Goal: Communication & Community: Answer question/provide support

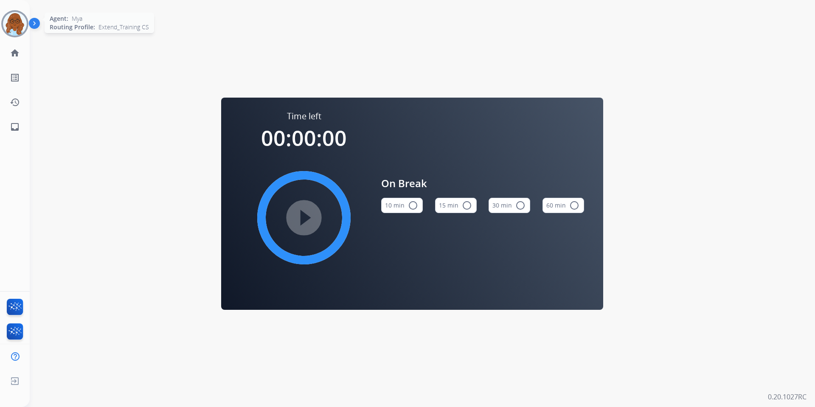
click at [7, 20] on img at bounding box center [15, 24] width 24 height 24
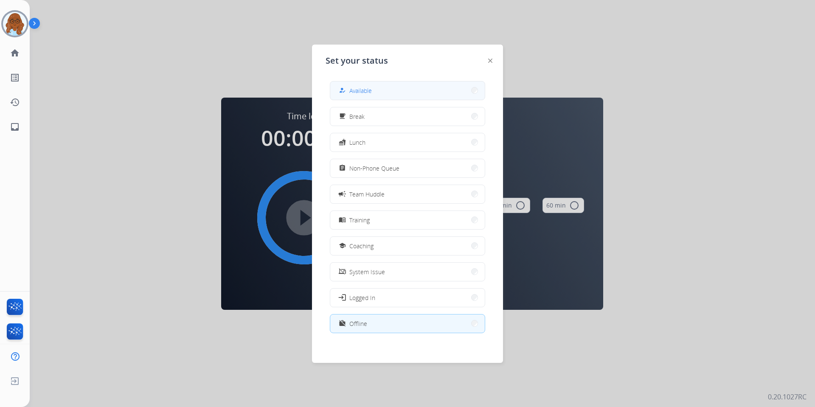
click at [427, 92] on button "how_to_reg Available" at bounding box center [407, 91] width 155 height 18
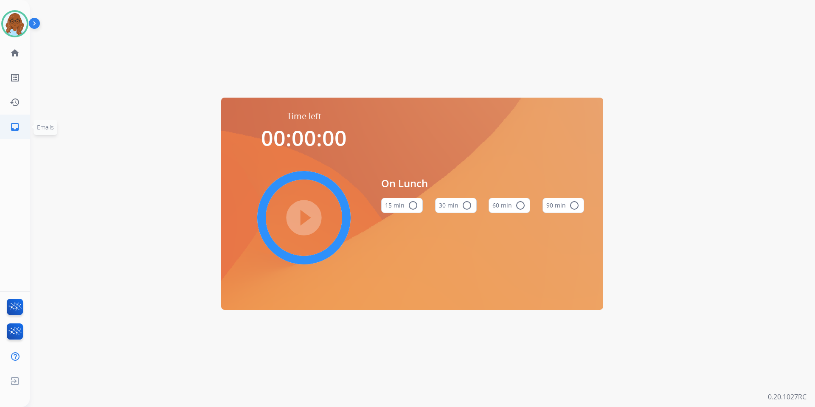
click at [14, 128] on mat-icon "inbox" at bounding box center [15, 127] width 10 height 10
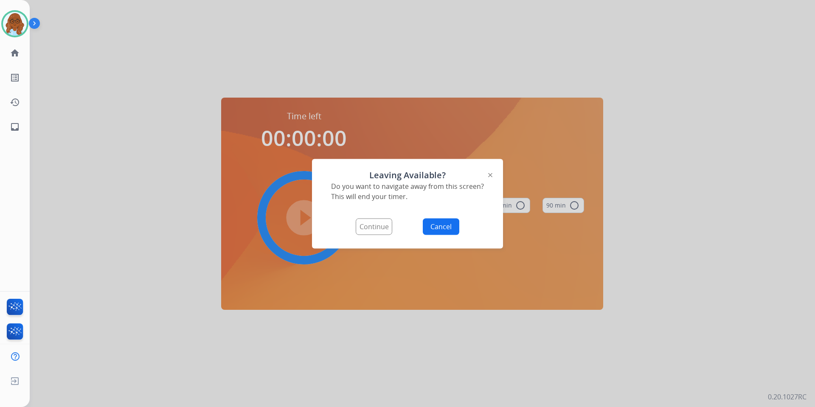
click at [363, 230] on button "Continue" at bounding box center [374, 226] width 37 height 17
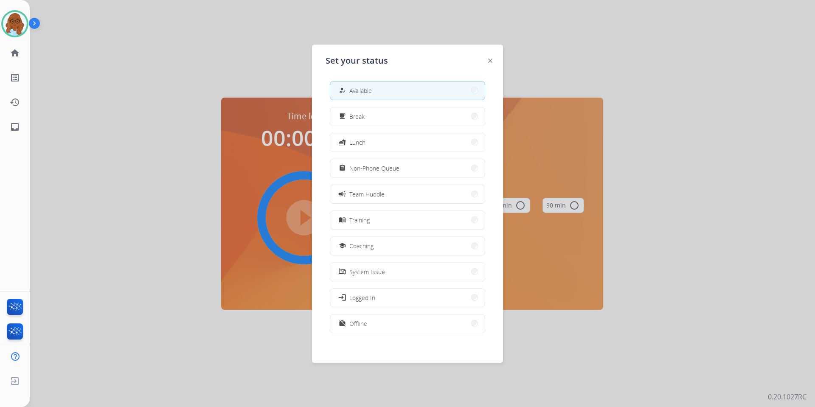
click at [364, 92] on span "Available" at bounding box center [361, 90] width 23 height 9
select select "**********"
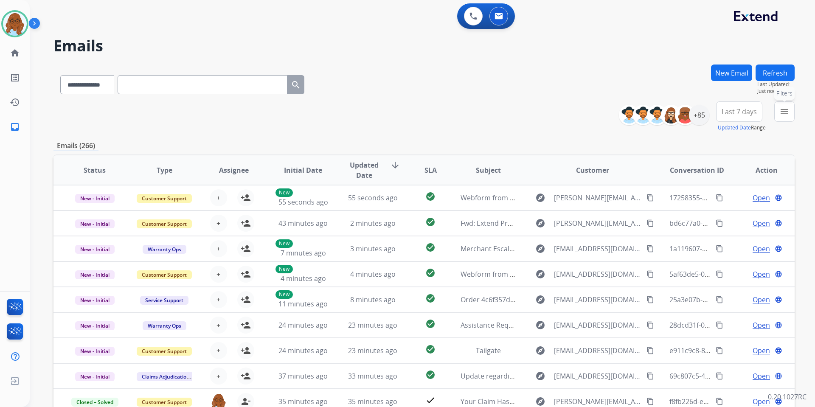
drag, startPoint x: 775, startPoint y: 116, endPoint x: 766, endPoint y: 123, distance: 10.9
click at [775, 116] on div "menu Filters Type Claims Adjudication Customer Support Escalation Service Suppo…" at bounding box center [785, 117] width 20 height 31
click at [784, 114] on mat-icon "menu" at bounding box center [785, 112] width 10 height 10
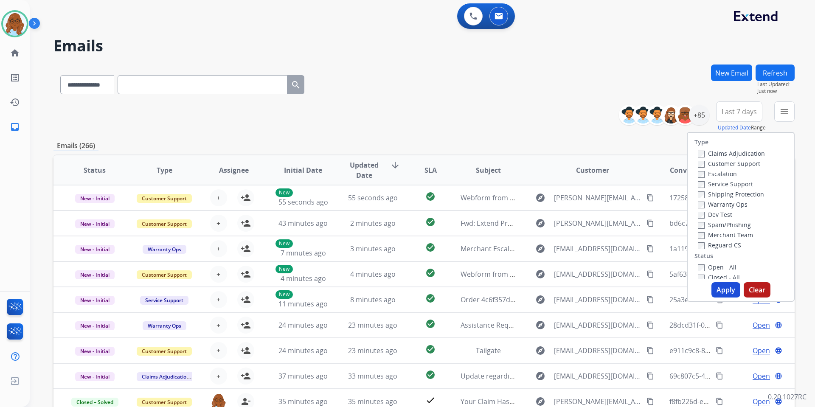
click at [713, 162] on label "Customer Support" at bounding box center [729, 164] width 62 height 8
click at [718, 195] on label "Shipping Protection" at bounding box center [731, 194] width 66 height 8
click at [721, 244] on label "Reguard CS" at bounding box center [719, 245] width 43 height 8
click at [718, 261] on div "Type Claims Adjudication Customer Support Escalation Service Support Shipping P…" at bounding box center [741, 206] width 106 height 146
click at [718, 267] on label "Open - All" at bounding box center [717, 267] width 39 height 8
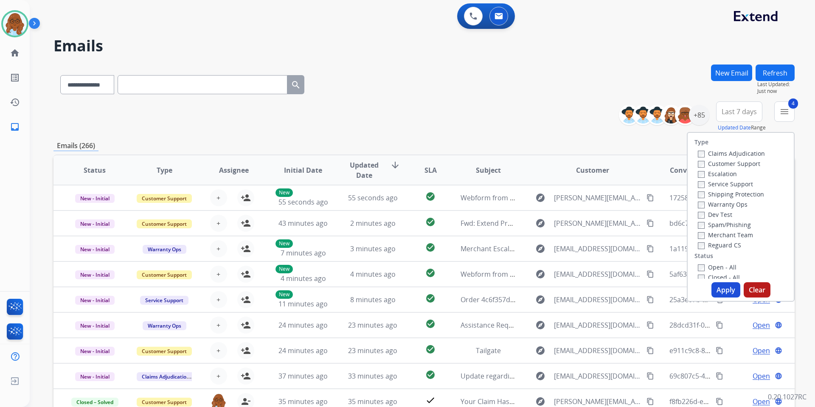
click at [724, 287] on button "Apply" at bounding box center [726, 289] width 29 height 15
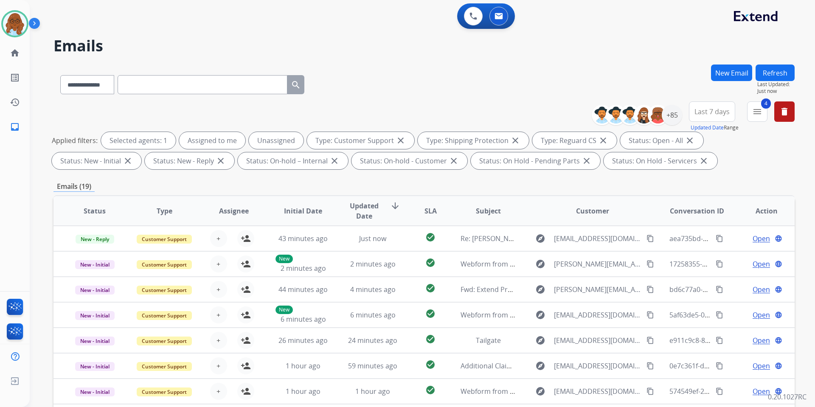
click at [721, 101] on div "New Email" at bounding box center [731, 83] width 41 height 37
click at [717, 110] on span "Last 7 days" at bounding box center [712, 111] width 35 height 3
click at [697, 210] on div "Last 90 days" at bounding box center [709, 215] width 47 height 13
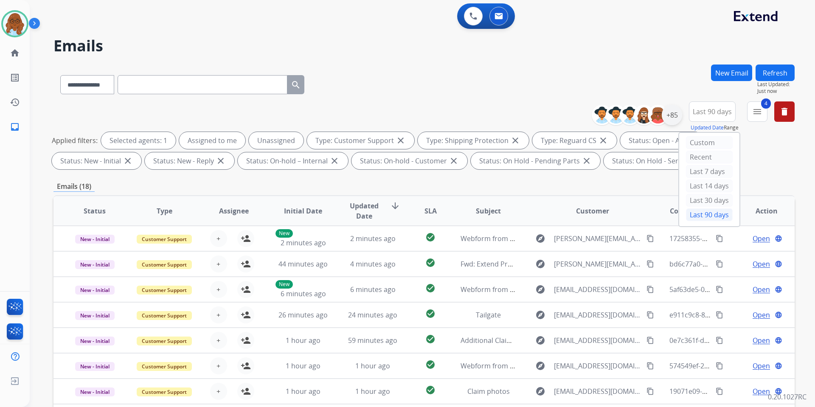
click at [674, 112] on div "+85" at bounding box center [672, 115] width 20 height 20
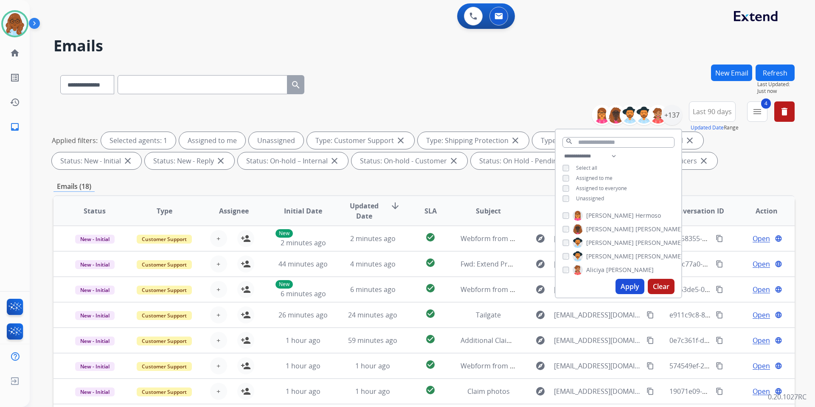
click at [582, 198] on span "Unassigned" at bounding box center [590, 198] width 28 height 7
click at [624, 289] on button "Apply" at bounding box center [630, 286] width 29 height 15
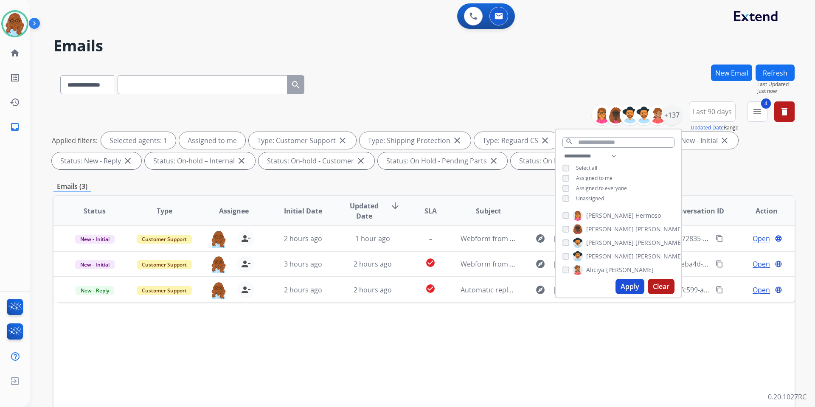
click at [587, 343] on div "Status Type Assignee Initial Date Updated Date arrow_downward SLA Subject Custo…" at bounding box center [425, 337] width 742 height 285
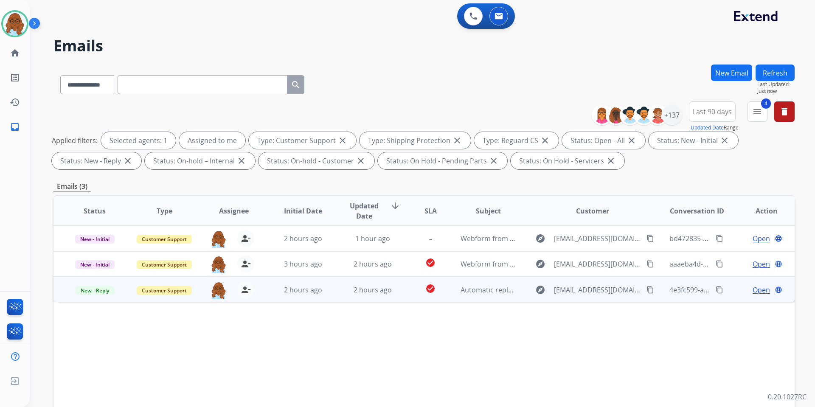
click at [753, 288] on span "Open" at bounding box center [761, 290] width 17 height 10
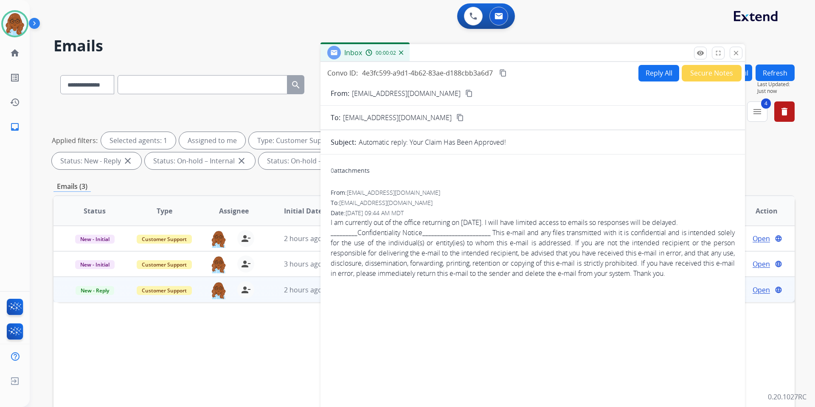
drag, startPoint x: 545, startPoint y: 61, endPoint x: 492, endPoint y: 53, distance: 54.1
click at [492, 53] on div "Inbox 00:00:02" at bounding box center [533, 53] width 425 height 18
click at [696, 75] on button "Secure Notes" at bounding box center [708, 73] width 60 height 17
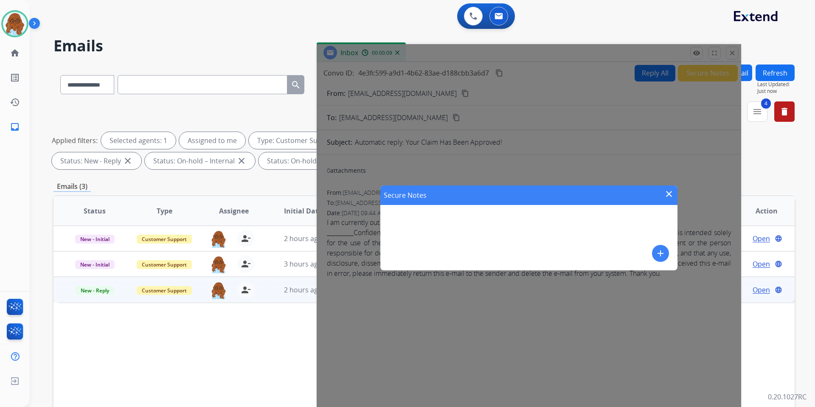
click at [667, 252] on button "add" at bounding box center [660, 253] width 17 height 17
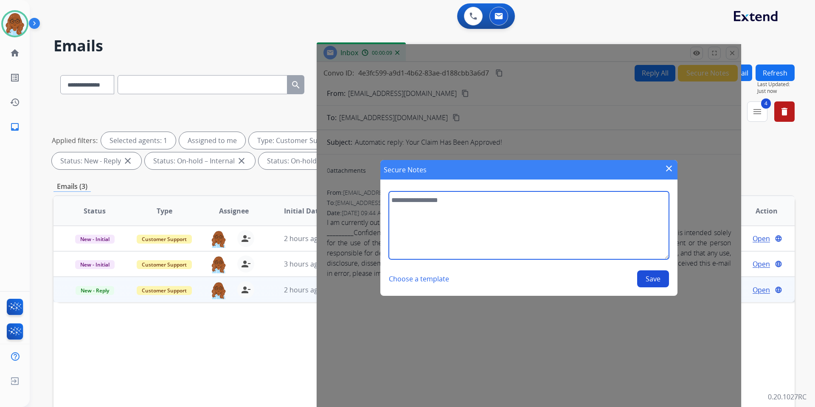
click at [549, 212] on textarea at bounding box center [529, 226] width 280 height 68
type textarea "**********"
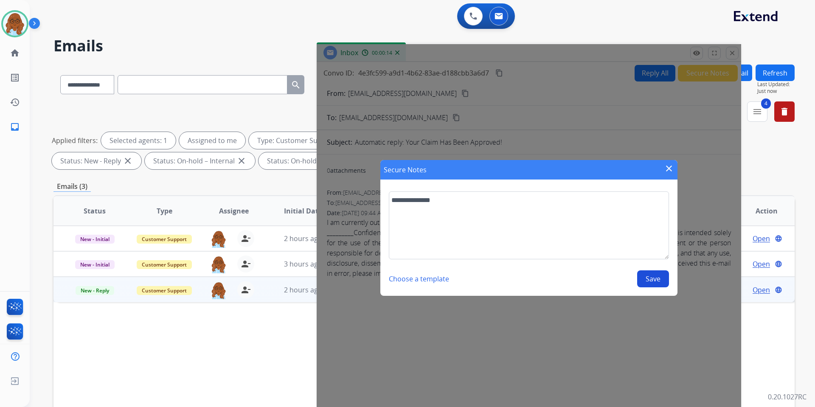
click at [665, 282] on button "Save" at bounding box center [653, 279] width 32 height 17
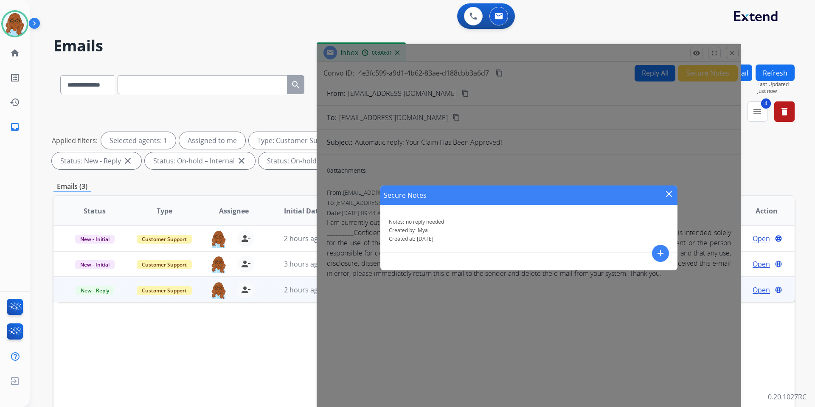
click at [671, 196] on mat-icon "close" at bounding box center [669, 194] width 10 height 10
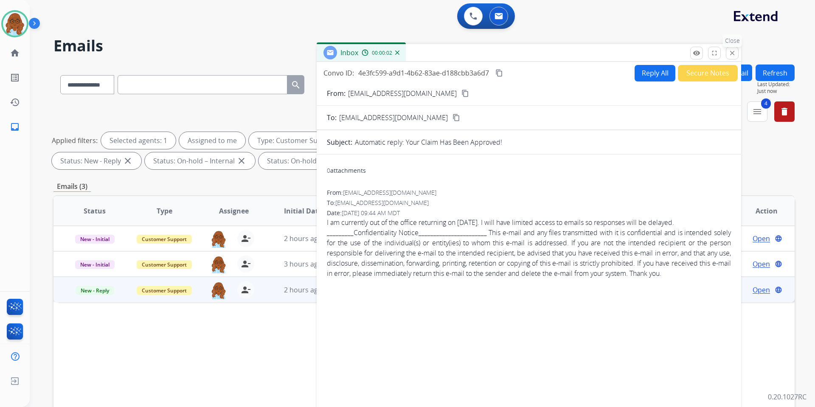
click at [734, 52] on mat-icon "close" at bounding box center [733, 53] width 8 height 8
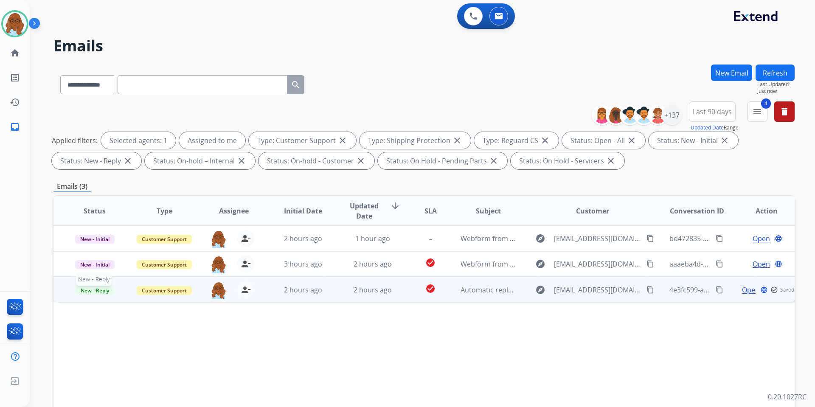
click at [88, 287] on span "New - Reply" at bounding box center [95, 290] width 39 height 9
click at [141, 372] on p "Closed – Solved" at bounding box center [140, 370] width 49 height 12
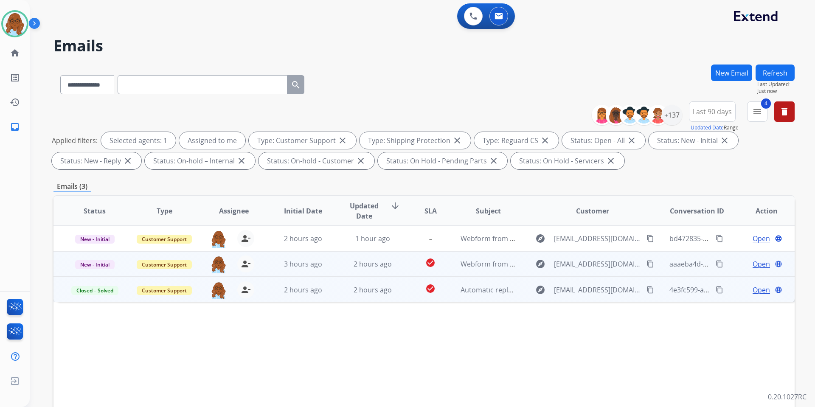
click at [757, 265] on span "Open" at bounding box center [761, 264] width 17 height 10
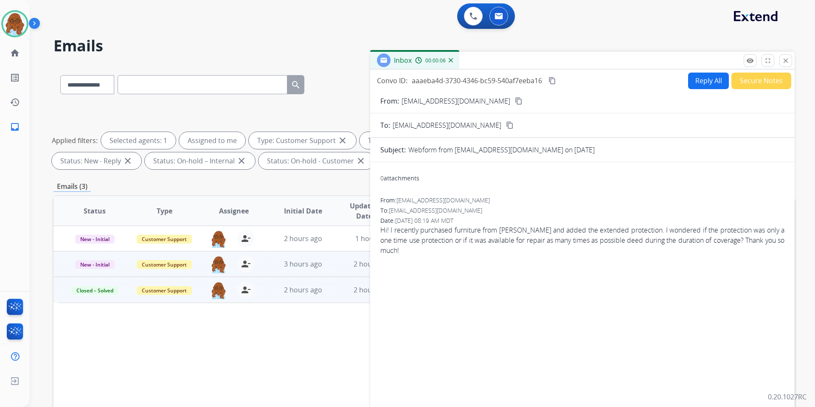
click at [515, 102] on mat-icon "content_copy" at bounding box center [519, 101] width 8 height 8
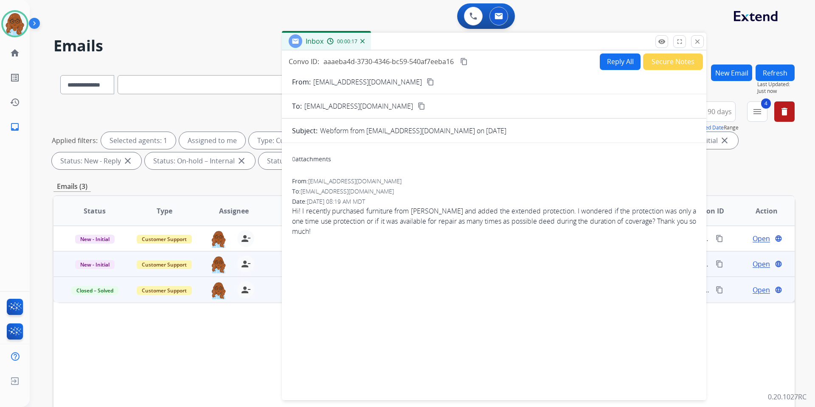
drag, startPoint x: 484, startPoint y: 60, endPoint x: 405, endPoint y: 42, distance: 80.9
click at [405, 42] on div "Inbox 00:00:17" at bounding box center [494, 42] width 425 height 18
click at [610, 56] on button "Reply All" at bounding box center [620, 62] width 41 height 17
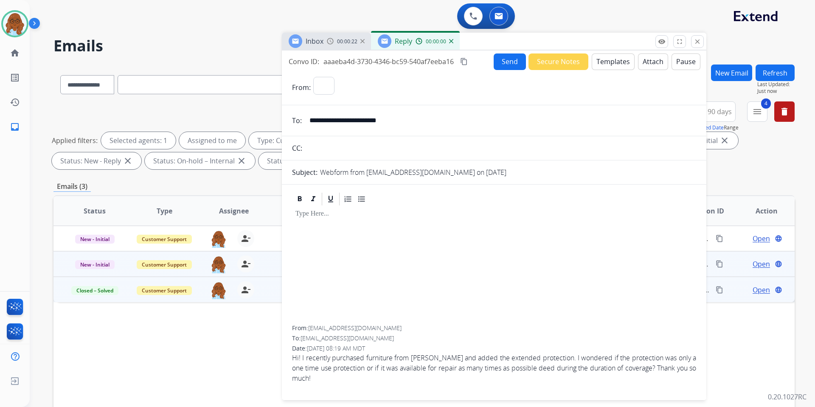
select select "**********"
click at [605, 59] on button "Templates" at bounding box center [613, 62] width 43 height 17
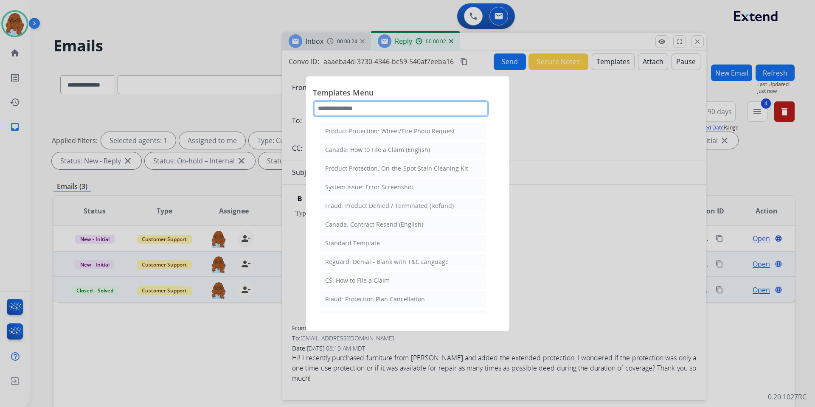
click at [386, 110] on input "text" at bounding box center [401, 108] width 176 height 17
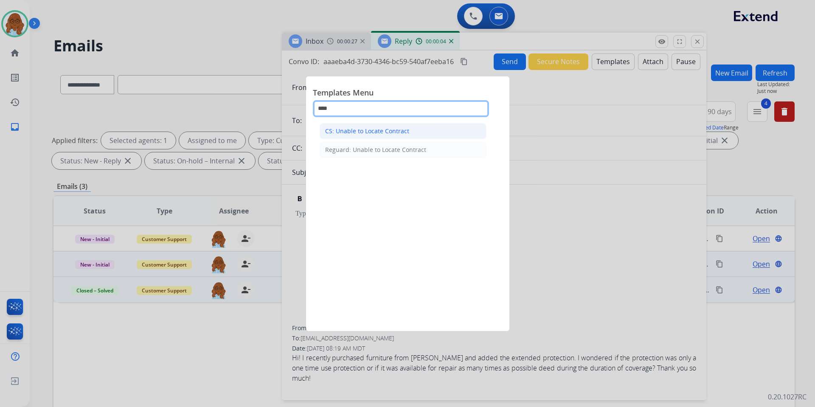
type input "****"
click at [366, 131] on div "CS: Unable to Locate Contract" at bounding box center [367, 131] width 84 height 8
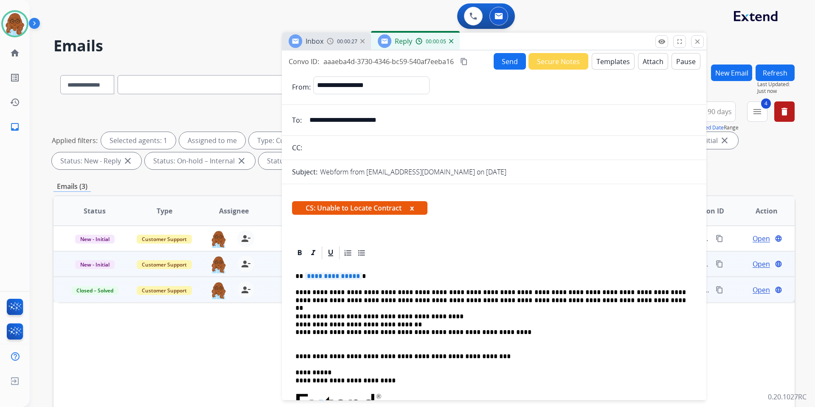
scroll to position [42, 0]
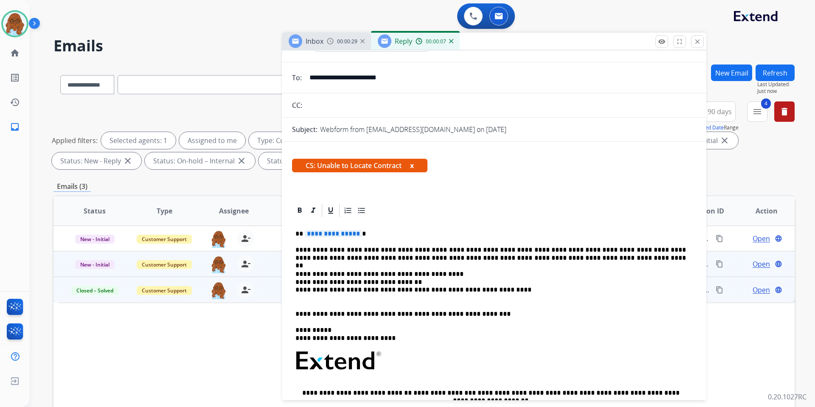
click at [347, 231] on span "**********" at bounding box center [333, 233] width 57 height 7
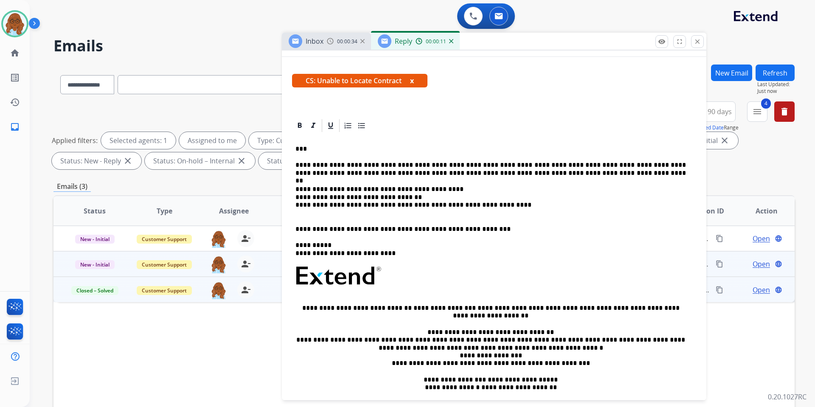
scroll to position [0, 0]
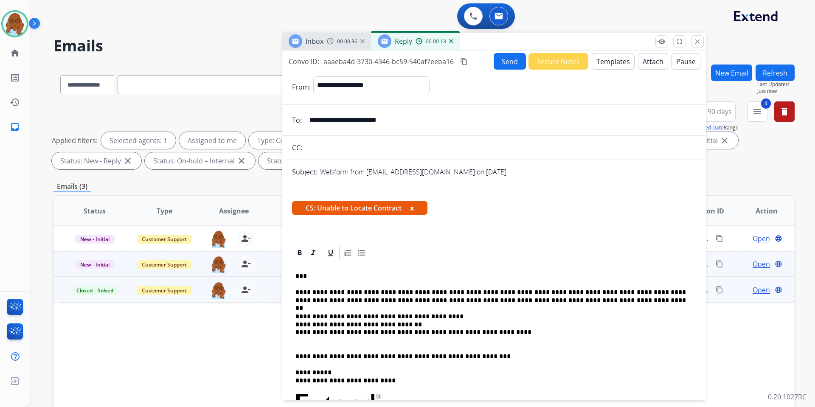
click at [413, 209] on button "x" at bounding box center [412, 208] width 4 height 10
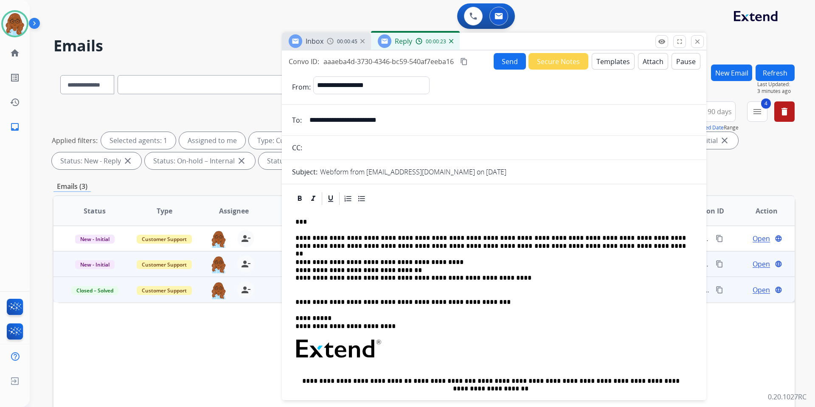
click at [497, 64] on button "Send" at bounding box center [510, 61] width 32 height 17
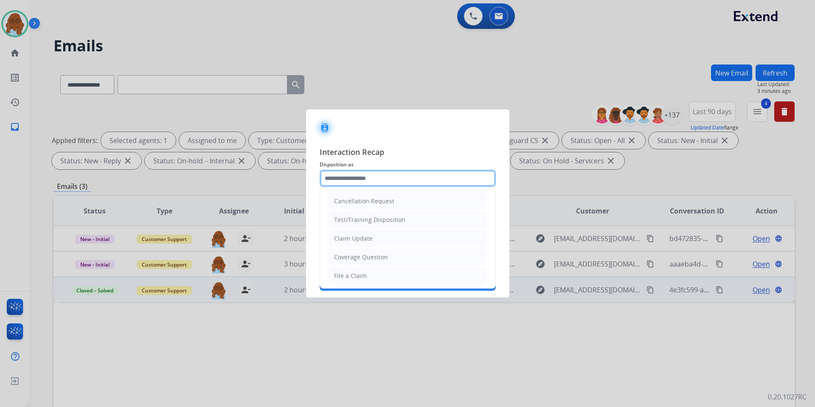
click at [385, 179] on input "text" at bounding box center [408, 178] width 176 height 17
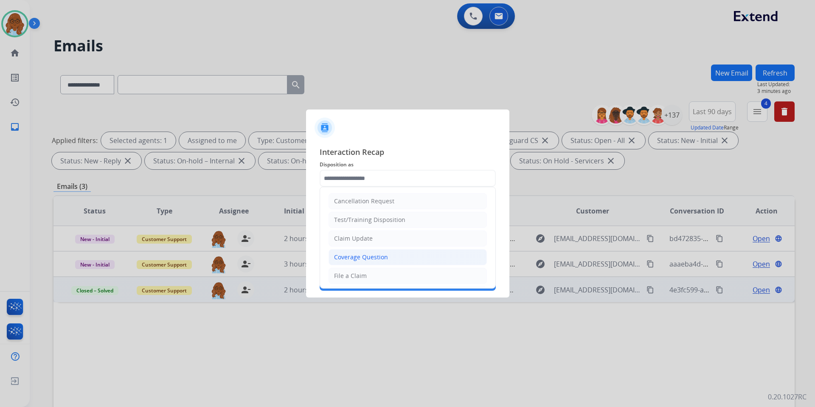
click at [364, 255] on div "Coverage Question" at bounding box center [361, 257] width 54 height 8
type input "**********"
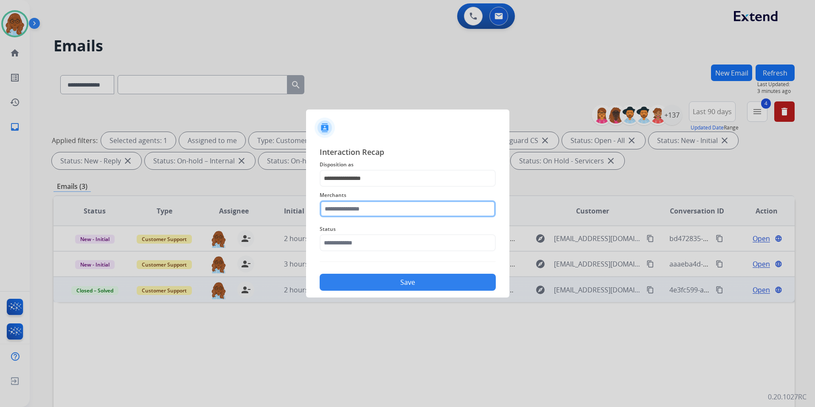
click at [359, 212] on input "text" at bounding box center [408, 208] width 176 height 17
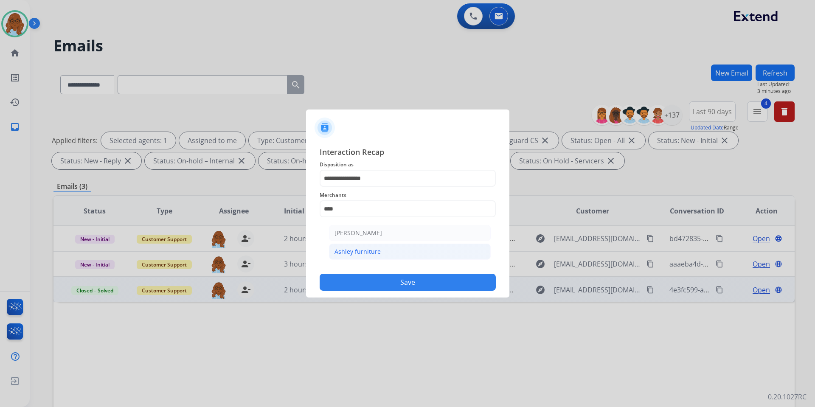
click at [353, 254] on div "Ashley furniture" at bounding box center [358, 252] width 46 height 8
type input "**********"
click at [350, 242] on input "text" at bounding box center [408, 242] width 176 height 17
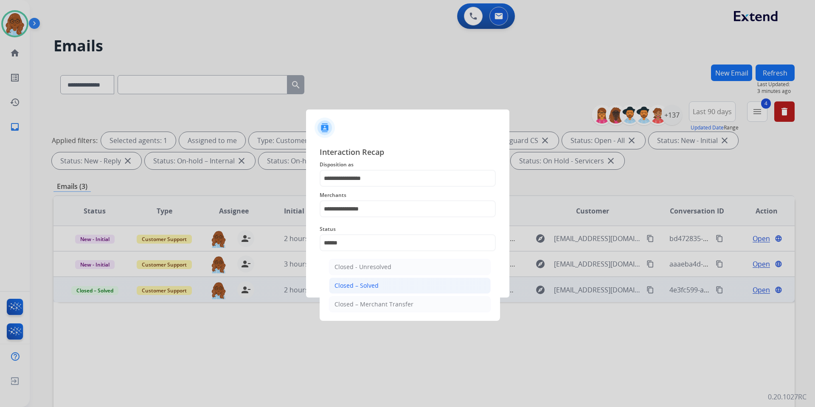
click at [365, 289] on div "Closed – Solved" at bounding box center [357, 286] width 44 height 8
type input "**********"
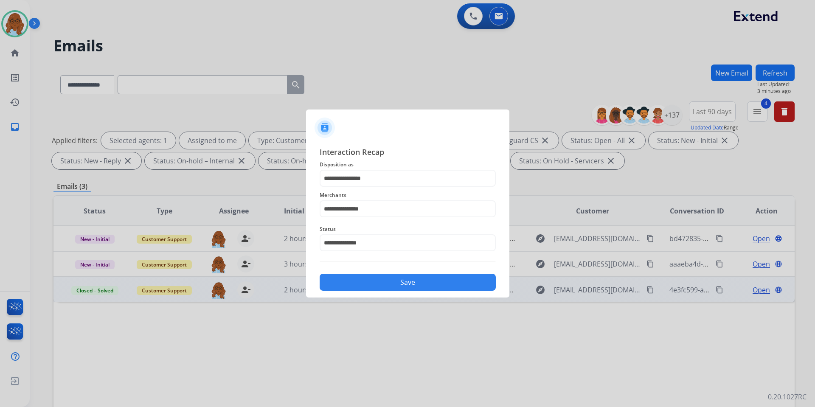
click at [371, 282] on button "Save" at bounding box center [408, 282] width 176 height 17
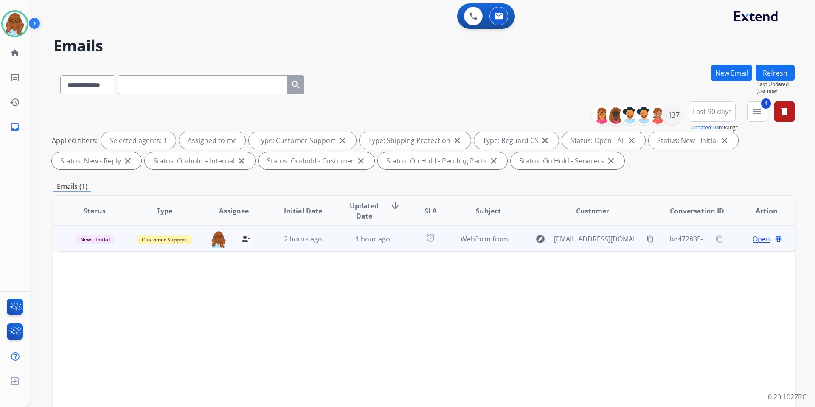
click at [753, 238] on span "Open" at bounding box center [761, 239] width 17 height 10
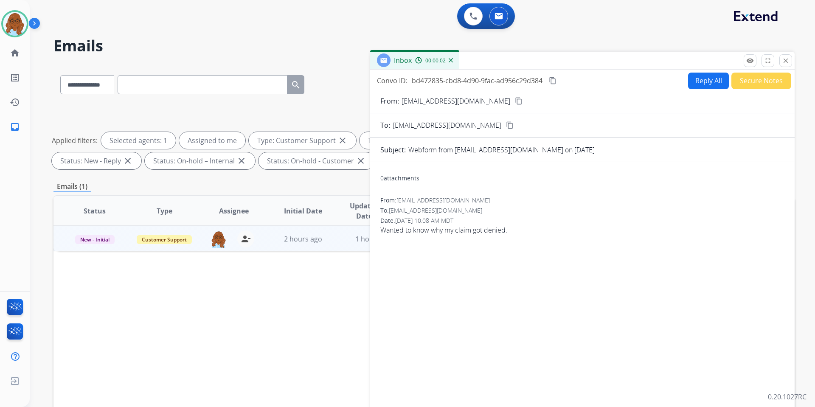
click at [515, 101] on mat-icon "content_copy" at bounding box center [519, 101] width 8 height 8
click at [712, 82] on button "Reply All" at bounding box center [708, 81] width 41 height 17
select select "**********"
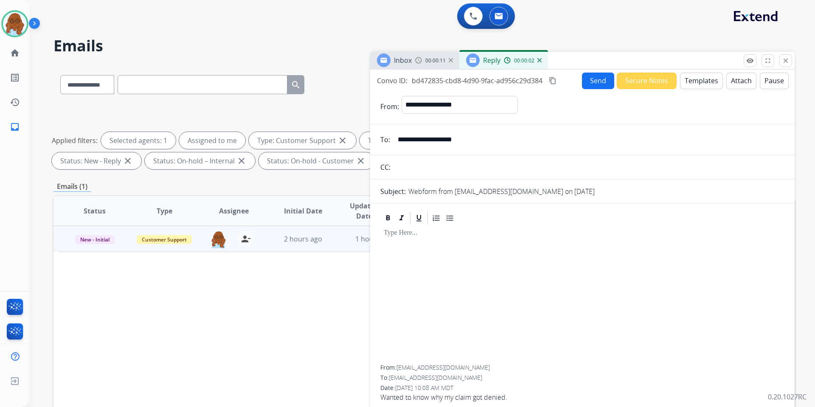
click at [695, 82] on button "Templates" at bounding box center [701, 81] width 43 height 17
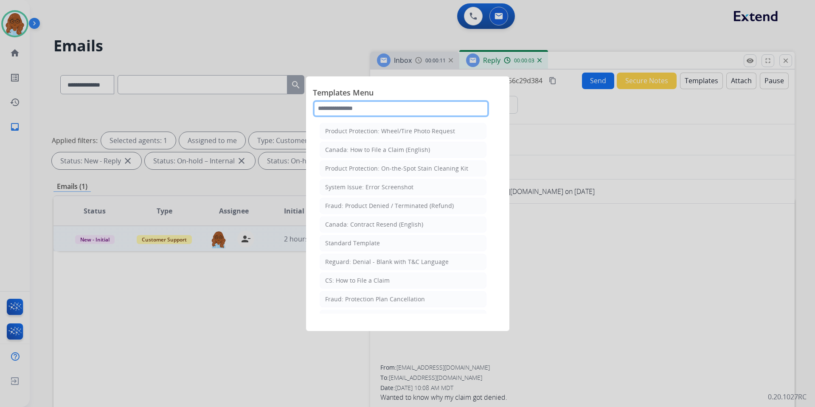
click at [371, 110] on input "text" at bounding box center [401, 108] width 176 height 17
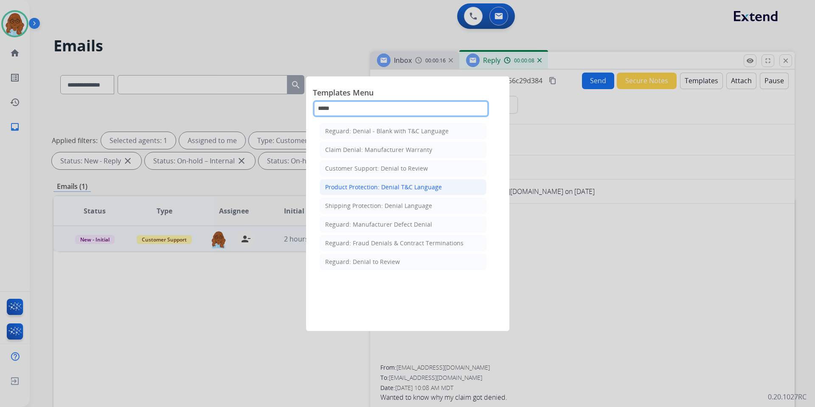
type input "*****"
click at [384, 184] on div "Product Protection: Denial T&C Language" at bounding box center [383, 187] width 117 height 8
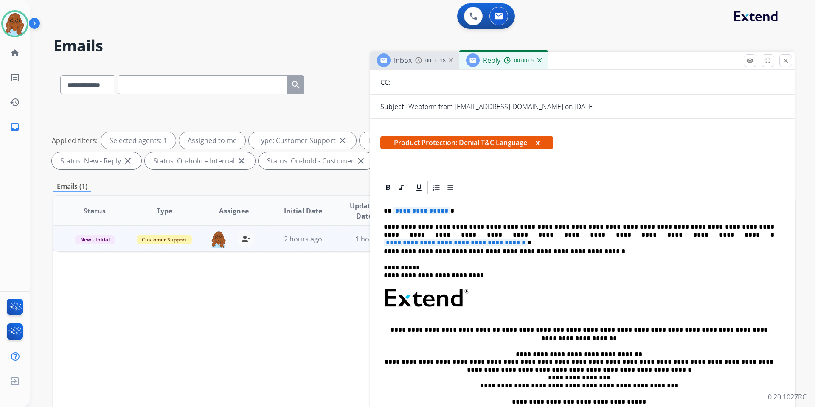
scroll to position [85, 0]
click at [539, 141] on button "x" at bounding box center [538, 142] width 4 height 10
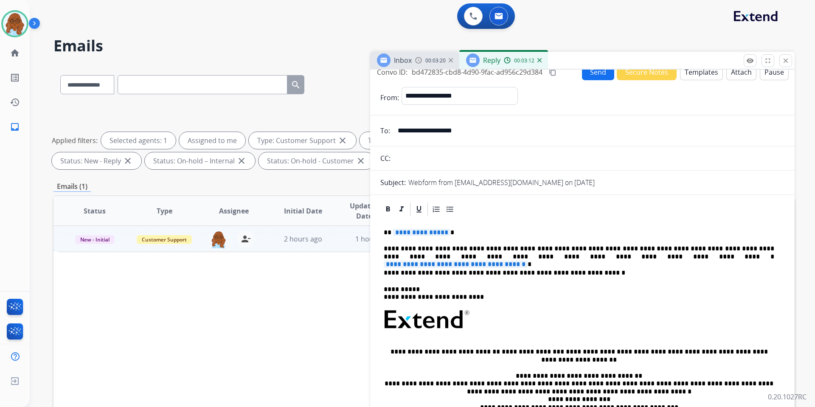
scroll to position [0, 0]
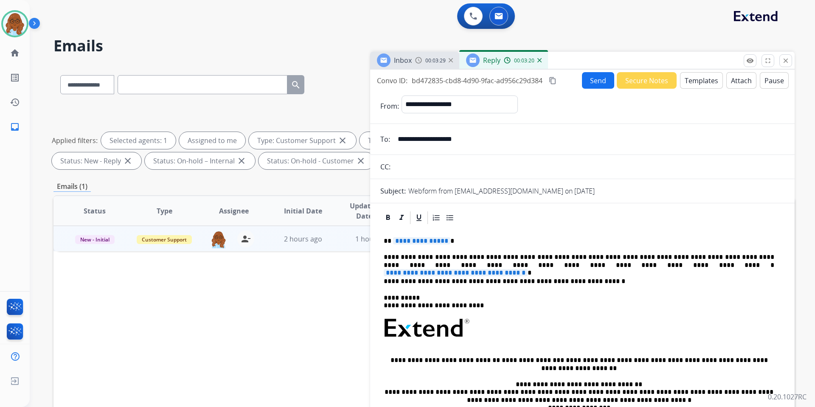
drag, startPoint x: 782, startPoint y: 62, endPoint x: 761, endPoint y: 65, distance: 21.3
click at [782, 62] on button "close Close" at bounding box center [786, 60] width 13 height 13
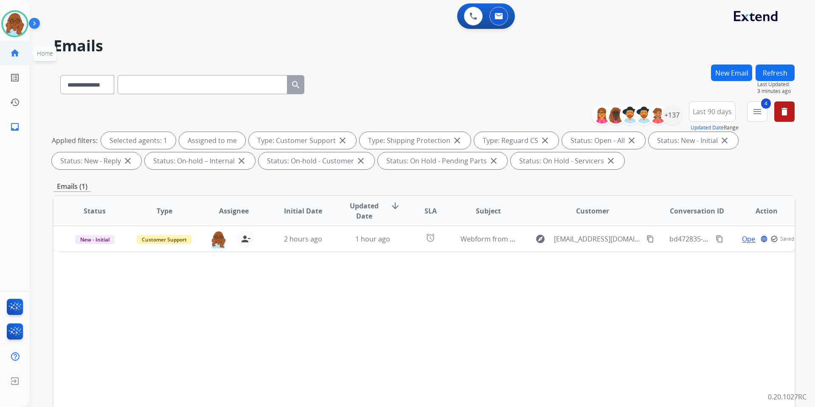
click at [13, 57] on mat-icon "home" at bounding box center [15, 53] width 10 height 10
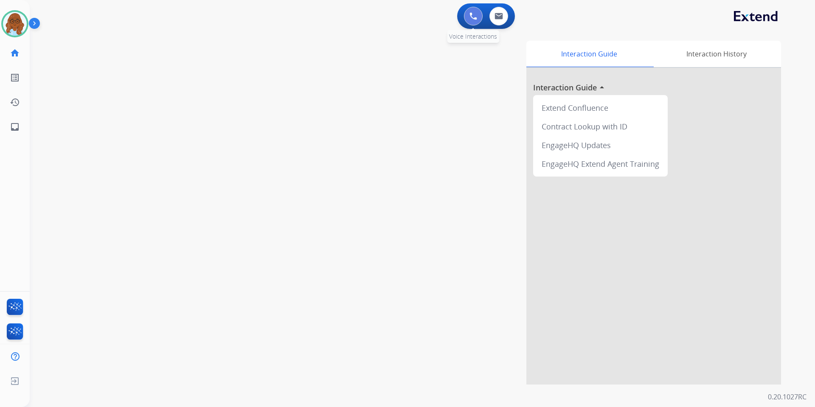
click at [469, 17] on button at bounding box center [473, 16] width 19 height 19
click at [474, 20] on img at bounding box center [474, 16] width 8 height 8
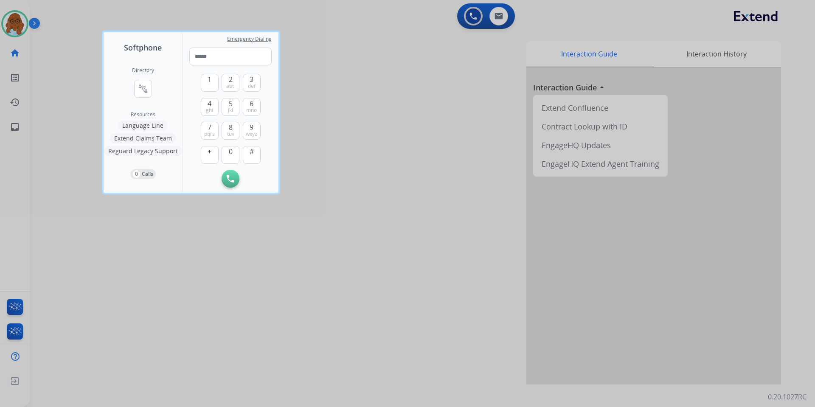
click at [148, 89] on mat-icon "connect_without_contact" at bounding box center [143, 89] width 10 height 10
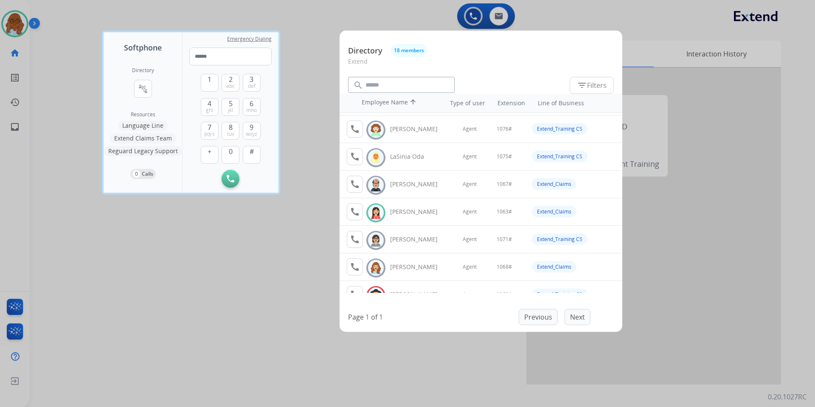
scroll to position [255, 0]
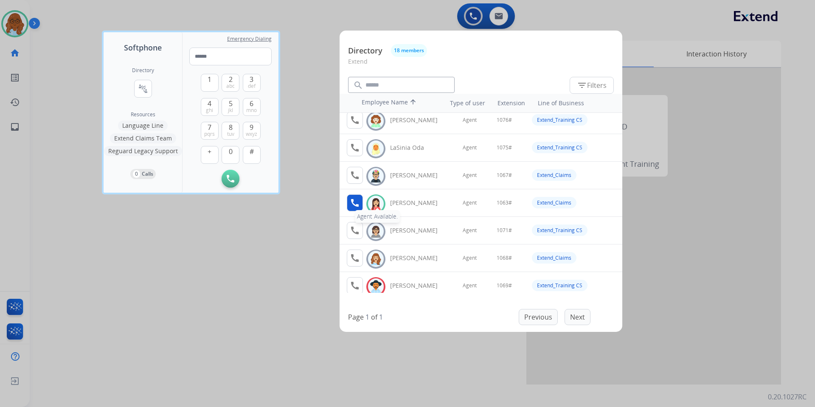
click at [356, 201] on mat-icon "call" at bounding box center [355, 203] width 10 height 10
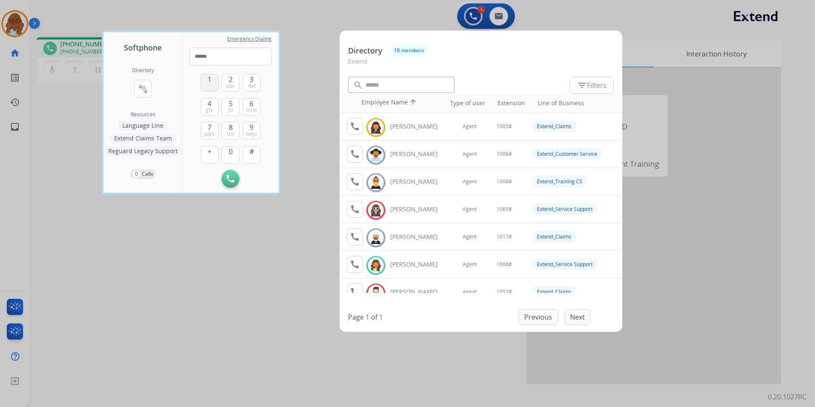
click at [207, 85] on button "1" at bounding box center [210, 83] width 18 height 18
click at [227, 154] on button "0" at bounding box center [231, 155] width 18 height 18
click at [247, 104] on button "6 mno" at bounding box center [252, 107] width 18 height 18
click at [259, 158] on button "#" at bounding box center [252, 155] width 18 height 18
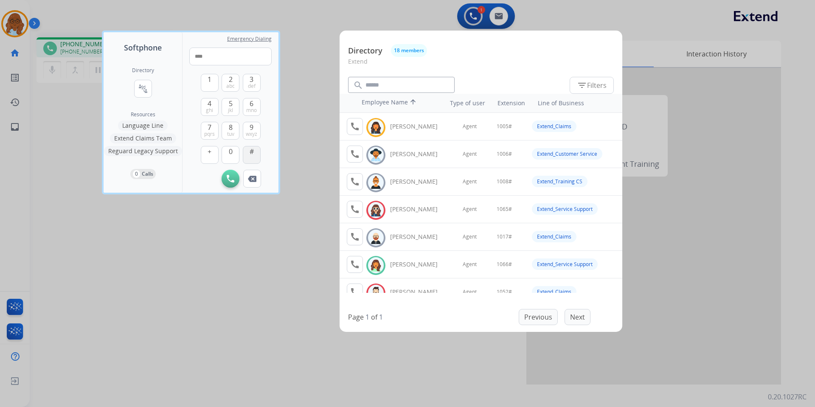
type input "*****"
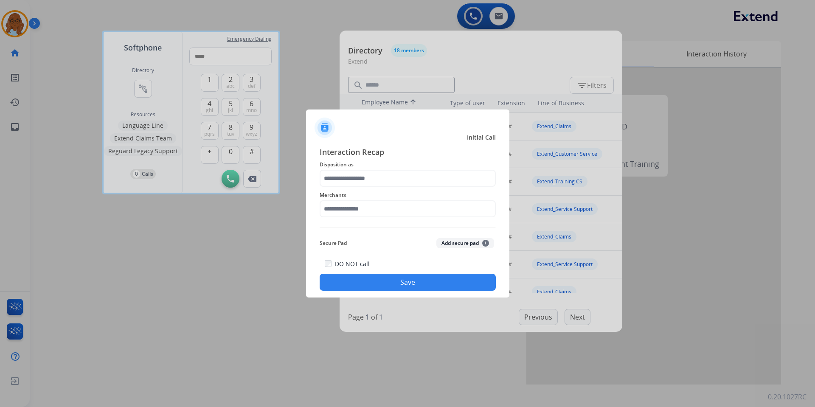
click at [239, 245] on div at bounding box center [407, 203] width 815 height 407
click at [265, 248] on div at bounding box center [407, 203] width 815 height 407
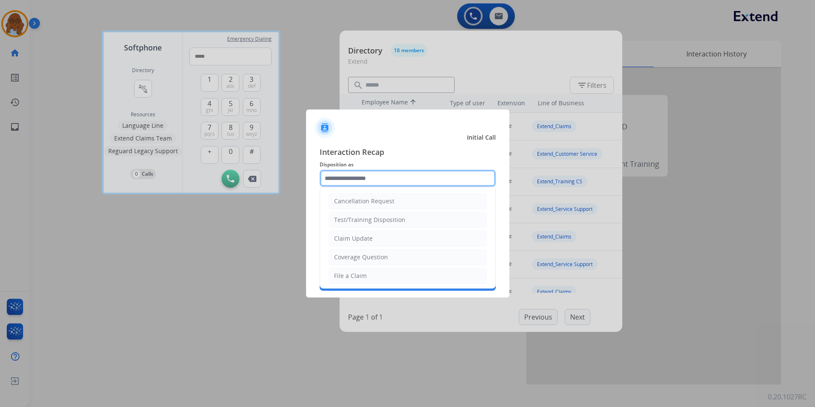
click at [338, 178] on input "text" at bounding box center [408, 178] width 176 height 17
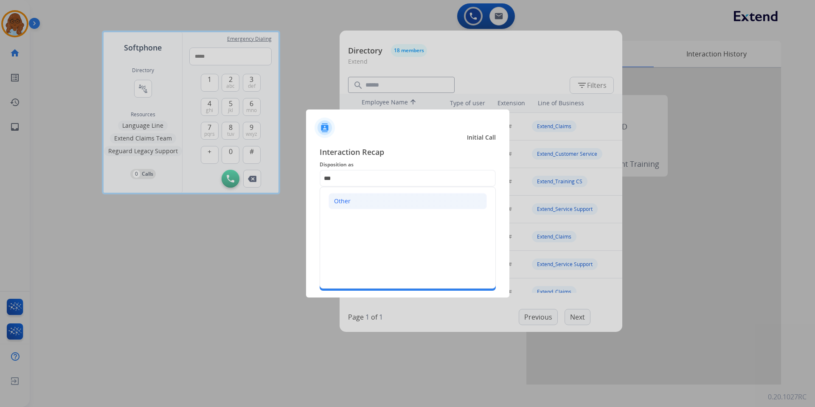
click at [358, 203] on li "Other" at bounding box center [408, 201] width 158 height 16
type input "*****"
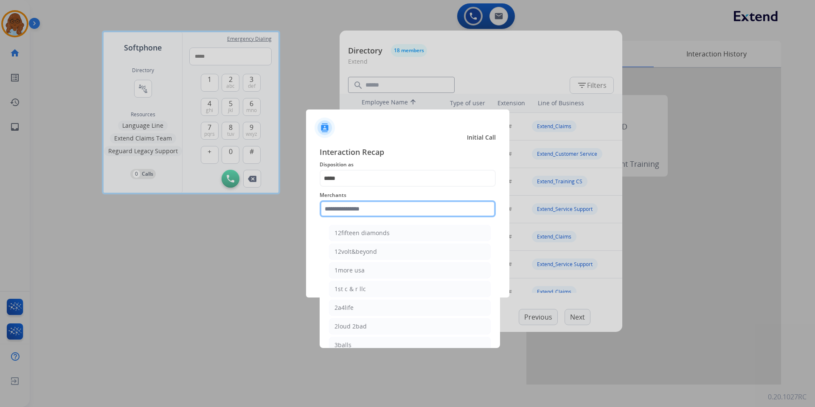
click at [350, 214] on input "text" at bounding box center [408, 208] width 176 height 17
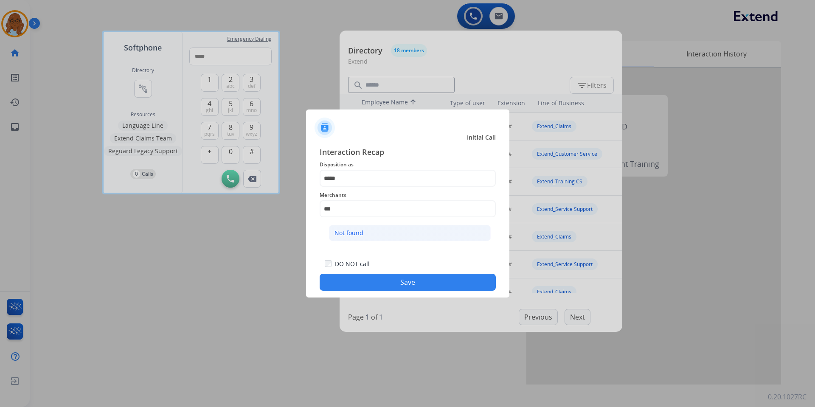
click at [342, 229] on div "Not found" at bounding box center [349, 233] width 29 height 8
type input "*********"
click at [397, 287] on button "Save" at bounding box center [408, 282] width 176 height 17
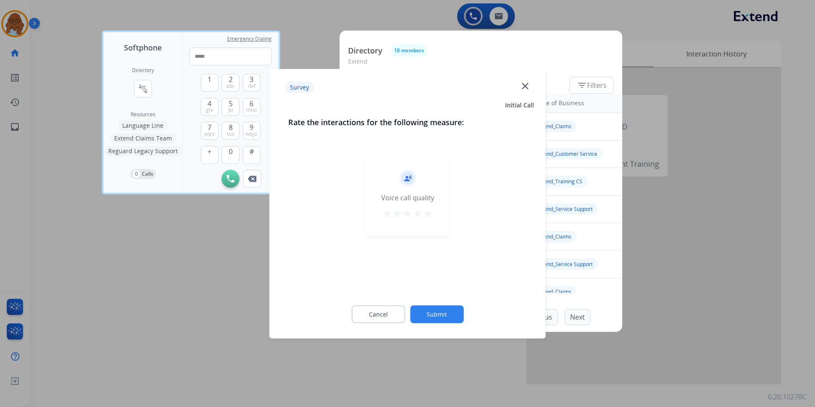
click at [423, 218] on div "star star star star star" at bounding box center [407, 215] width 51 height 13
click at [425, 220] on button "star" at bounding box center [428, 215] width 10 height 13
click at [438, 312] on button "Submit" at bounding box center [437, 314] width 54 height 18
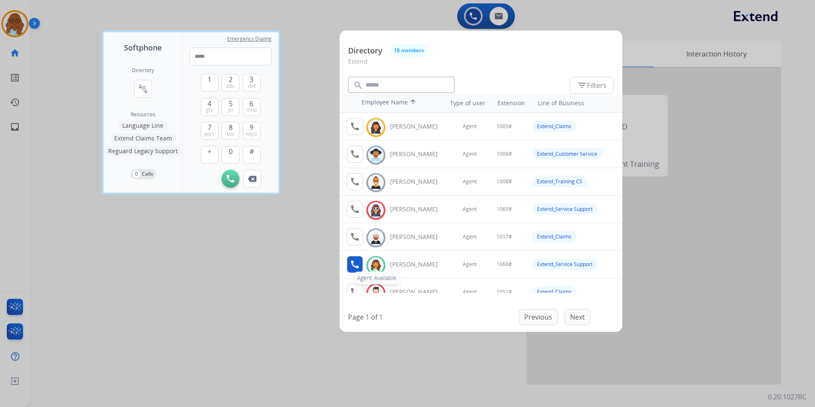
click at [358, 265] on mat-icon "call" at bounding box center [355, 264] width 10 height 10
click at [310, 236] on div at bounding box center [407, 203] width 815 height 407
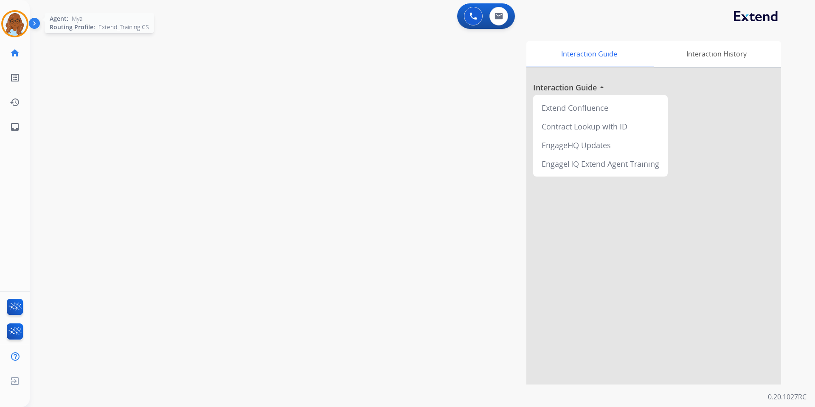
click at [20, 32] on img at bounding box center [15, 24] width 24 height 24
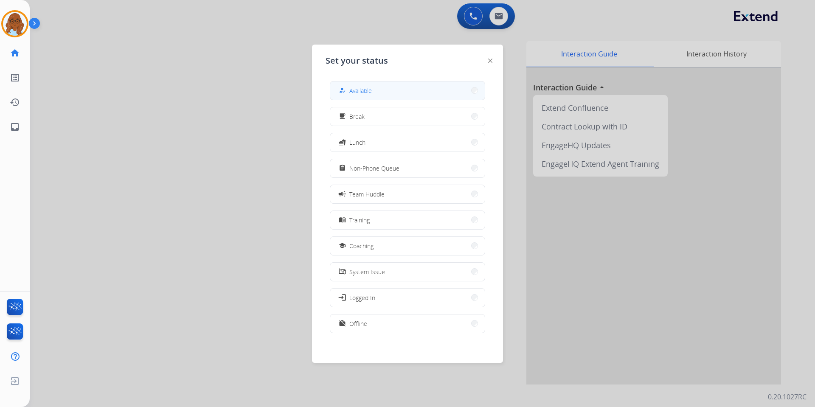
click at [355, 86] on div "how_to_reg Available" at bounding box center [354, 90] width 35 height 10
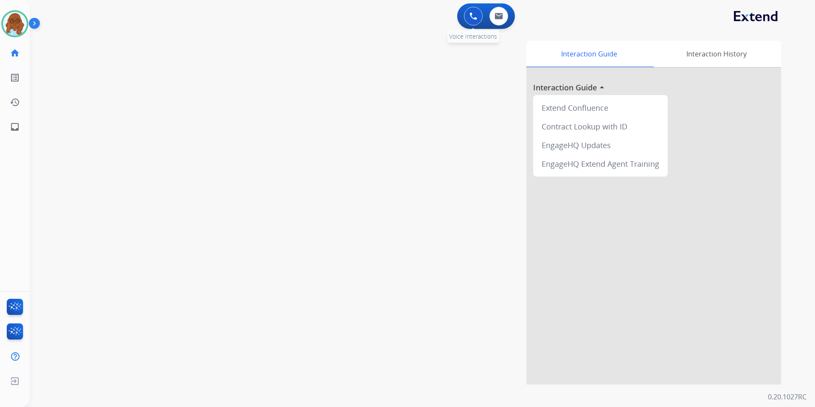
click at [475, 16] on img at bounding box center [474, 16] width 8 height 8
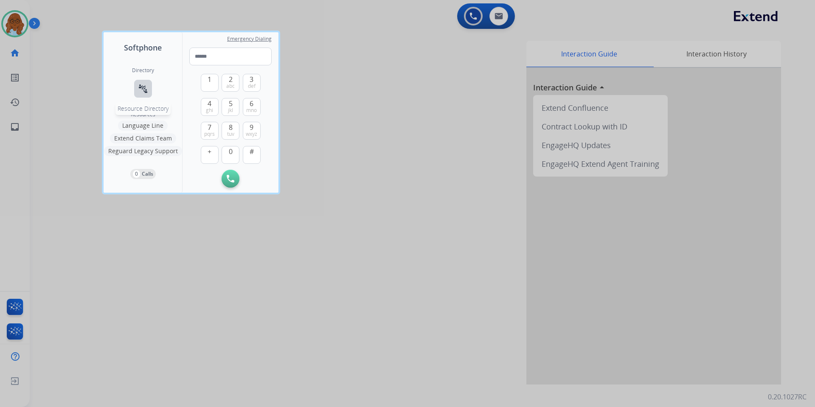
click at [147, 87] on mat-icon "connect_without_contact" at bounding box center [143, 89] width 10 height 10
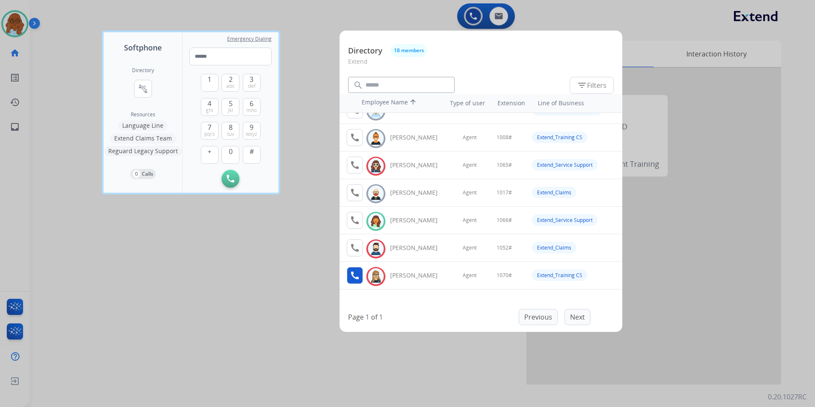
scroll to position [85, 0]
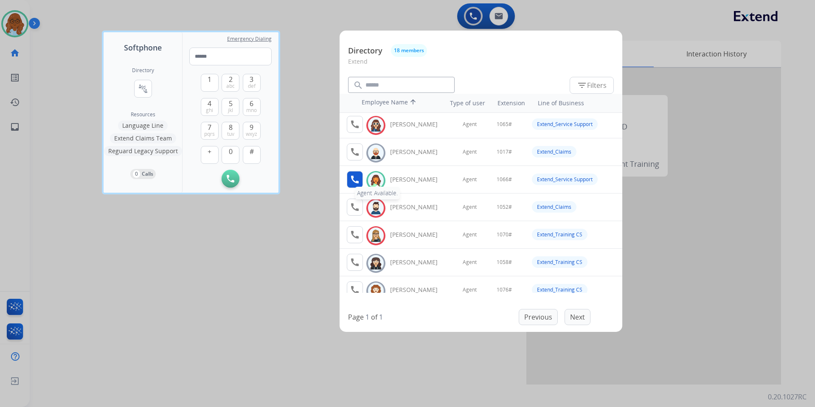
click at [350, 180] on mat-icon "call" at bounding box center [355, 180] width 10 height 10
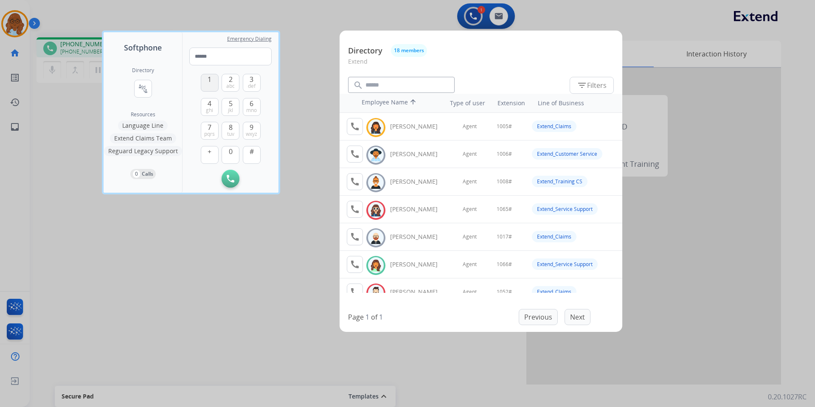
click at [209, 82] on span "1" at bounding box center [210, 79] width 4 height 10
click at [231, 158] on button "0" at bounding box center [231, 155] width 18 height 18
click at [255, 102] on button "6 mno" at bounding box center [252, 107] width 18 height 18
click at [254, 107] on span "mno" at bounding box center [251, 110] width 11 height 7
click at [250, 149] on span "#" at bounding box center [252, 152] width 4 height 10
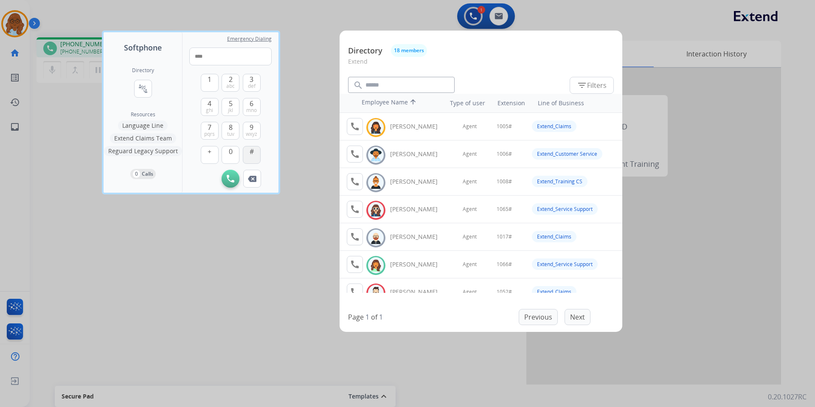
type input "*****"
click at [251, 250] on div at bounding box center [407, 203] width 815 height 407
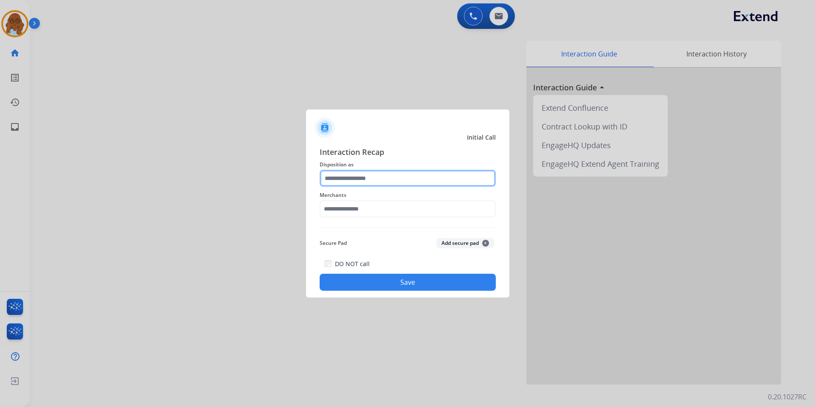
click at [374, 172] on input "text" at bounding box center [408, 178] width 176 height 17
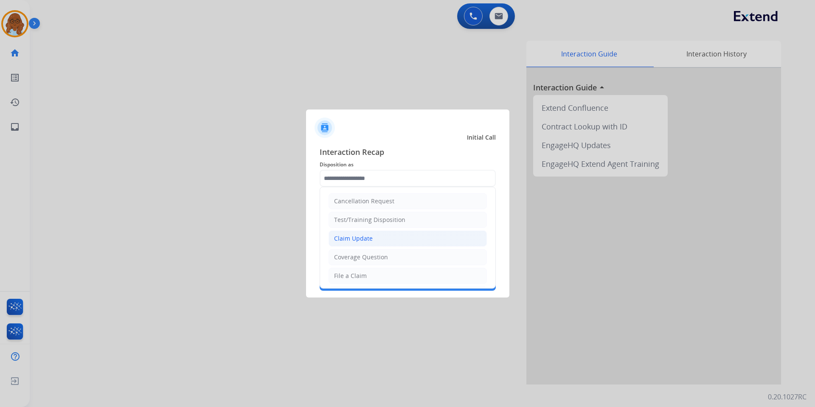
click at [355, 242] on div "Claim Update" at bounding box center [353, 238] width 39 height 8
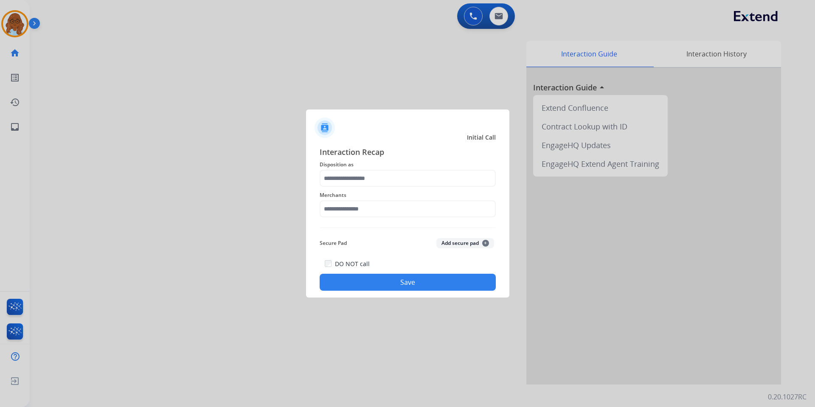
type input "**********"
click at [346, 214] on input "text" at bounding box center [408, 208] width 176 height 17
click at [357, 255] on div "Ashley furniture" at bounding box center [358, 252] width 46 height 8
type input "**********"
click at [382, 287] on button "Save" at bounding box center [408, 282] width 176 height 17
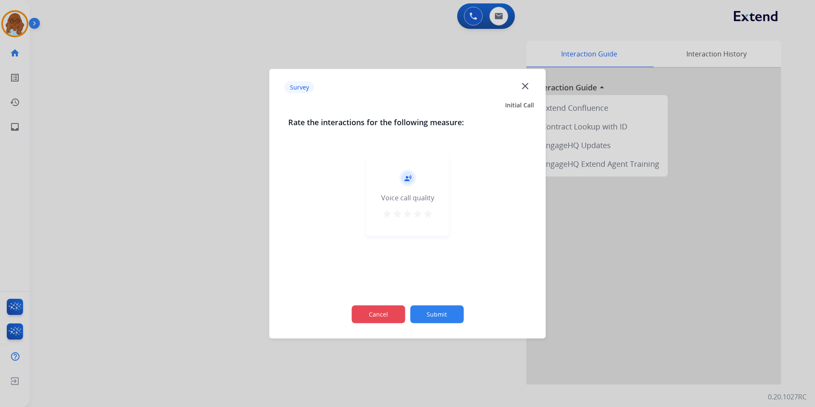
click at [385, 305] on div "Cancel Submit" at bounding box center [407, 314] width 239 height 38
click at [384, 306] on button "Cancel" at bounding box center [379, 314] width 54 height 18
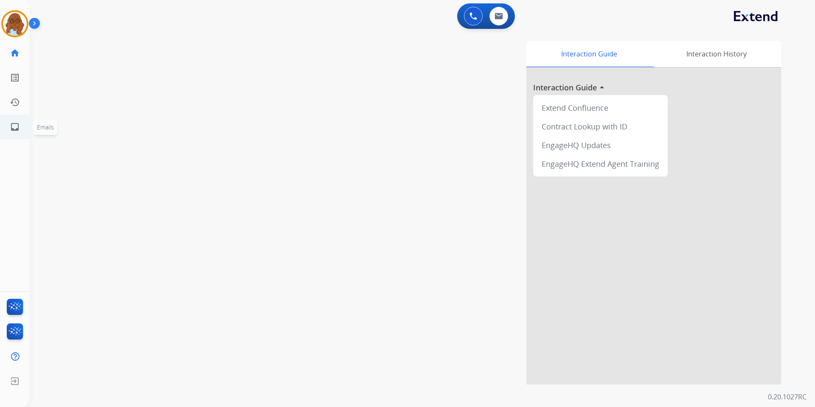
click at [20, 123] on link "inbox Emails" at bounding box center [15, 127] width 24 height 24
select select "**********"
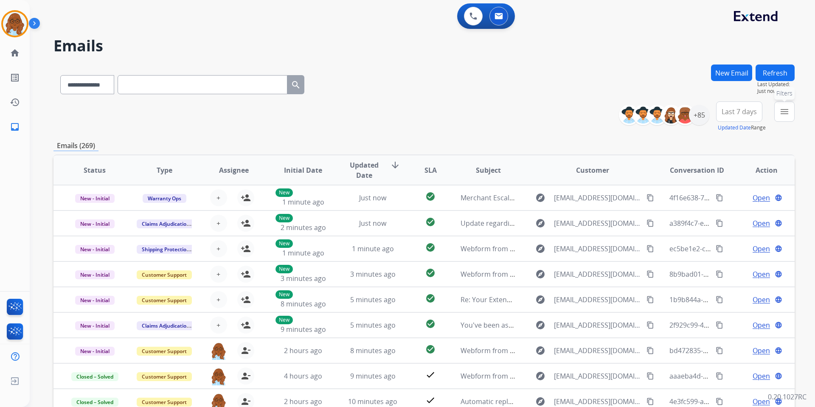
click at [777, 112] on button "menu Filters" at bounding box center [785, 112] width 20 height 20
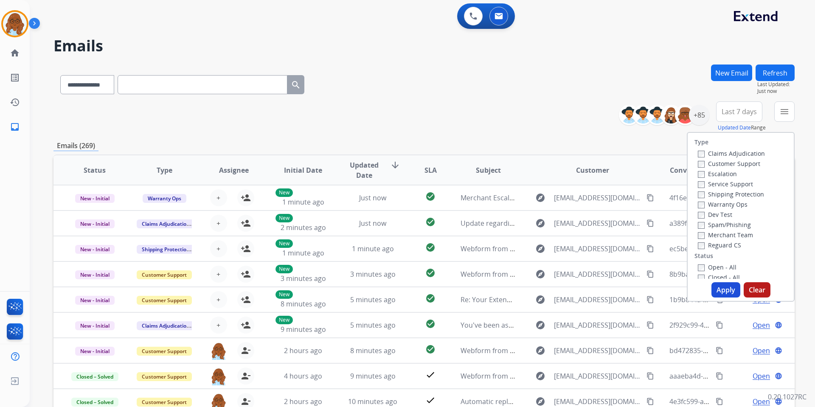
click at [715, 160] on label "Customer Support" at bounding box center [729, 164] width 62 height 8
drag, startPoint x: 714, startPoint y: 193, endPoint x: 717, endPoint y: 220, distance: 26.9
click at [714, 193] on label "Shipping Protection" at bounding box center [731, 194] width 66 height 8
click at [711, 241] on label "Reguard CS" at bounding box center [719, 245] width 43 height 8
click at [715, 264] on label "Open - All" at bounding box center [717, 267] width 39 height 8
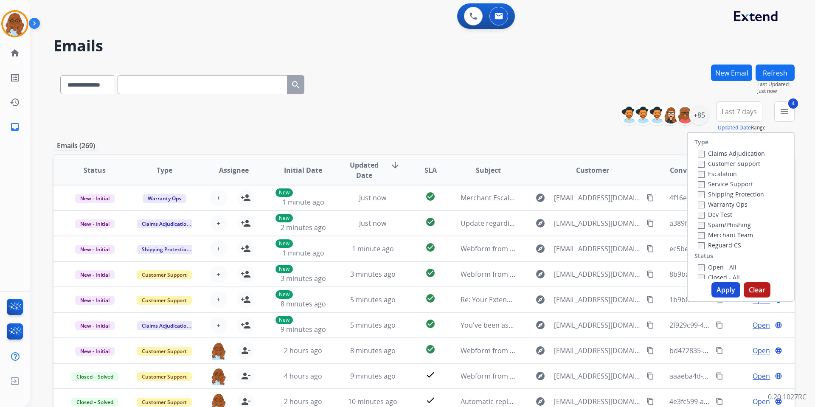
click at [723, 291] on button "Apply" at bounding box center [726, 289] width 29 height 15
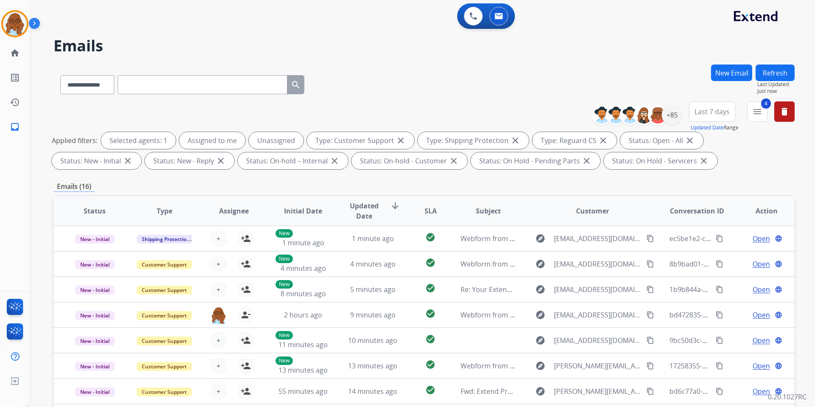
click at [725, 110] on span "Last 7 days" at bounding box center [712, 111] width 35 height 3
click at [707, 216] on div "Last 90 days" at bounding box center [709, 215] width 47 height 13
click at [675, 119] on div "+137" at bounding box center [672, 115] width 20 height 20
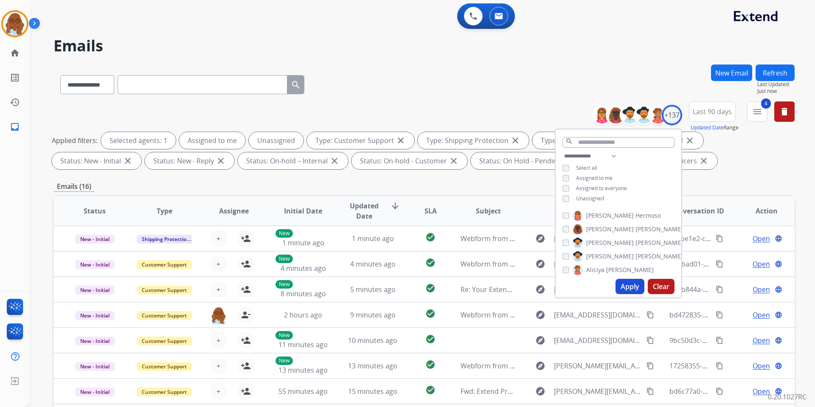
click at [588, 198] on span "Unassigned" at bounding box center [590, 198] width 28 height 7
click at [626, 284] on button "Apply" at bounding box center [630, 286] width 29 height 15
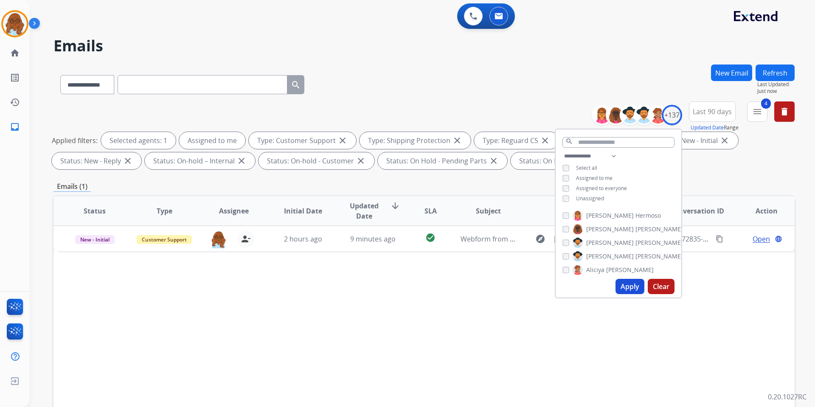
click at [484, 292] on div "Status Type Assignee Initial Date Updated Date arrow_downward SLA Subject Custo…" at bounding box center [425, 337] width 742 height 285
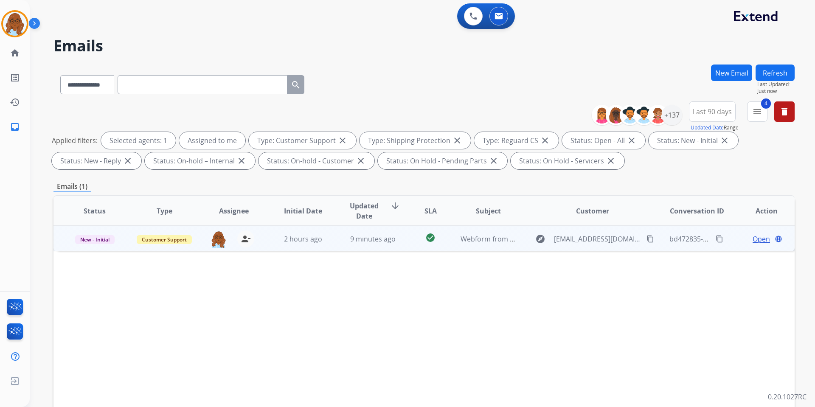
click at [757, 238] on span "Open" at bounding box center [761, 239] width 17 height 10
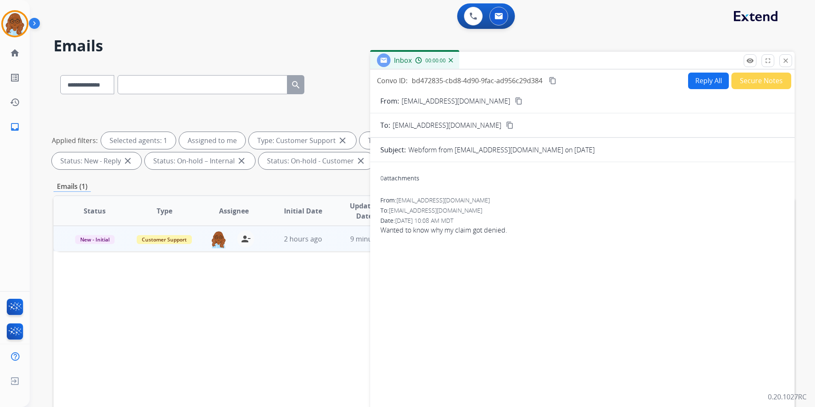
click at [695, 85] on button "Reply All" at bounding box center [708, 81] width 41 height 17
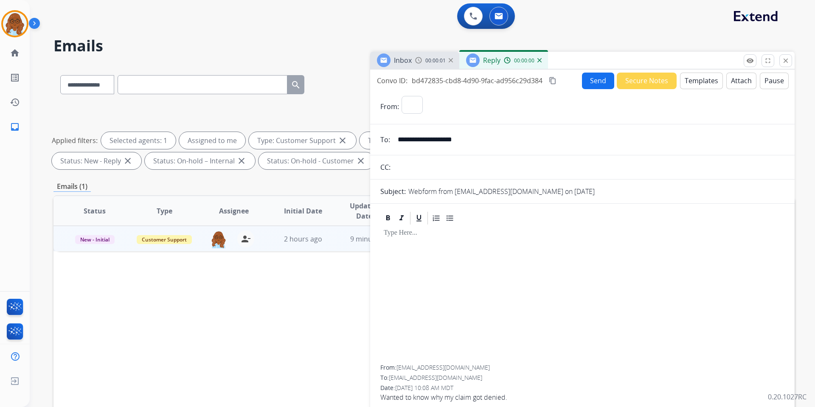
select select "**********"
click at [703, 82] on button "Templates" at bounding box center [701, 81] width 43 height 17
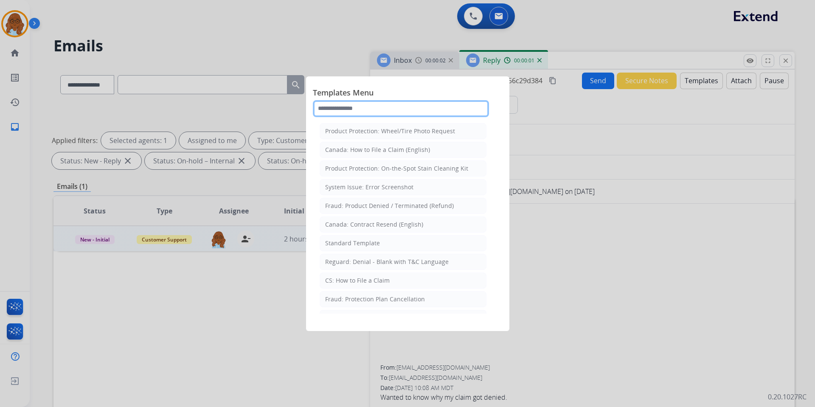
click at [369, 111] on input "text" at bounding box center [401, 108] width 176 height 17
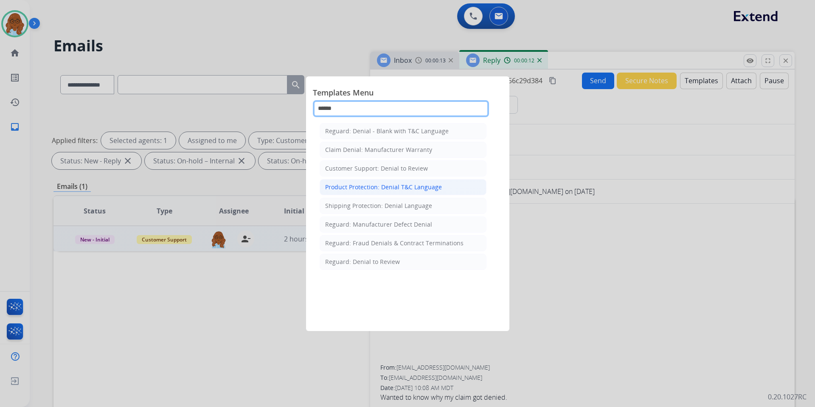
type input "******"
click at [419, 183] on div "Product Protection: Denial T&C Language" at bounding box center [383, 187] width 117 height 8
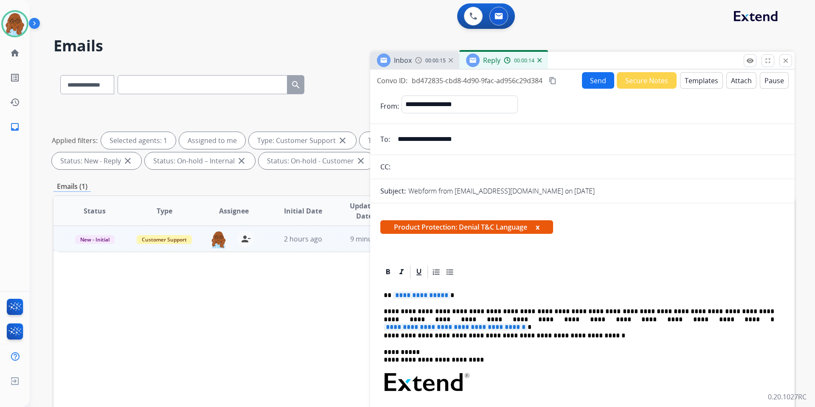
click at [538, 228] on button "x" at bounding box center [538, 227] width 4 height 10
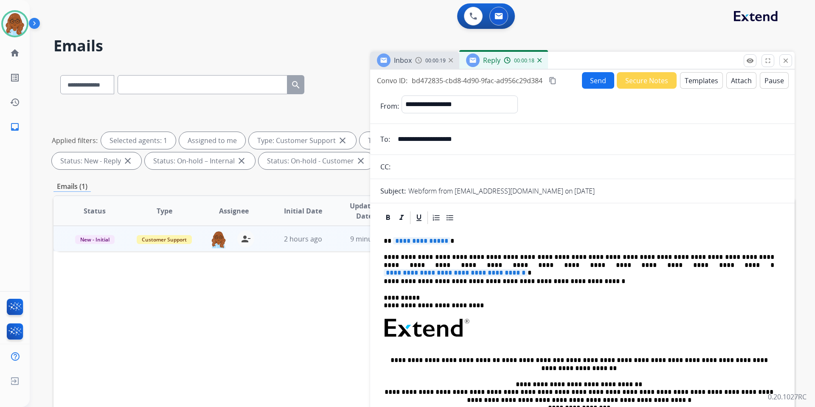
click at [417, 242] on span "**********" at bounding box center [421, 240] width 57 height 7
click at [528, 269] on span "**********" at bounding box center [456, 272] width 144 height 7
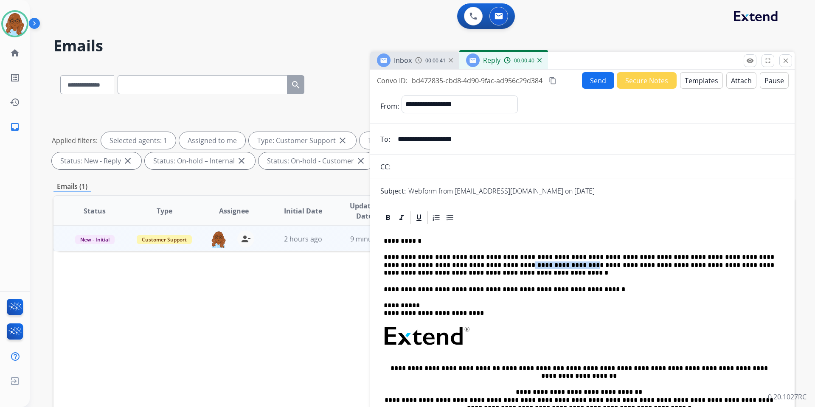
drag, startPoint x: 438, startPoint y: 263, endPoint x: 497, endPoint y: 266, distance: 59.1
click at [497, 266] on p "**********" at bounding box center [579, 265] width 391 height 23
drag, startPoint x: 437, startPoint y: 266, endPoint x: 649, endPoint y: 266, distance: 211.9
click at [649, 266] on p "**********" at bounding box center [579, 265] width 391 height 23
click at [392, 216] on div at bounding box center [388, 218] width 13 height 13
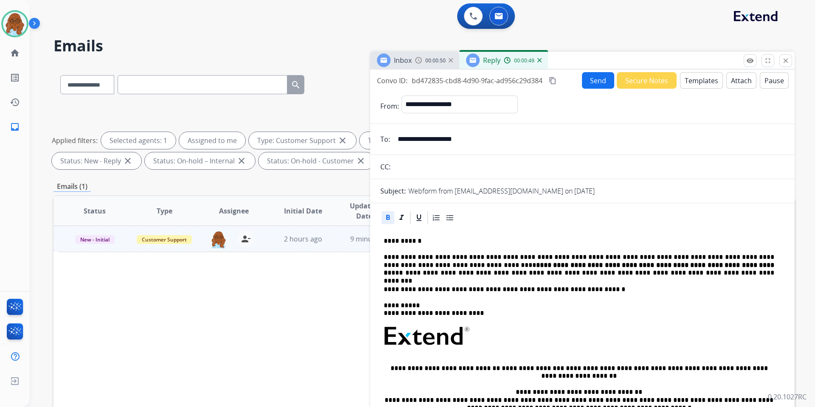
click at [617, 282] on div "**********" at bounding box center [583, 353] width 404 height 254
click at [718, 266] on p "**********" at bounding box center [579, 265] width 391 height 23
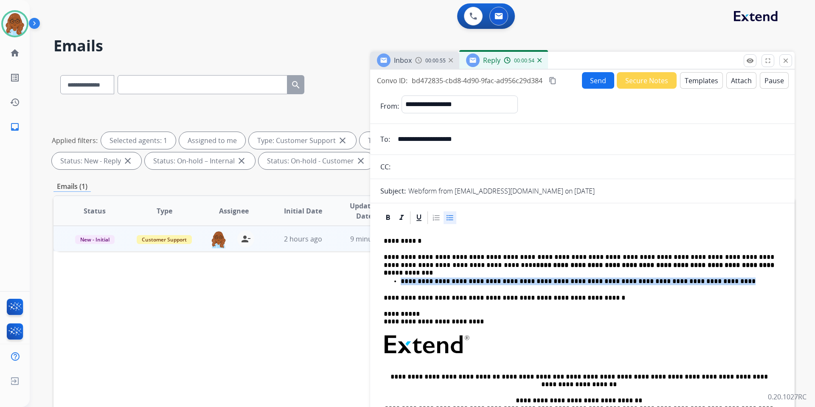
drag, startPoint x: 690, startPoint y: 284, endPoint x: 403, endPoint y: 282, distance: 287.1
click at [403, 282] on p "**********" at bounding box center [588, 282] width 374 height 8
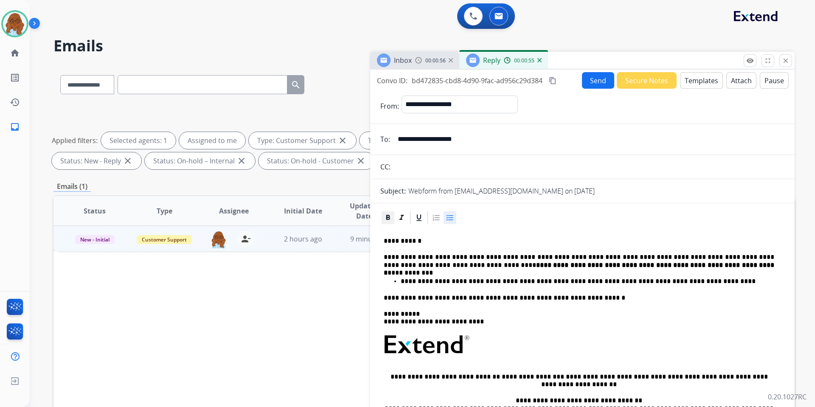
click at [389, 216] on icon at bounding box center [388, 217] width 4 height 5
click at [400, 216] on icon at bounding box center [402, 218] width 8 height 8
click at [713, 288] on div "**********" at bounding box center [583, 357] width 404 height 262
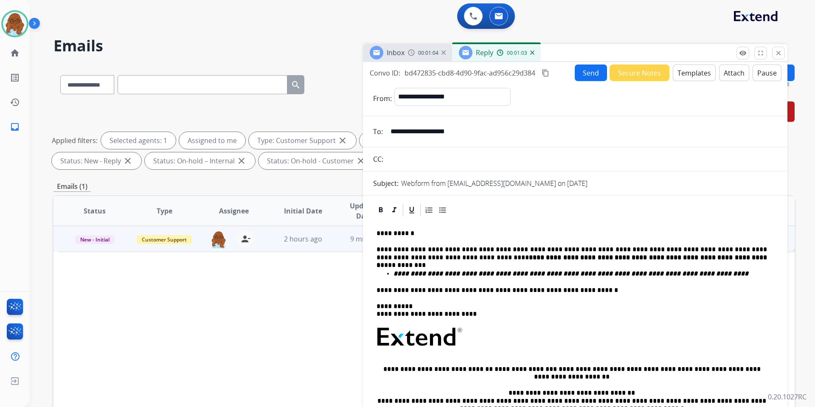
drag, startPoint x: 641, startPoint y: 63, endPoint x: 586, endPoint y: 19, distance: 70.4
click at [586, 44] on div "Inbox 00:01:04 Reply 00:01:03" at bounding box center [575, 53] width 425 height 18
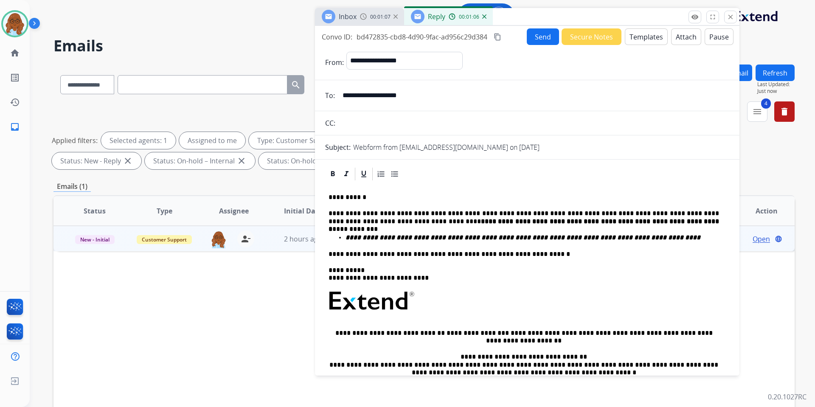
click at [678, 39] on button "Attach" at bounding box center [686, 36] width 30 height 17
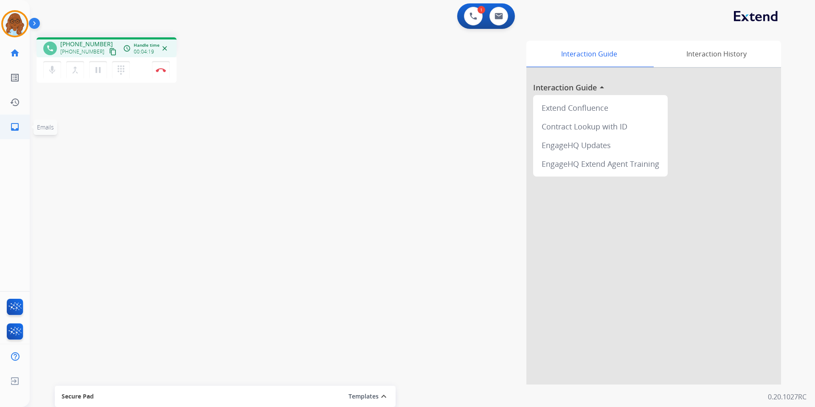
click at [15, 123] on mat-icon "inbox" at bounding box center [15, 127] width 10 height 10
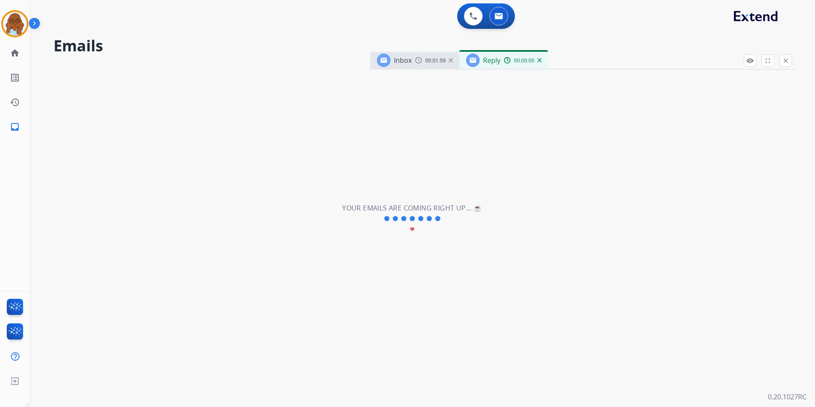
select select "**********"
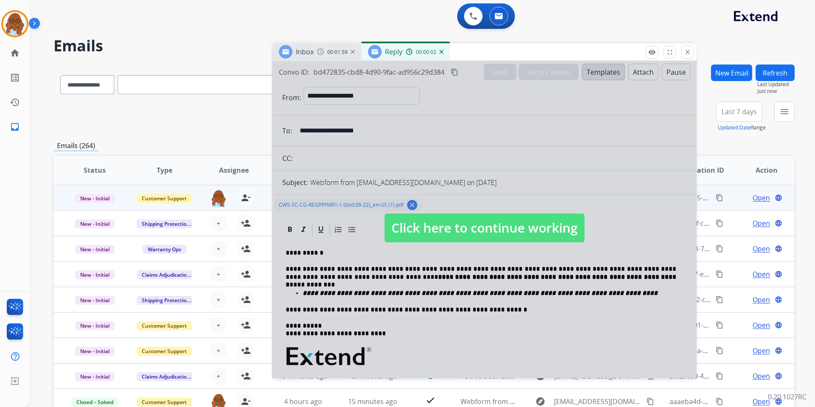
drag, startPoint x: 566, startPoint y: 59, endPoint x: 468, endPoint y: 51, distance: 98.5
click at [468, 51] on div "Inbox 00:01:59 Reply 00:00:02" at bounding box center [484, 52] width 425 height 18
click at [471, 212] on div at bounding box center [484, 219] width 425 height 317
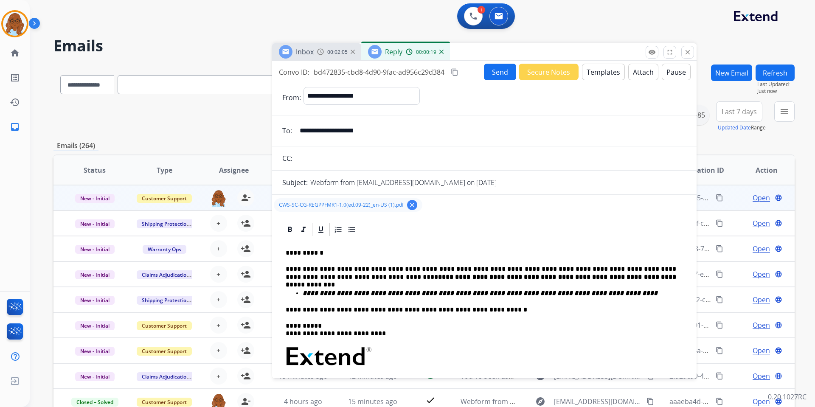
click at [457, 70] on mat-icon "content_copy" at bounding box center [455, 72] width 8 height 8
click at [488, 70] on button "Send" at bounding box center [500, 72] width 32 height 17
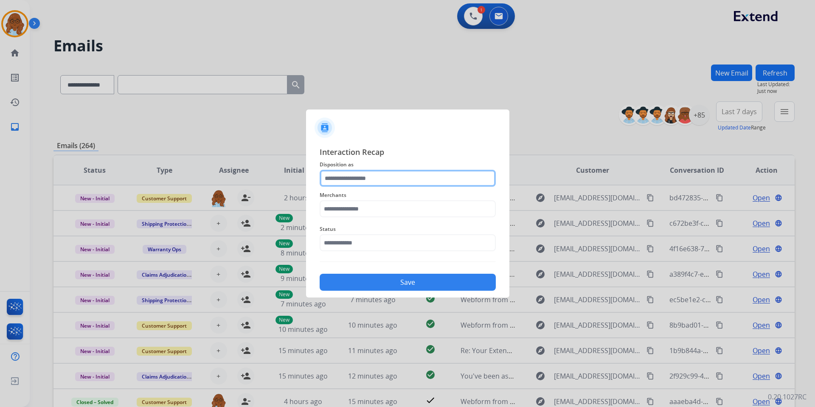
click at [359, 178] on input "text" at bounding box center [408, 178] width 176 height 17
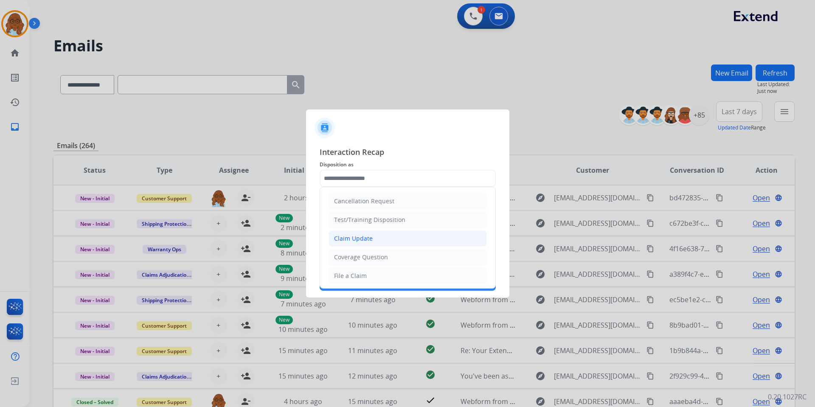
click at [359, 233] on li "Claim Update" at bounding box center [408, 239] width 158 height 16
type input "**********"
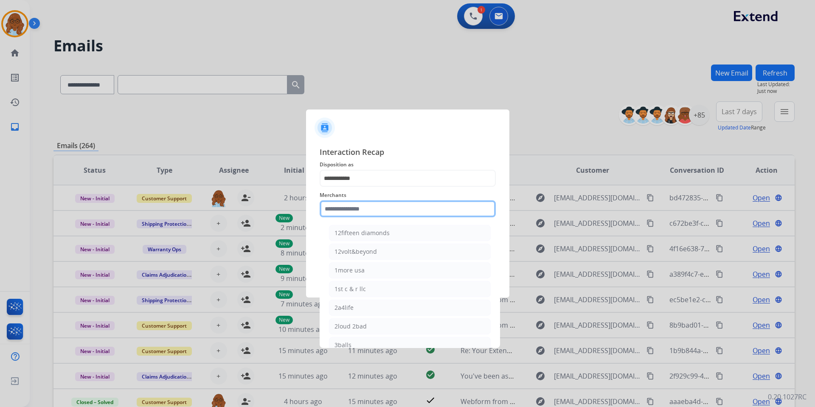
click at [343, 207] on input "text" at bounding box center [408, 208] width 176 height 17
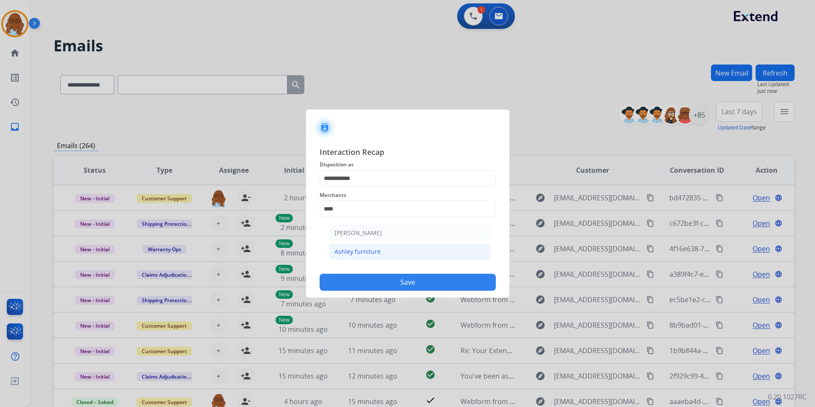
click at [367, 246] on li "Ashley furniture" at bounding box center [410, 252] width 162 height 16
type input "**********"
click at [358, 245] on input "text" at bounding box center [408, 242] width 176 height 17
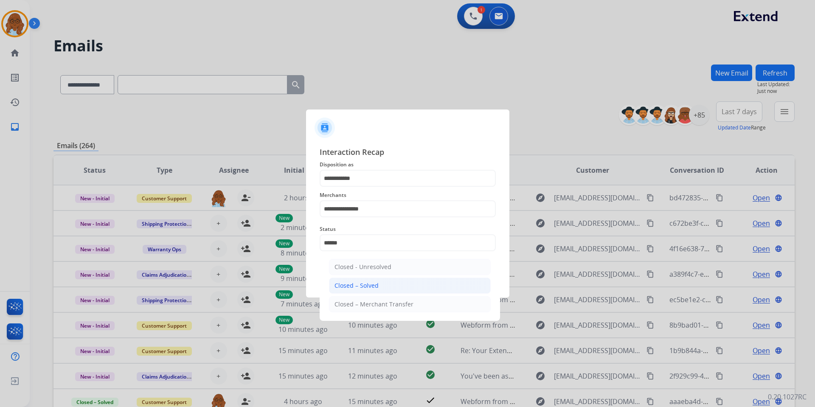
click at [375, 280] on li "Closed – Solved" at bounding box center [410, 286] width 162 height 16
type input "**********"
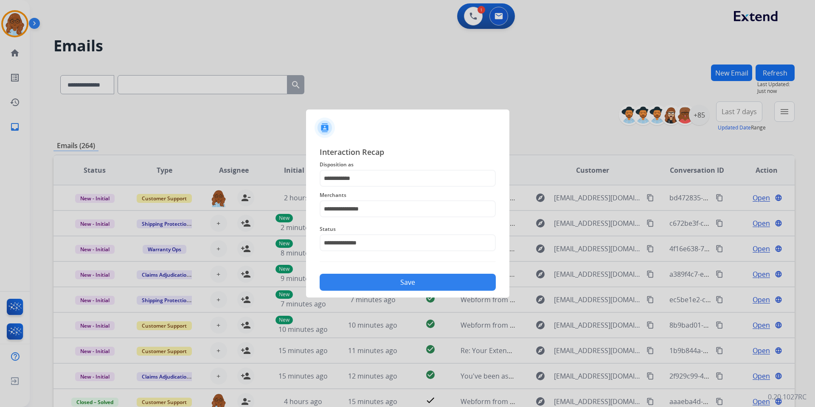
click at [375, 280] on button "Save" at bounding box center [408, 282] width 176 height 17
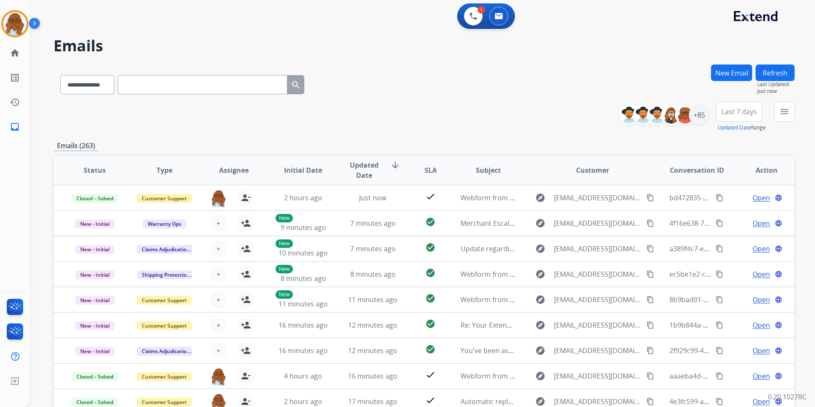
paste input "**********"
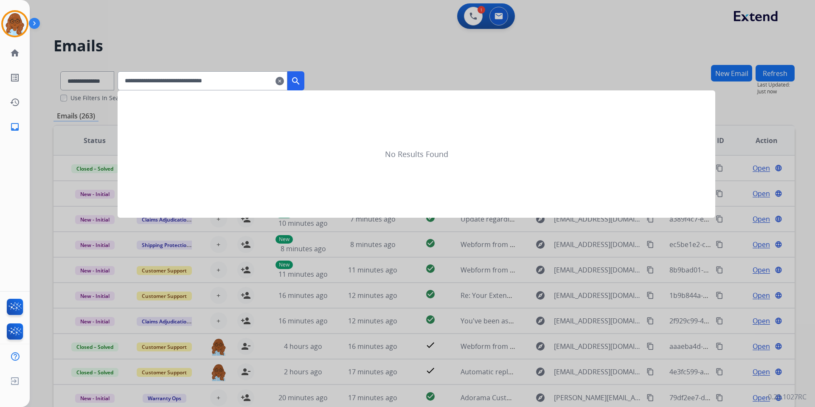
type input "**********"
click at [301, 84] on mat-icon "search" at bounding box center [296, 81] width 10 height 10
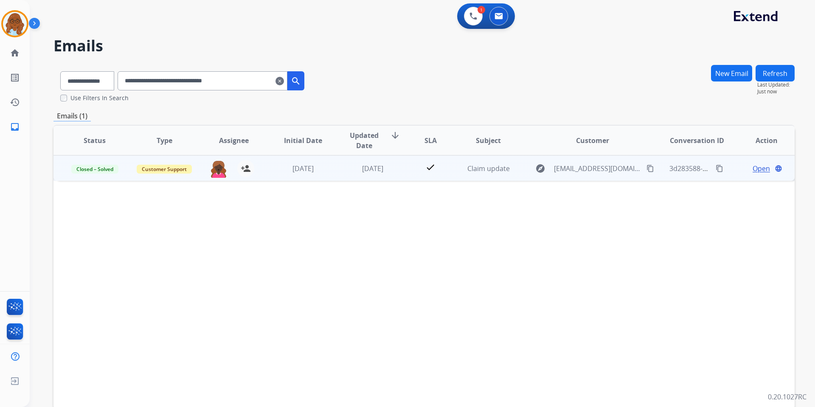
click at [753, 170] on span "Open" at bounding box center [761, 169] width 17 height 10
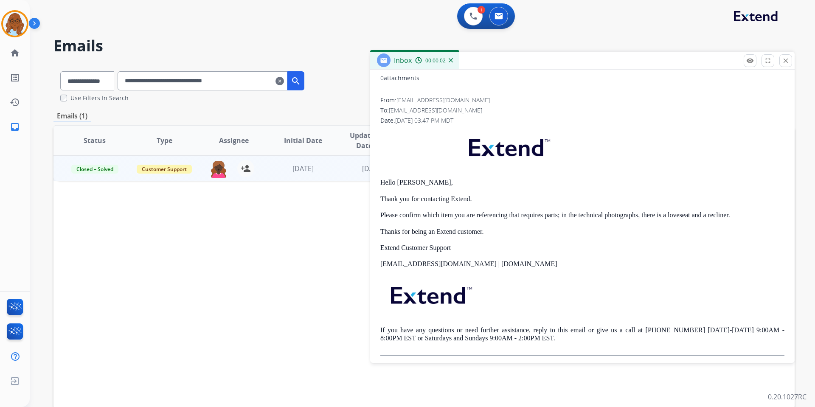
scroll to position [106, 0]
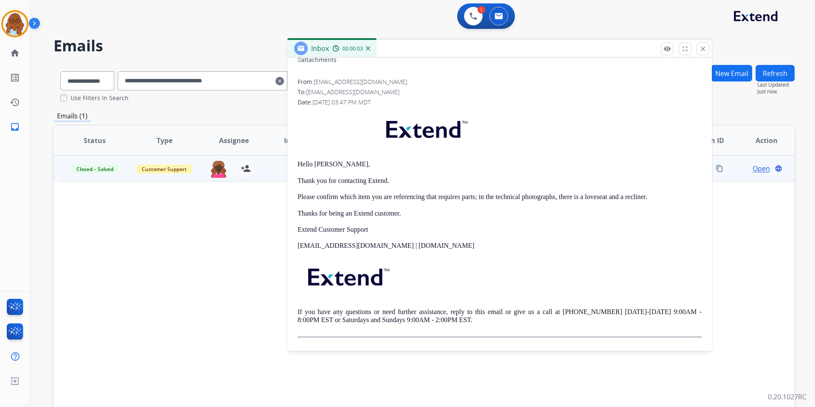
drag, startPoint x: 543, startPoint y: 62, endPoint x: 460, endPoint y: 50, distance: 83.7
click at [460, 50] on div "Inbox 00:00:03" at bounding box center [500, 49] width 425 height 18
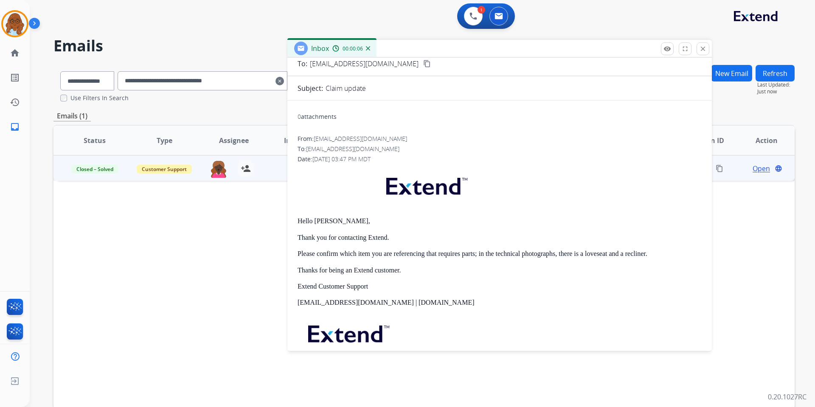
scroll to position [0, 0]
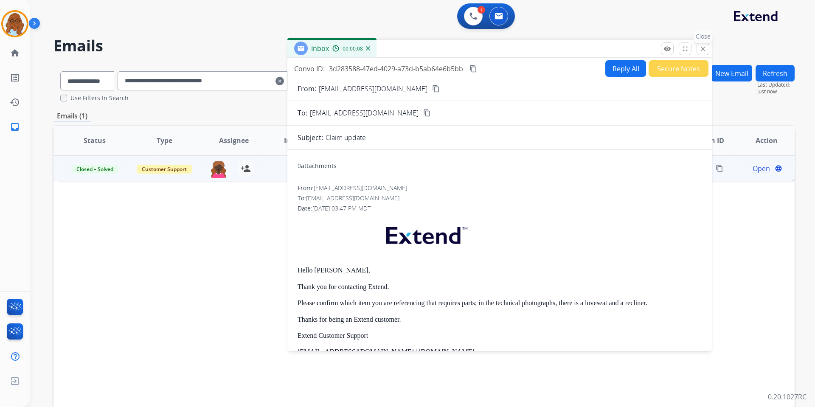
click at [707, 49] on mat-icon "close" at bounding box center [703, 49] width 8 height 8
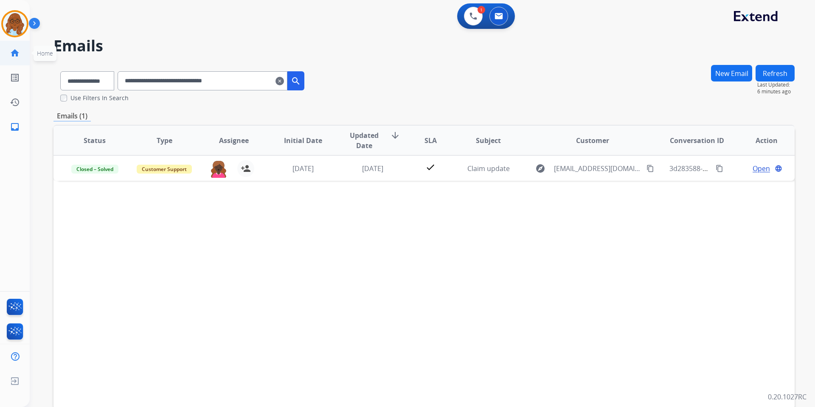
click at [18, 53] on mat-icon "home" at bounding box center [15, 53] width 10 height 10
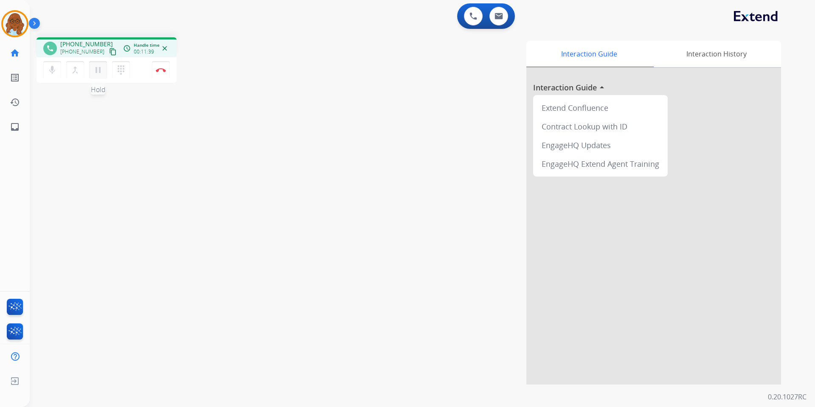
click at [100, 66] on mat-icon "pause" at bounding box center [98, 70] width 10 height 10
click at [100, 69] on mat-icon "play_arrow" at bounding box center [98, 70] width 10 height 10
click at [97, 70] on mat-icon "pause" at bounding box center [98, 70] width 10 height 10
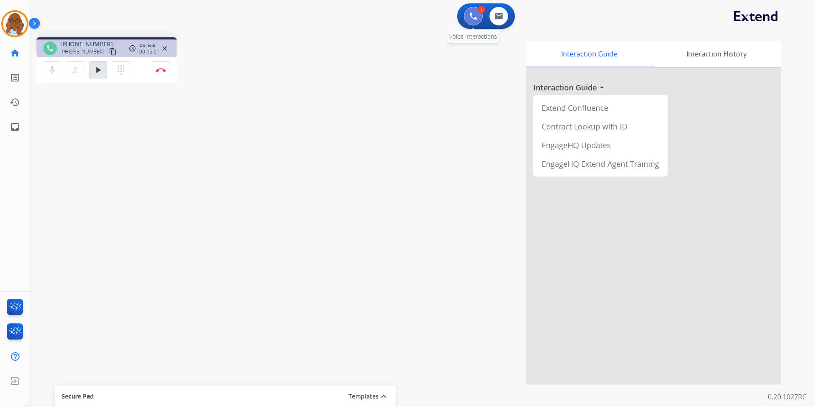
click at [477, 23] on button at bounding box center [473, 16] width 19 height 19
click at [476, 21] on button at bounding box center [473, 16] width 19 height 19
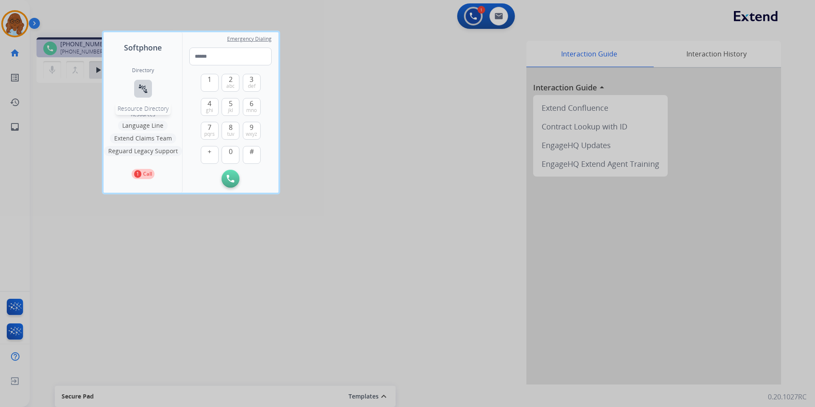
click at [146, 90] on mat-icon "connect_without_contact" at bounding box center [143, 89] width 10 height 10
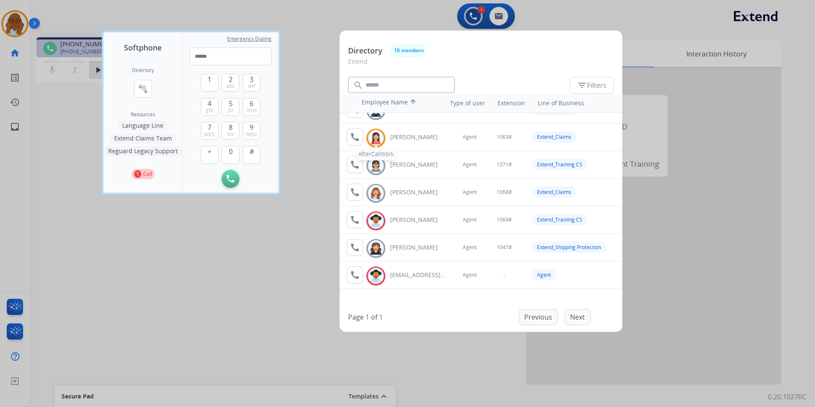
scroll to position [324, 0]
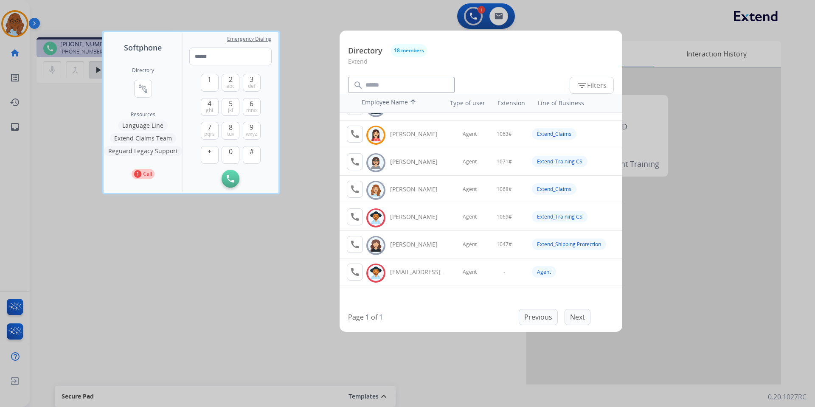
click at [425, 310] on div "Page 1 of 1 Previous Next" at bounding box center [469, 317] width 243 height 16
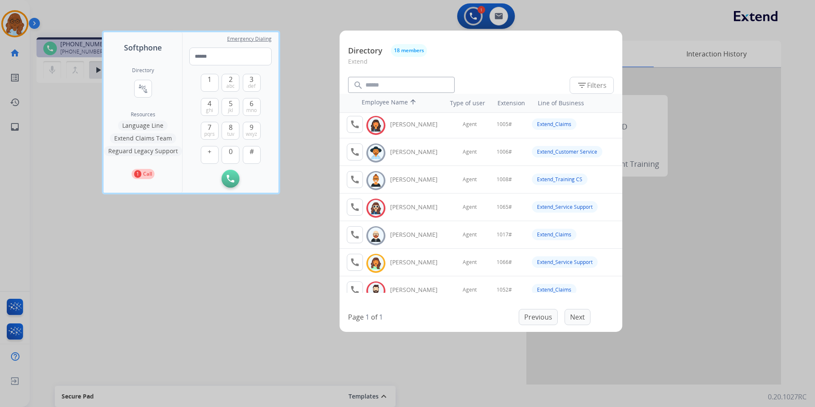
scroll to position [0, 0]
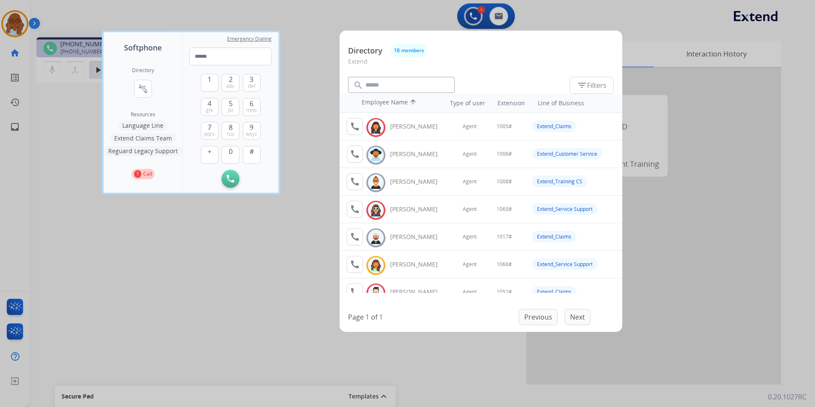
click at [259, 296] on div at bounding box center [407, 203] width 815 height 407
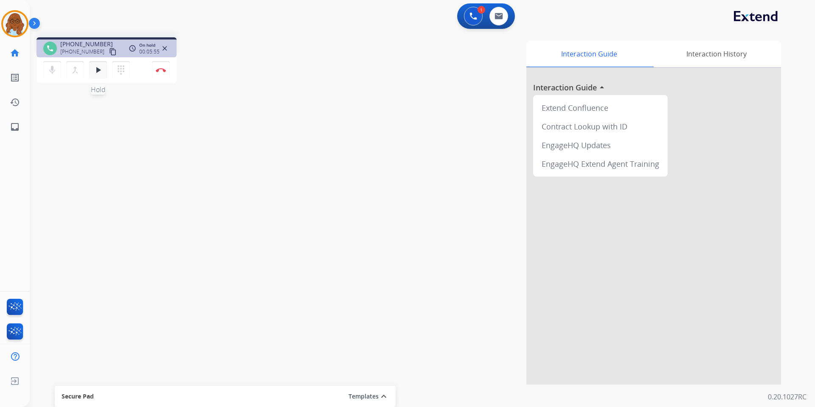
click at [106, 71] on button "play_arrow Hold" at bounding box center [98, 70] width 18 height 18
click at [17, 127] on mat-icon "inbox" at bounding box center [15, 127] width 10 height 10
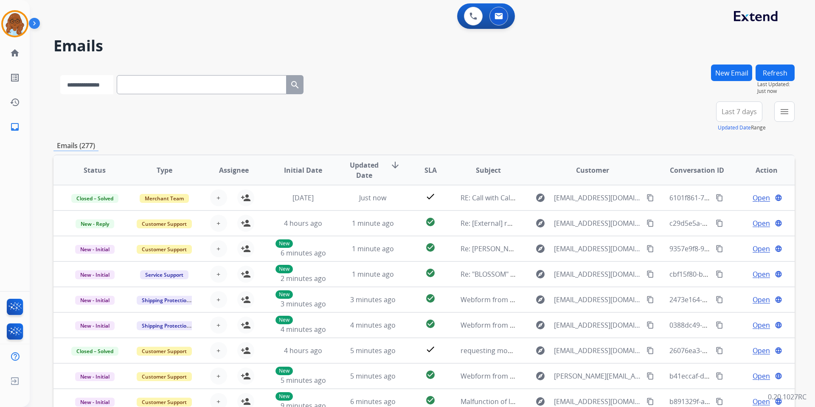
click at [113, 88] on select "**********" at bounding box center [86, 84] width 53 height 19
select select "**********"
click at [60, 75] on select "**********" at bounding box center [86, 84] width 53 height 19
paste input "**********"
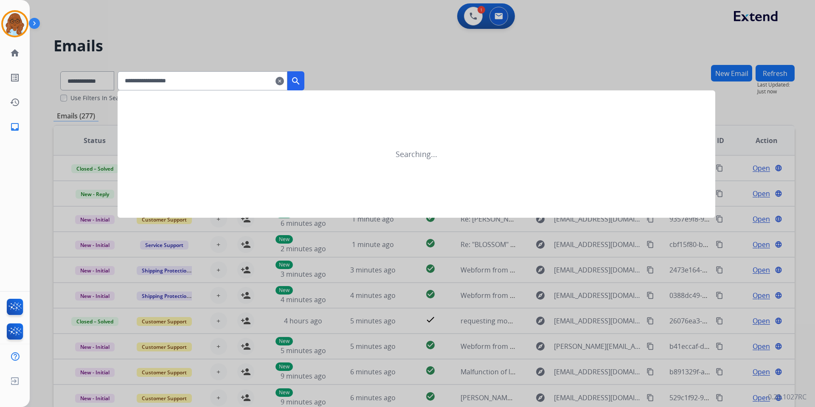
type input "**********"
click at [301, 79] on mat-icon "search" at bounding box center [296, 81] width 10 height 10
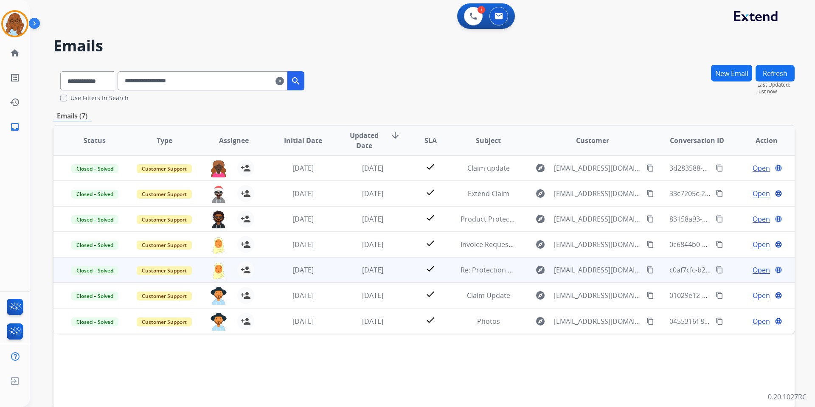
click at [759, 271] on span "Open" at bounding box center [761, 270] width 17 height 10
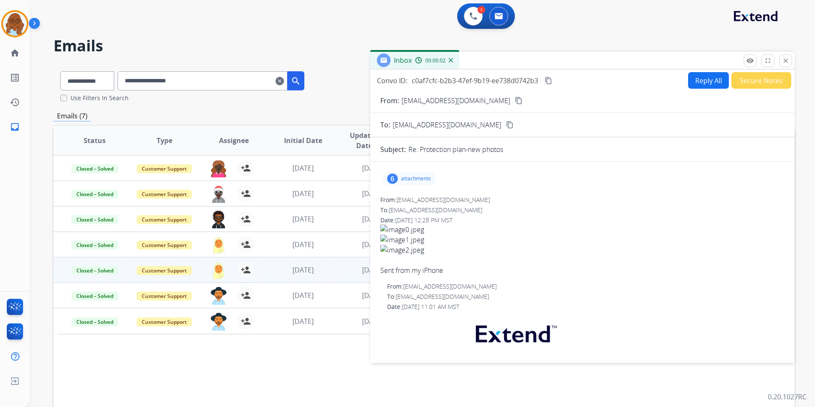
drag, startPoint x: 406, startPoint y: 177, endPoint x: 412, endPoint y: 177, distance: 6.8
click at [405, 177] on p "attachments" at bounding box center [416, 178] width 30 height 7
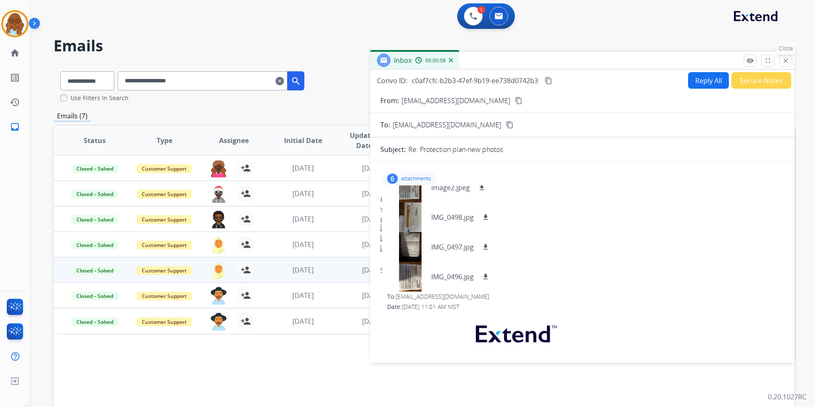
click at [790, 60] on mat-icon "close" at bounding box center [786, 61] width 8 height 8
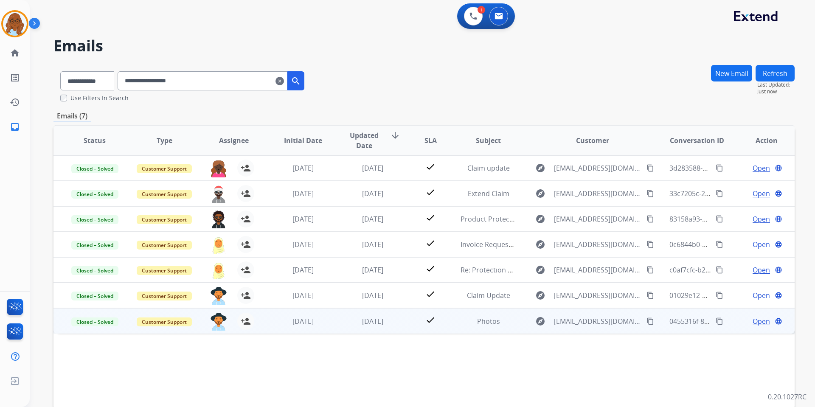
click at [753, 322] on span "Open" at bounding box center [761, 321] width 17 height 10
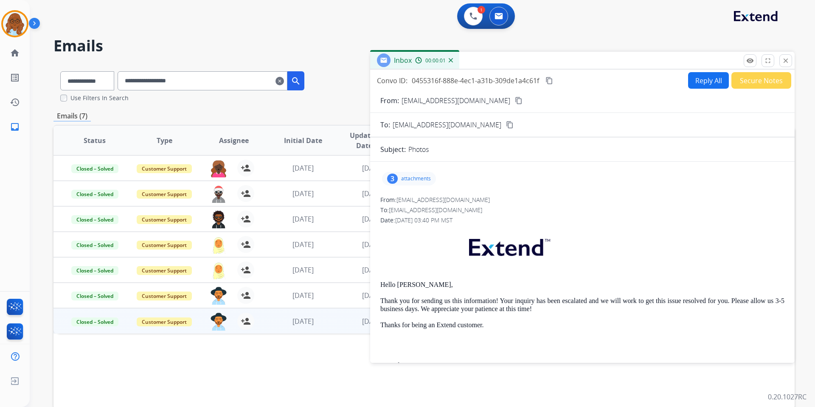
click at [412, 180] on p "attachments" at bounding box center [416, 178] width 30 height 7
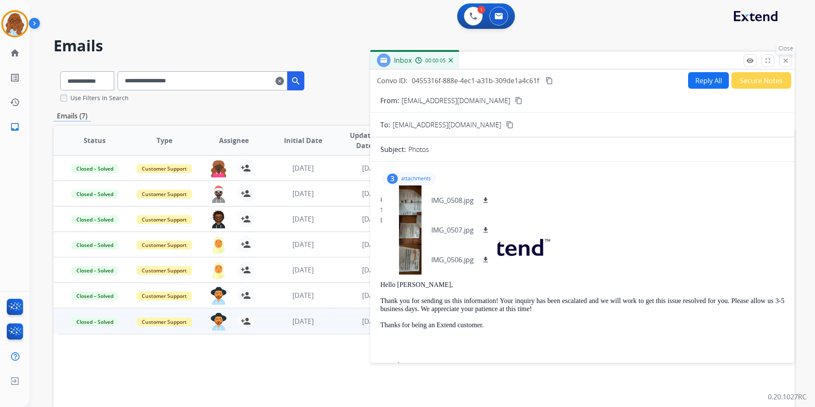
click at [787, 61] on mat-icon "close" at bounding box center [786, 61] width 8 height 8
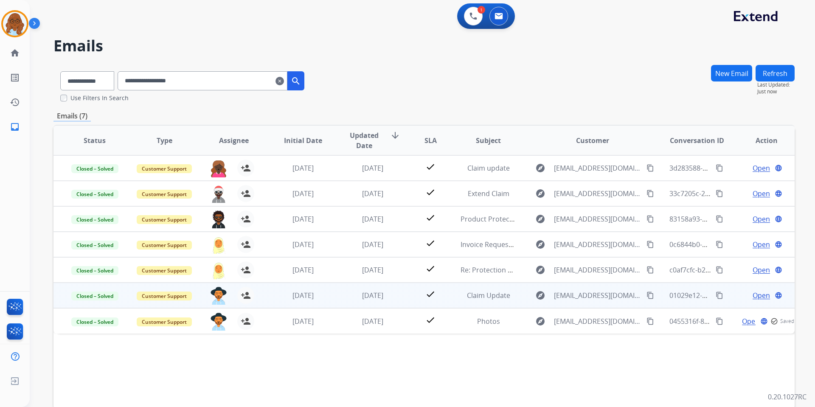
click at [753, 295] on span "Open" at bounding box center [761, 295] width 17 height 10
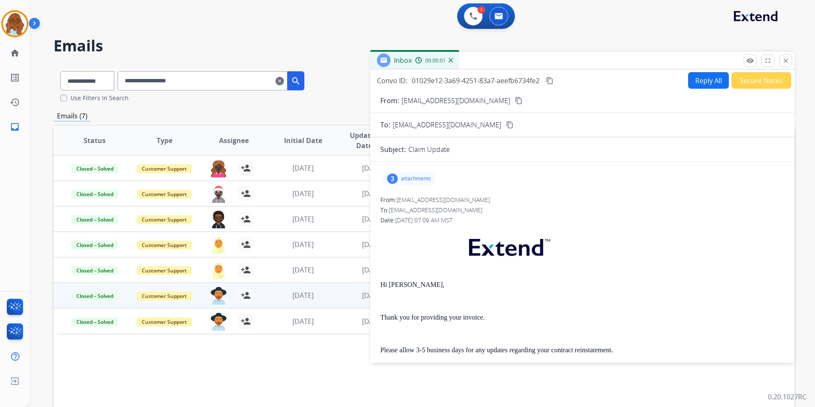
click at [423, 177] on p "attachments" at bounding box center [416, 178] width 30 height 7
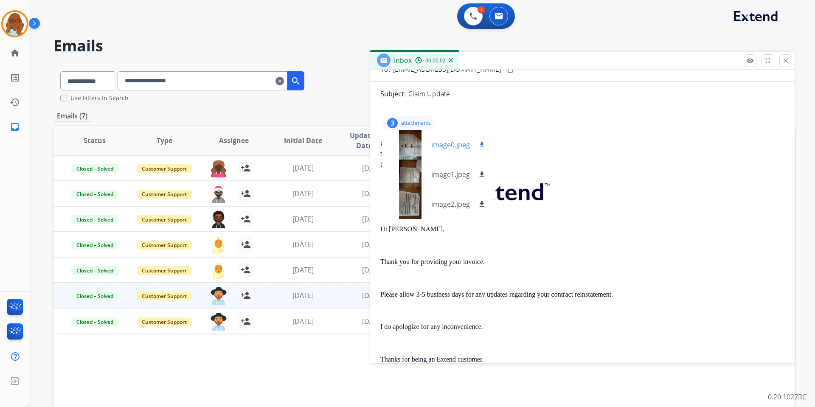
scroll to position [85, 0]
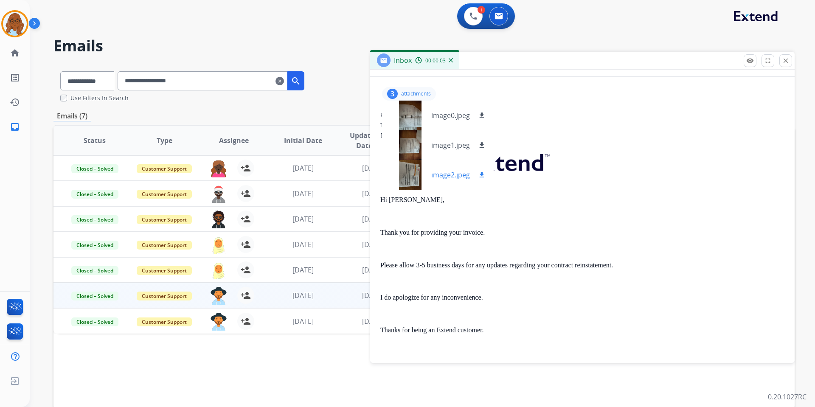
click at [411, 181] on div at bounding box center [410, 175] width 42 height 30
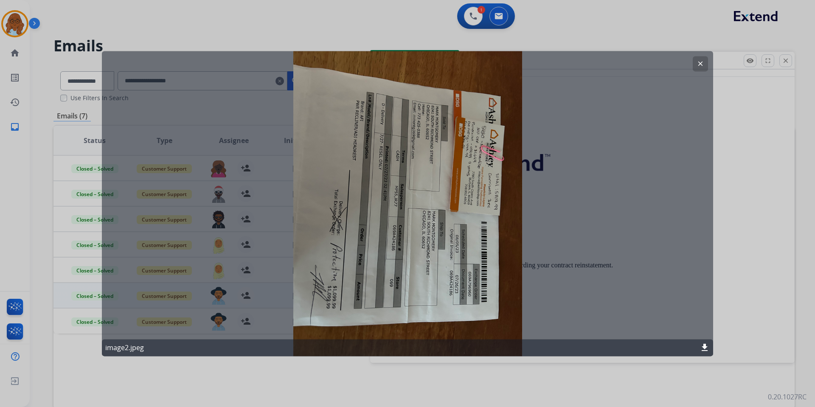
click at [704, 63] on mat-icon "clear" at bounding box center [701, 64] width 8 height 8
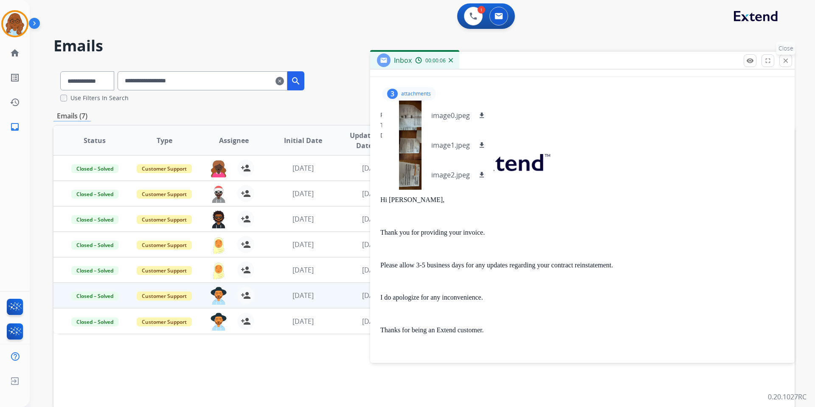
click at [787, 65] on button "close Close" at bounding box center [786, 60] width 13 height 13
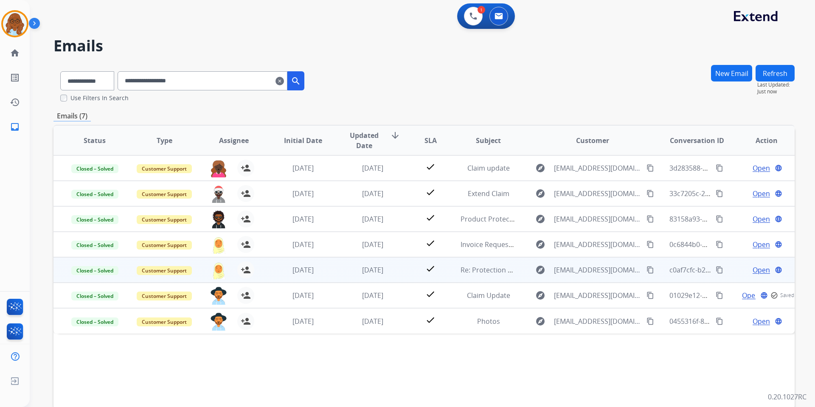
click at [758, 270] on span "Open" at bounding box center [761, 270] width 17 height 10
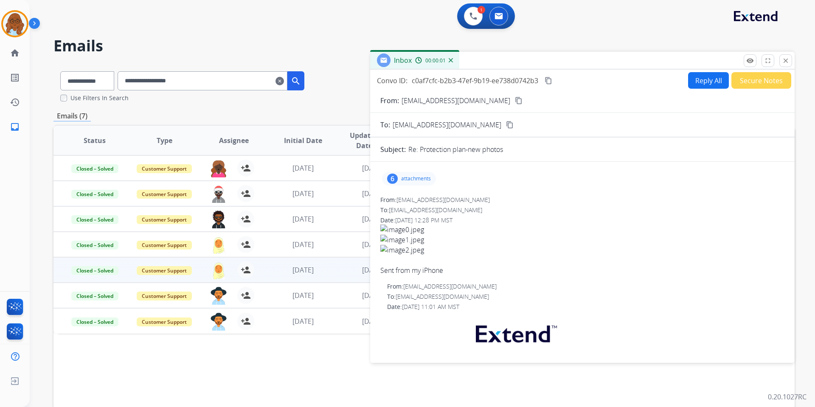
click at [394, 180] on div "6" at bounding box center [392, 179] width 11 height 10
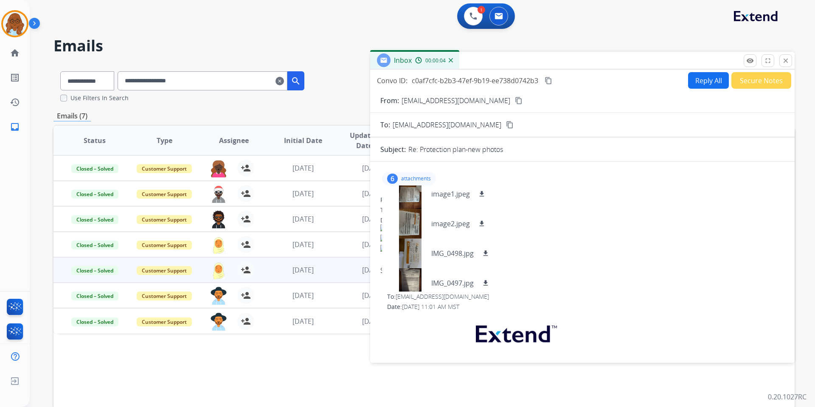
scroll to position [0, 0]
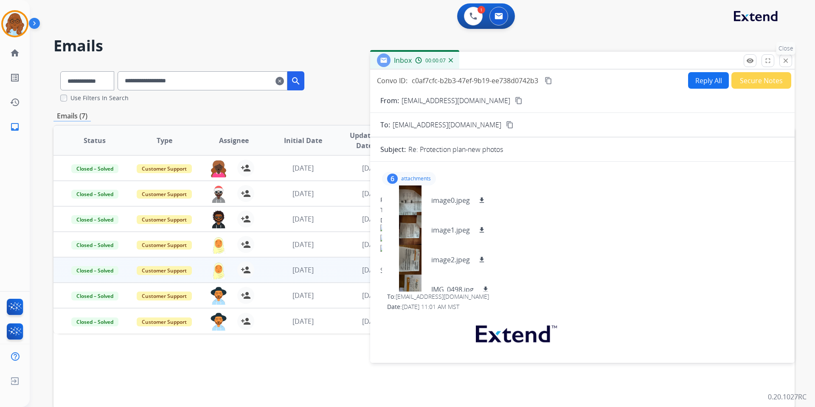
click at [781, 59] on button "close Close" at bounding box center [786, 60] width 13 height 13
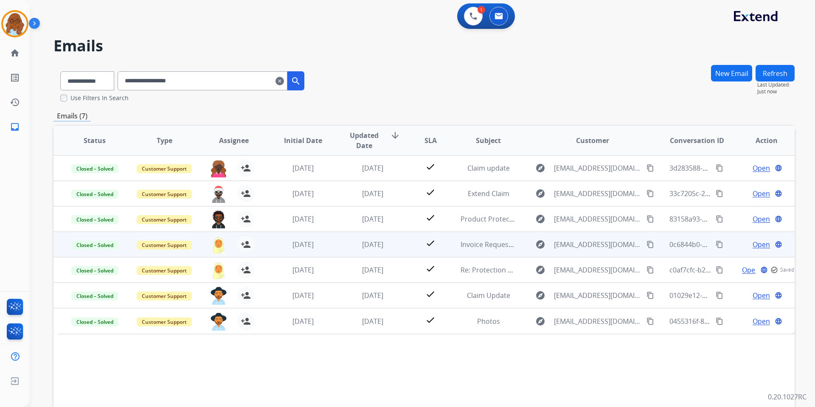
click at [754, 241] on span "Open" at bounding box center [761, 245] width 17 height 10
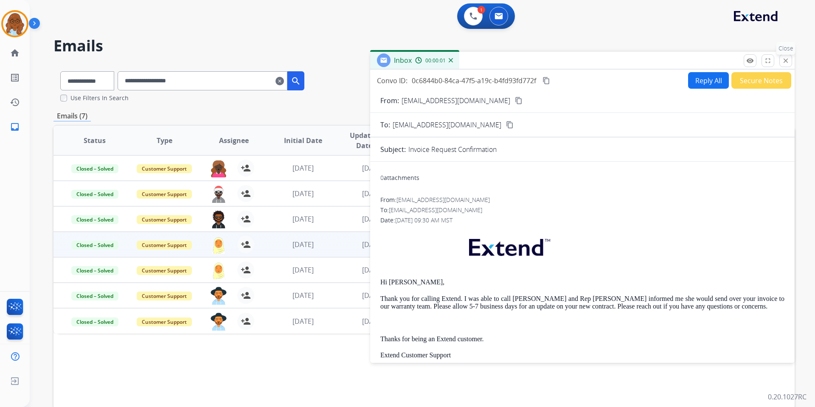
click at [786, 64] on mat-icon "close" at bounding box center [786, 61] width 8 height 8
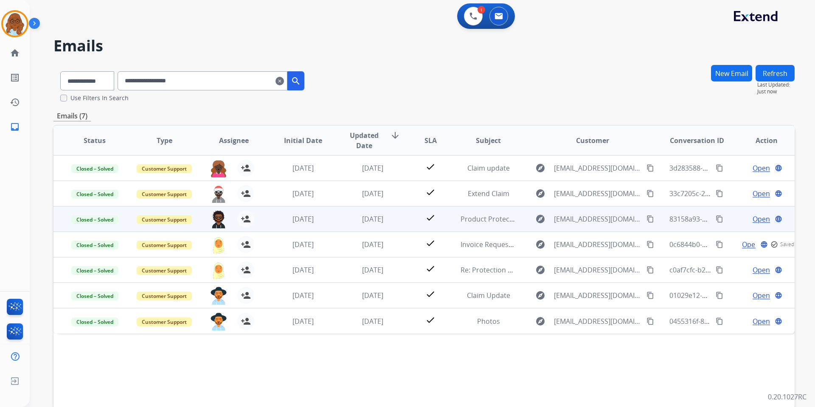
click at [753, 221] on span "Open" at bounding box center [761, 219] width 17 height 10
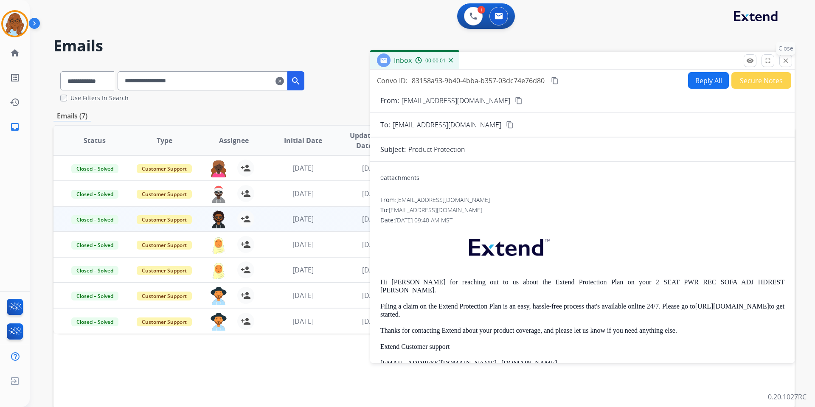
click at [788, 60] on mat-icon "close" at bounding box center [786, 61] width 8 height 8
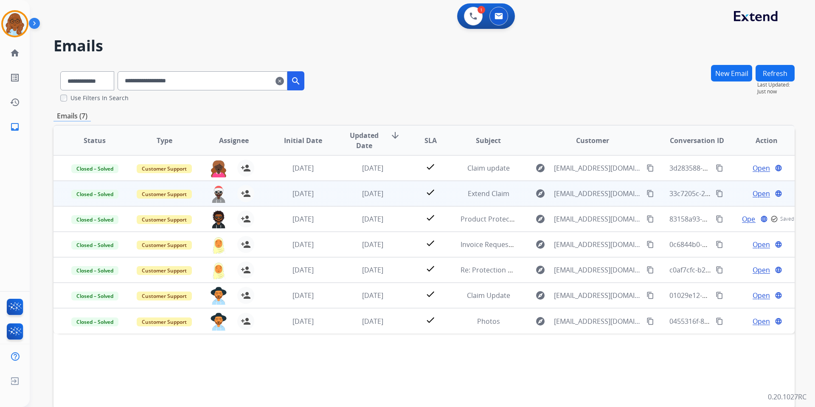
click at [753, 195] on span "Open" at bounding box center [761, 194] width 17 height 10
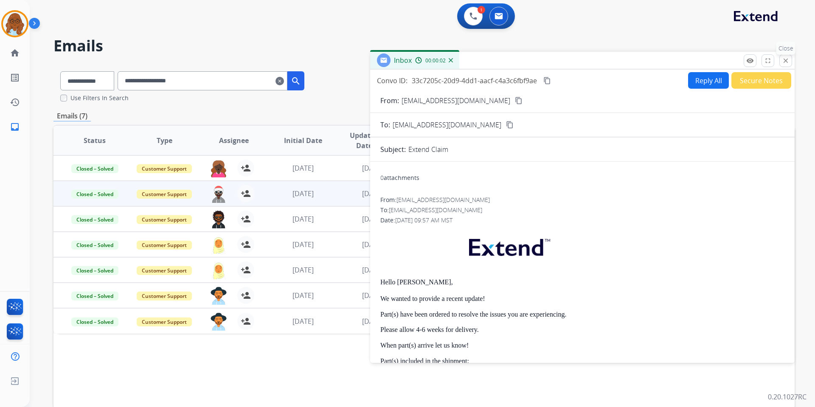
click at [788, 61] on mat-icon "close" at bounding box center [786, 61] width 8 height 8
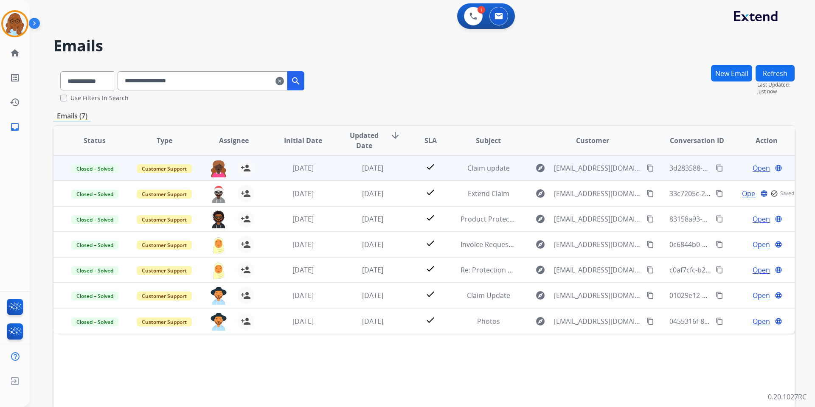
click at [753, 169] on span "Open" at bounding box center [761, 168] width 17 height 10
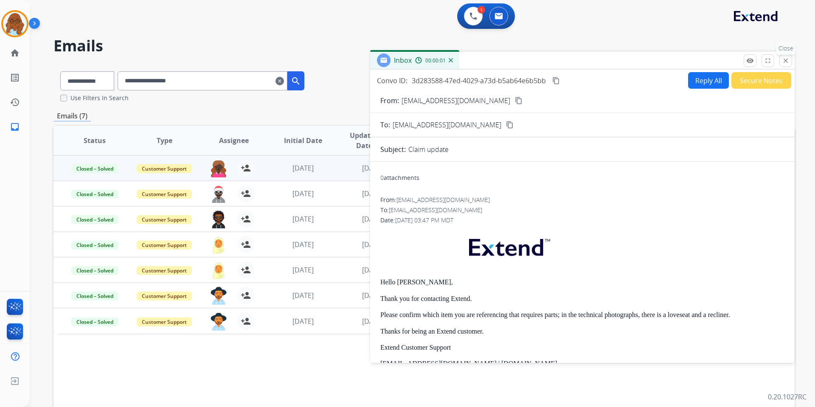
click at [788, 59] on mat-icon "close" at bounding box center [786, 61] width 8 height 8
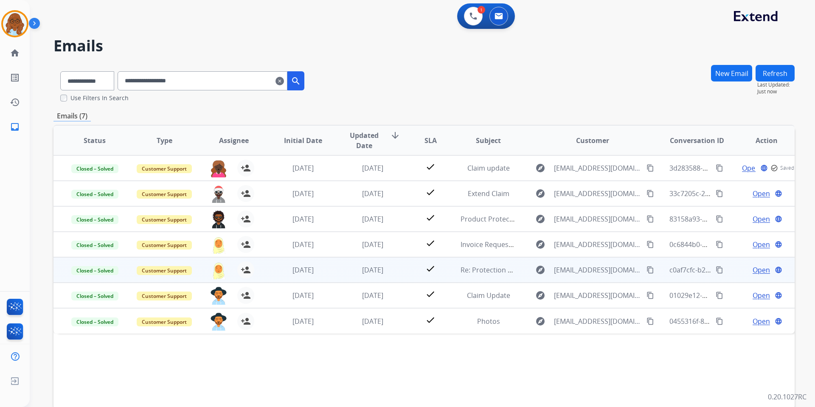
click at [758, 271] on span "Open" at bounding box center [761, 270] width 17 height 10
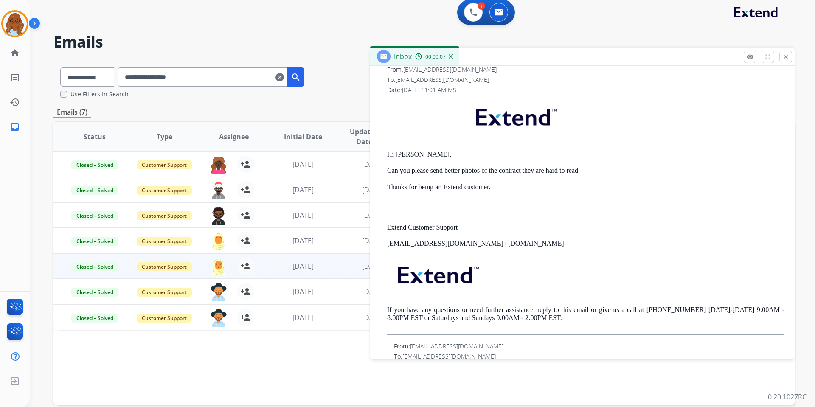
scroll to position [206, 0]
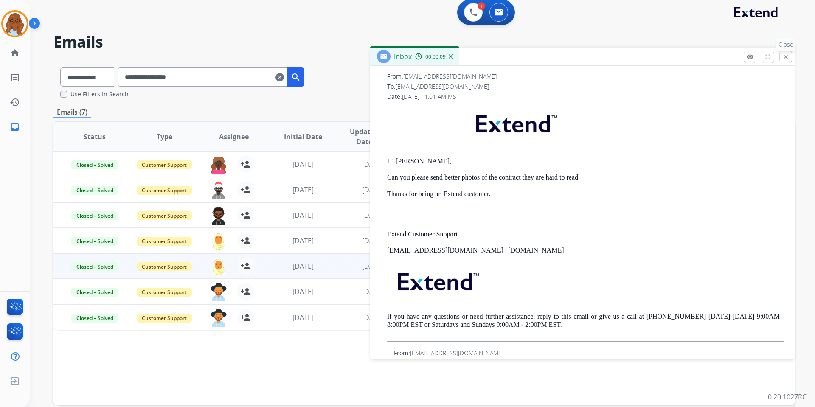
click at [786, 56] on mat-icon "close" at bounding box center [786, 57] width 8 height 8
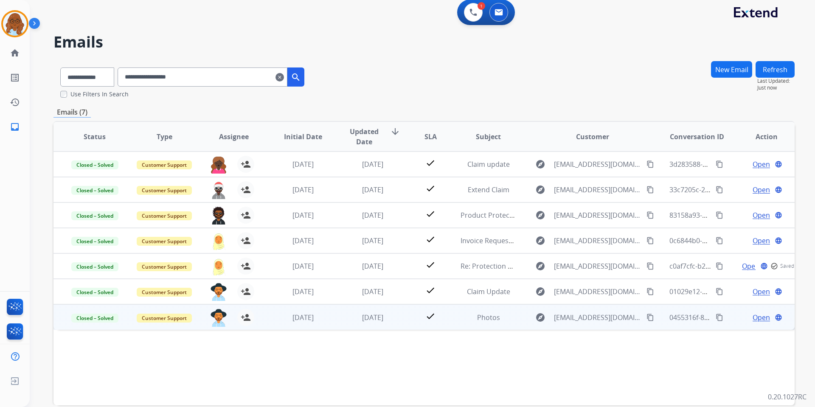
click at [753, 316] on span "Open" at bounding box center [761, 318] width 17 height 10
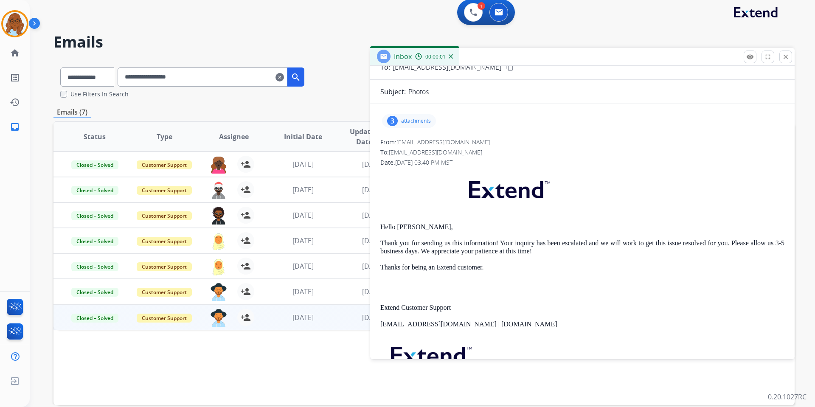
scroll to position [85, 0]
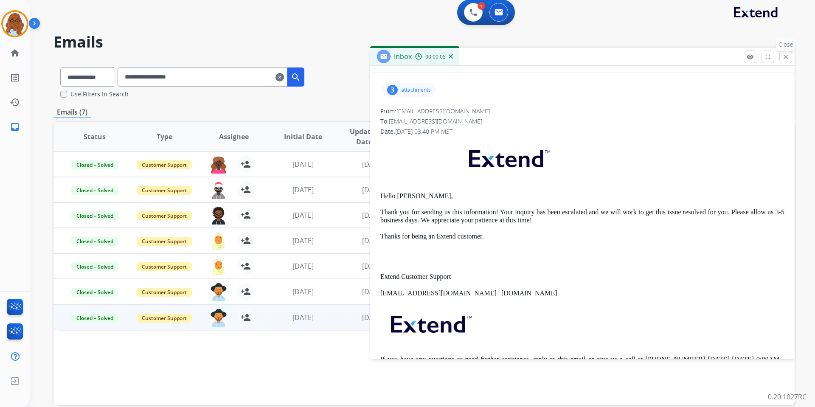
click at [790, 57] on button "close Close" at bounding box center [786, 57] width 13 height 13
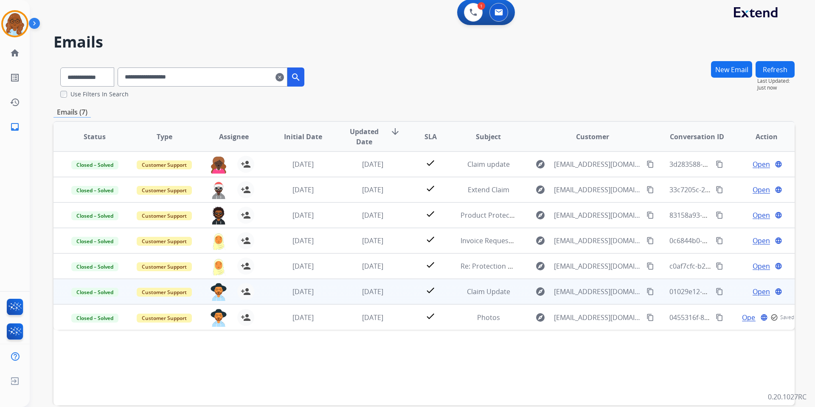
click at [753, 289] on span "Open" at bounding box center [761, 292] width 17 height 10
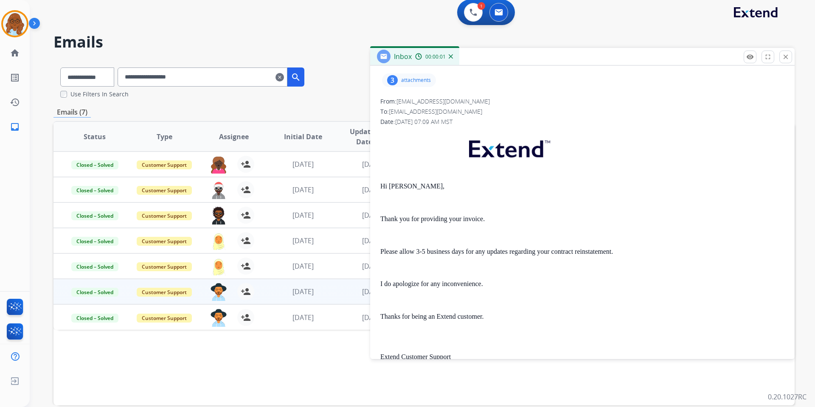
scroll to position [170, 0]
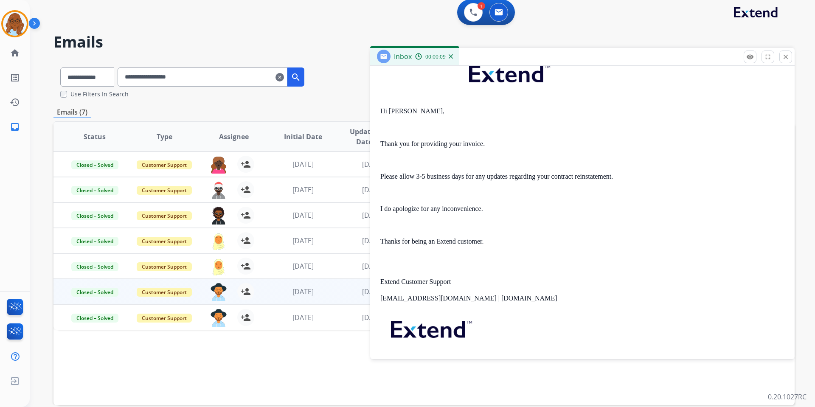
click at [784, 59] on mat-icon "close" at bounding box center [786, 57] width 8 height 8
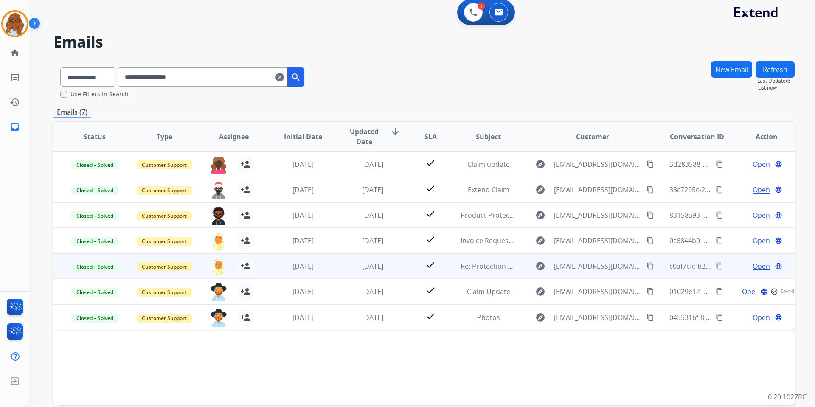
click at [753, 266] on span "Open" at bounding box center [761, 266] width 17 height 10
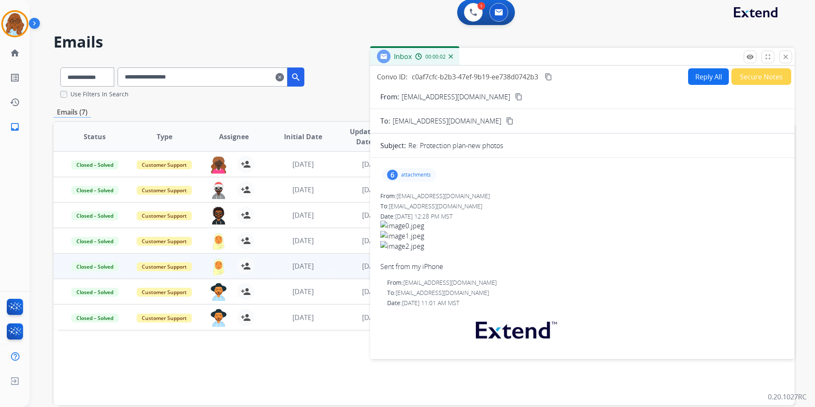
click at [421, 175] on p "attachments" at bounding box center [416, 175] width 30 height 7
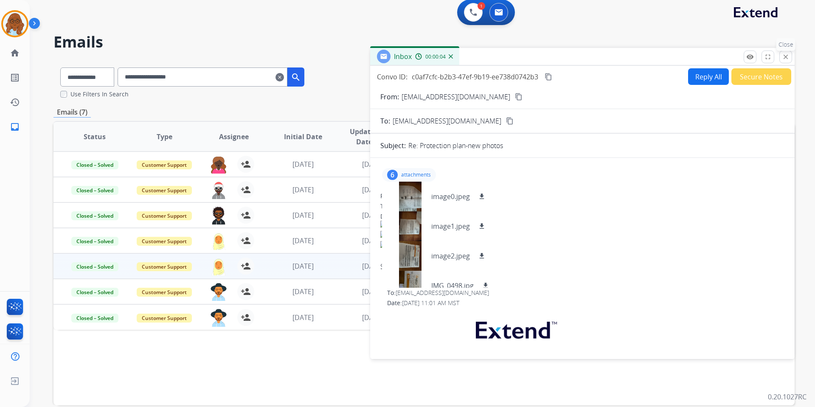
click at [786, 55] on mat-icon "close" at bounding box center [786, 57] width 8 height 8
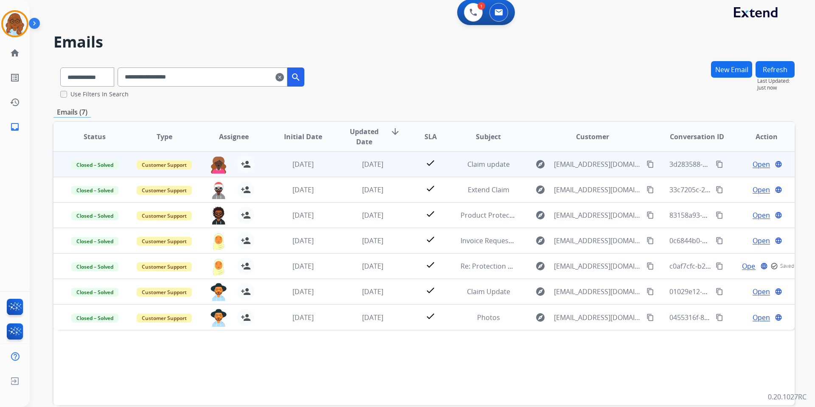
click at [753, 164] on span "Open" at bounding box center [761, 164] width 17 height 10
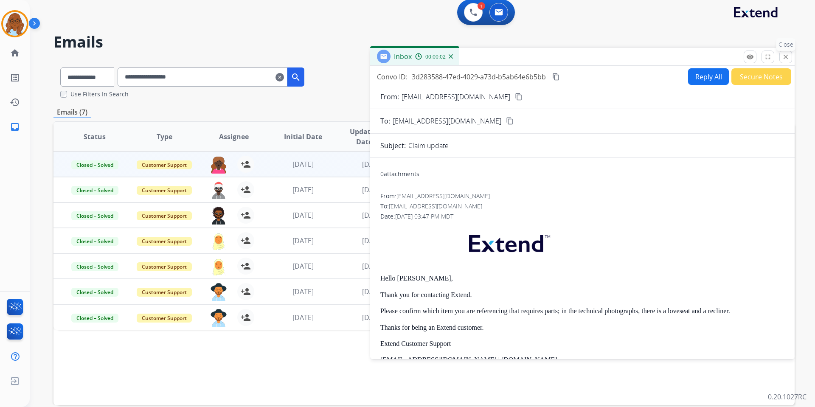
click at [785, 57] on mat-icon "close" at bounding box center [786, 57] width 8 height 8
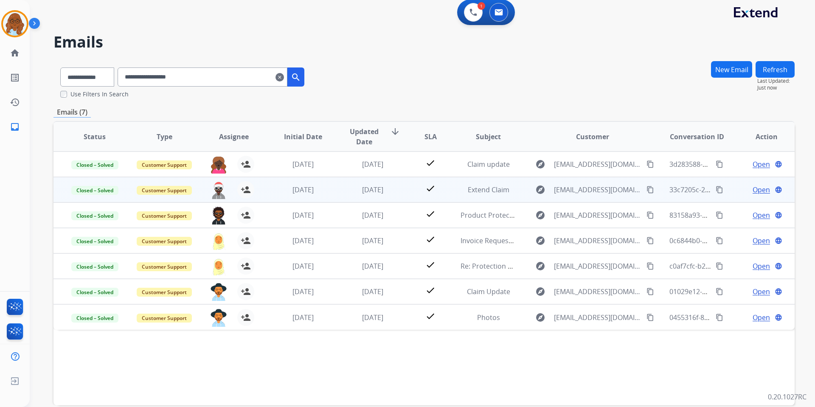
click at [756, 192] on span "Open" at bounding box center [761, 190] width 17 height 10
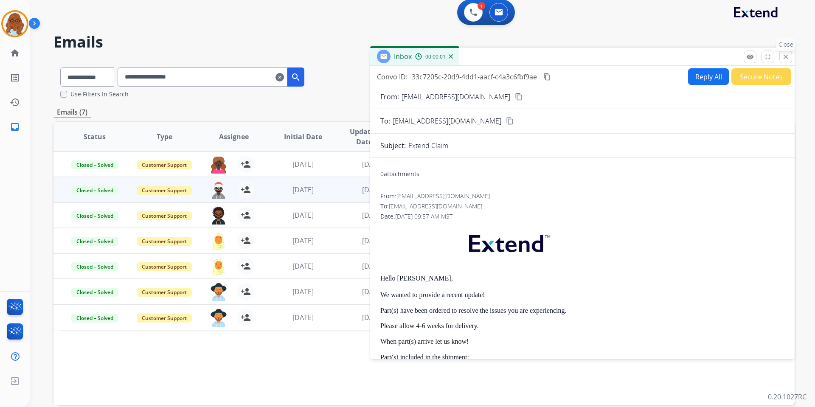
click at [785, 62] on button "close Close" at bounding box center [786, 57] width 13 height 13
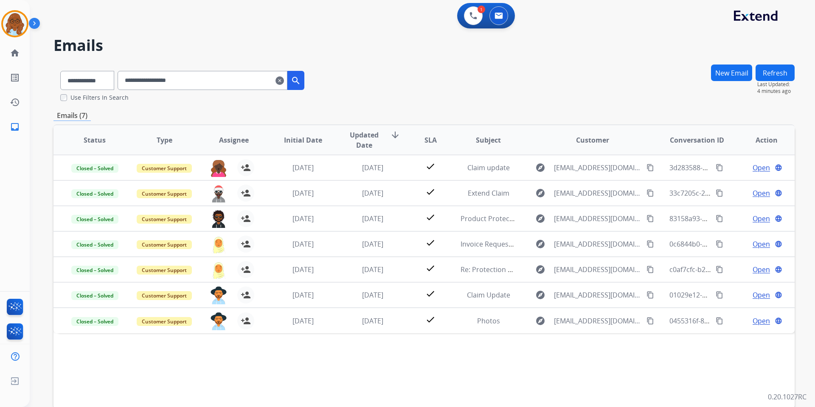
scroll to position [0, 0]
click at [474, 14] on img at bounding box center [474, 16] width 8 height 8
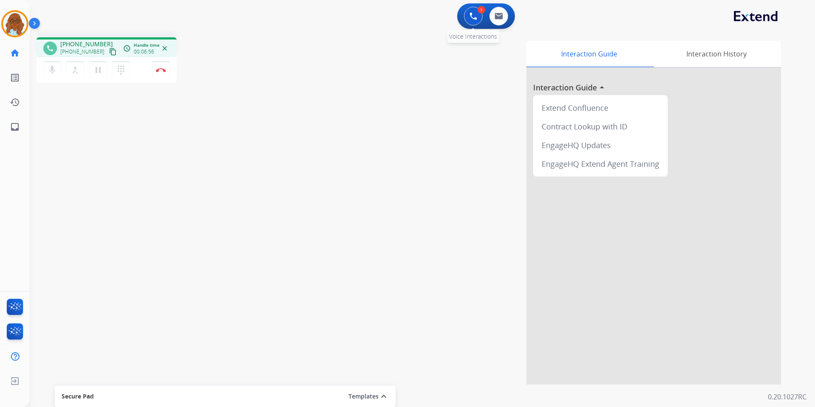
drag, startPoint x: 476, startPoint y: 17, endPoint x: 462, endPoint y: 18, distance: 14.5
click at [476, 17] on img at bounding box center [474, 16] width 8 height 8
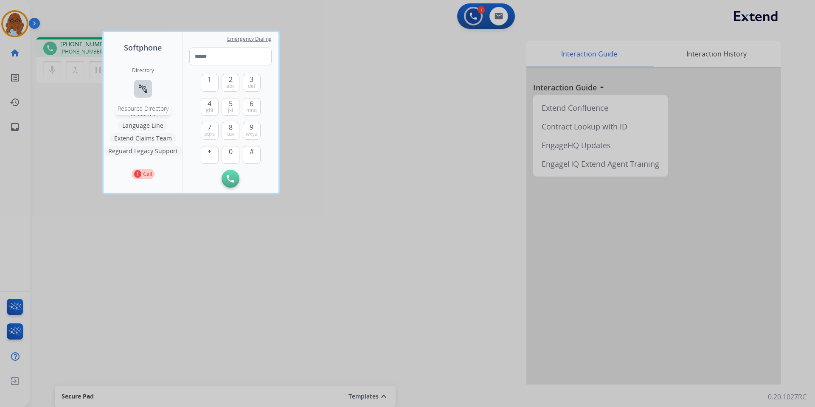
click at [142, 87] on mat-icon "connect_without_contact" at bounding box center [143, 89] width 10 height 10
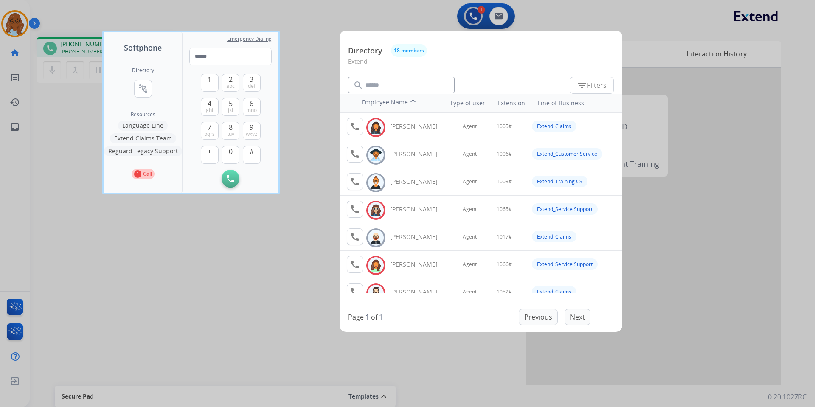
click at [296, 235] on div at bounding box center [407, 203] width 815 height 407
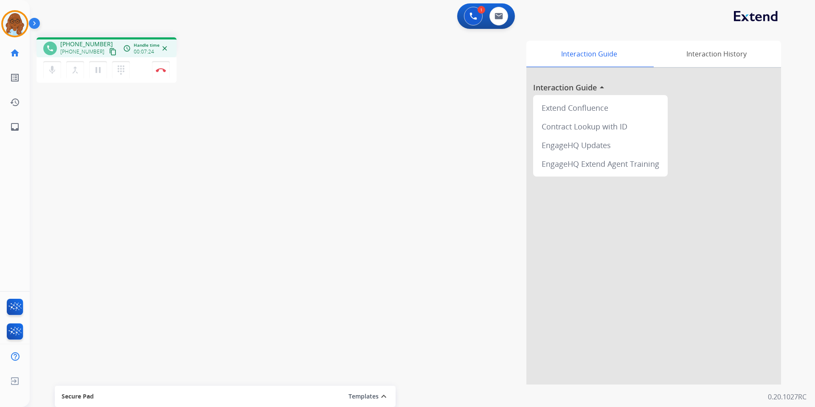
click at [476, 25] on div "1 Voice Interactions 0 Email Interactions" at bounding box center [486, 15] width 58 height 25
click at [474, 17] on img at bounding box center [474, 16] width 8 height 8
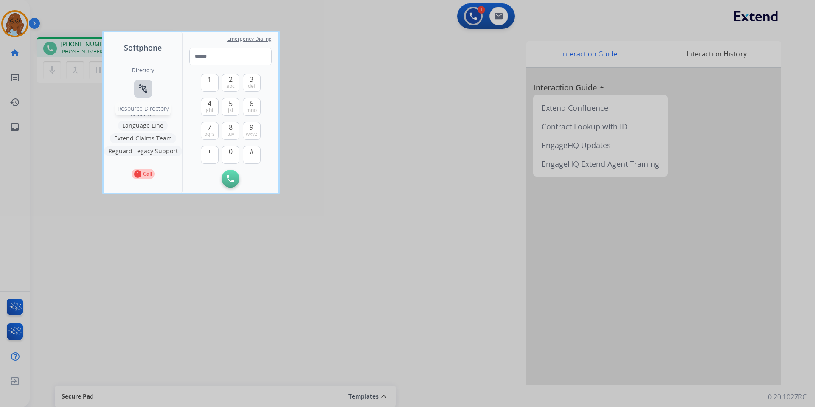
click at [140, 87] on mat-icon "connect_without_contact" at bounding box center [143, 89] width 10 height 10
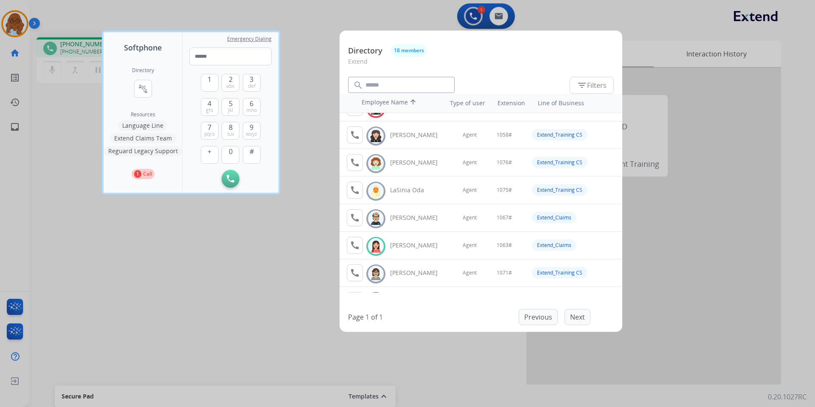
scroll to position [255, 0]
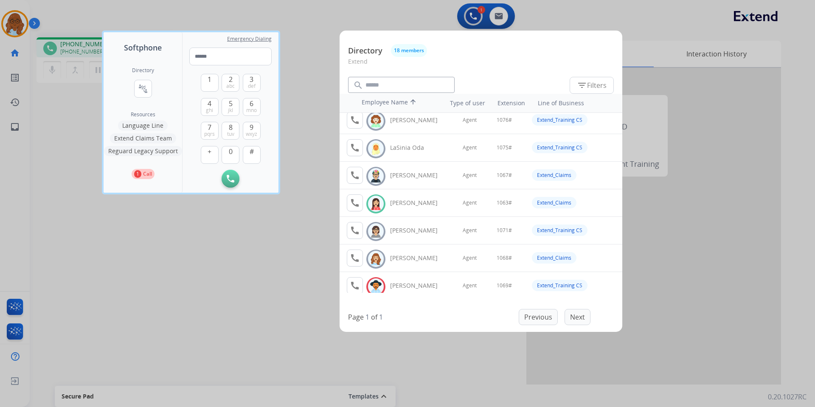
click at [184, 242] on div at bounding box center [407, 203] width 815 height 407
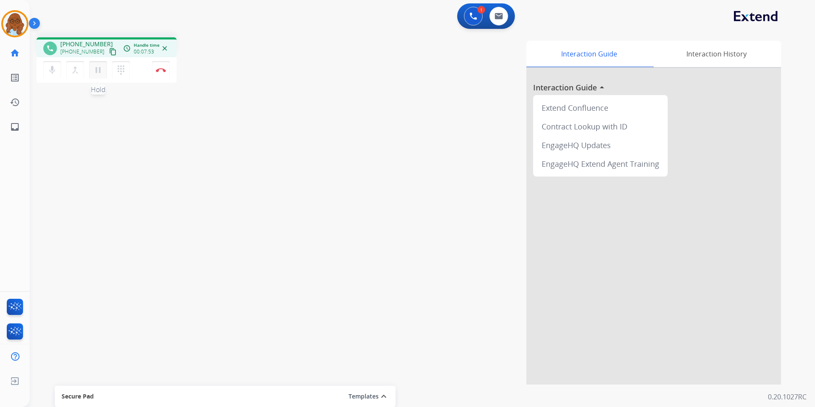
click at [97, 68] on mat-icon "pause" at bounding box center [98, 70] width 10 height 10
click at [474, 18] on img at bounding box center [474, 16] width 8 height 8
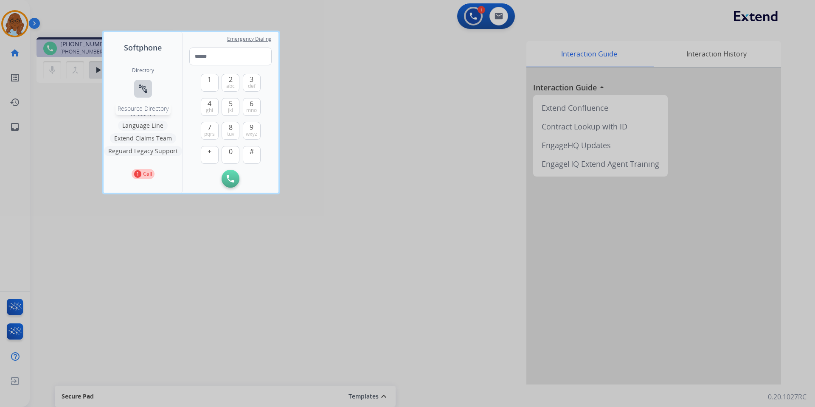
click at [148, 91] on mat-icon "connect_without_contact" at bounding box center [143, 89] width 10 height 10
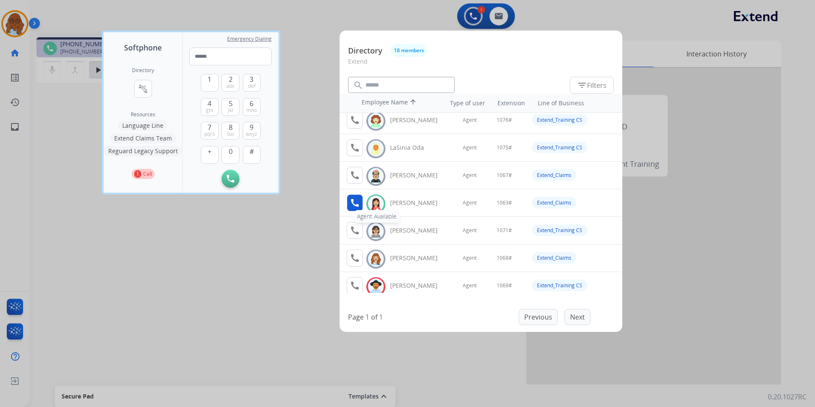
click at [357, 200] on mat-icon "call" at bounding box center [355, 203] width 10 height 10
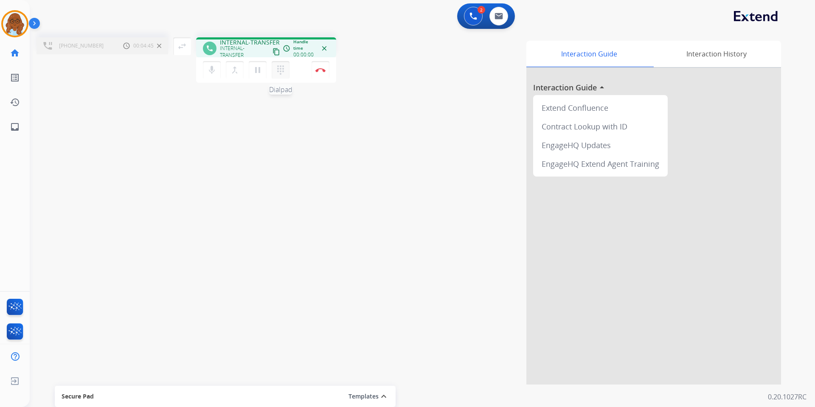
click at [282, 67] on mat-icon "dialpad" at bounding box center [281, 70] width 10 height 10
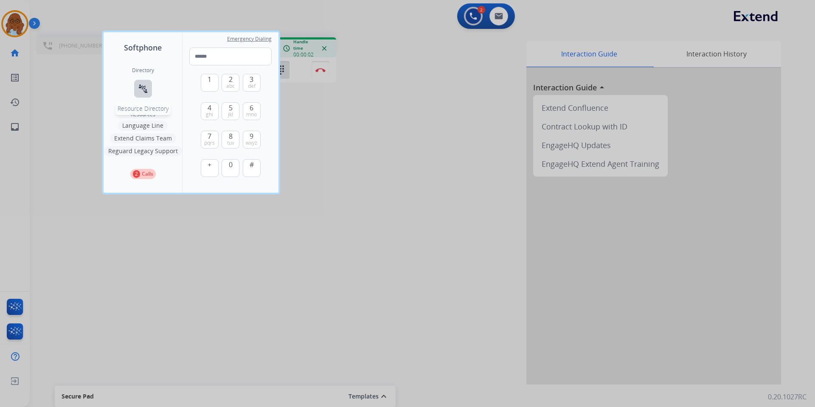
click at [141, 92] on mat-icon "connect_without_contact" at bounding box center [143, 89] width 10 height 10
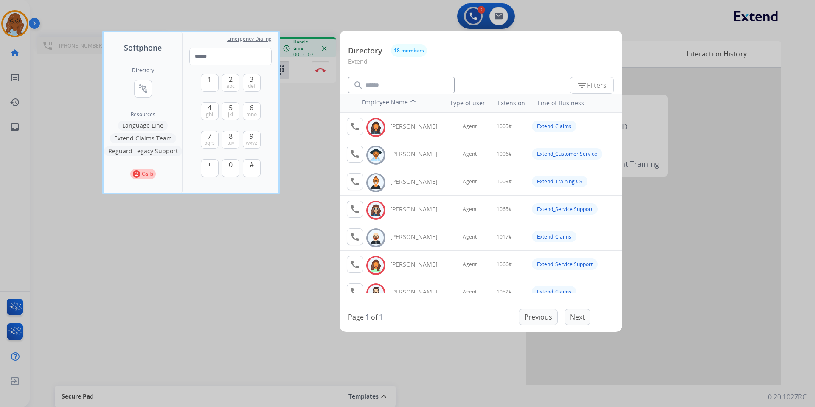
scroll to position [255, 0]
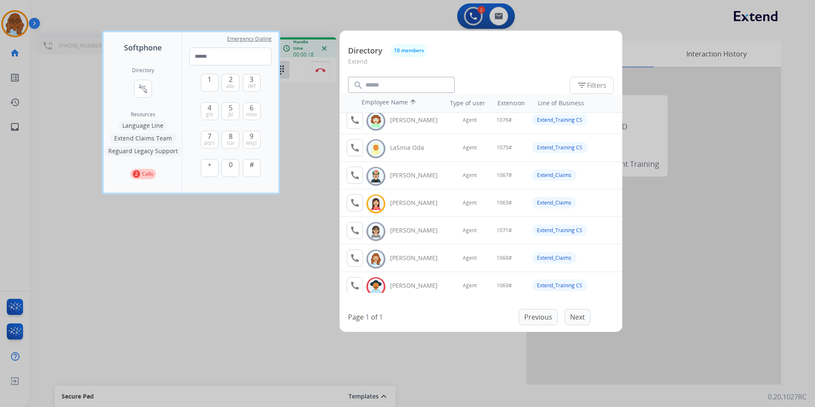
click at [292, 264] on div at bounding box center [407, 203] width 815 height 407
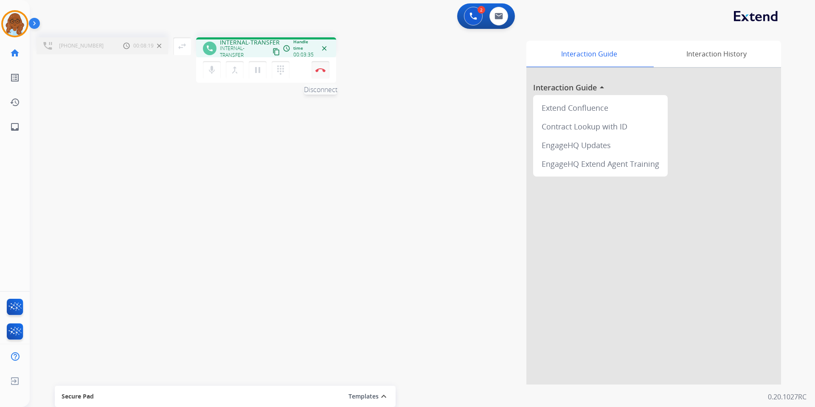
click at [322, 71] on img at bounding box center [321, 70] width 10 height 4
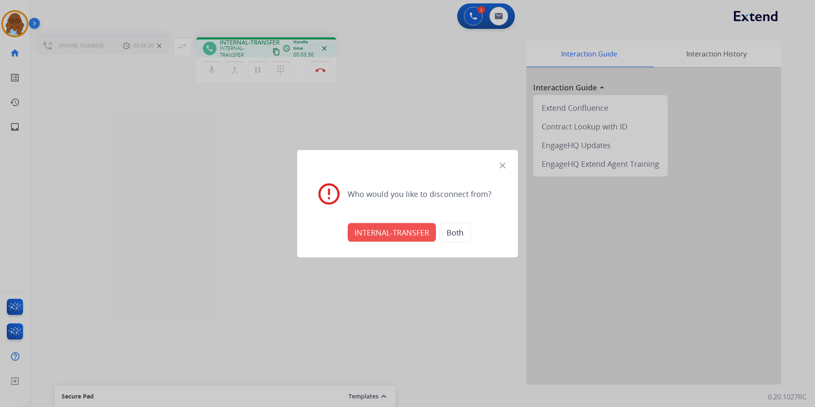
click at [376, 221] on div "INTERNAL-TRANSFER Both" at bounding box center [407, 232] width 200 height 30
click at [378, 228] on button "INTERNAL-TRANSFER" at bounding box center [392, 232] width 88 height 19
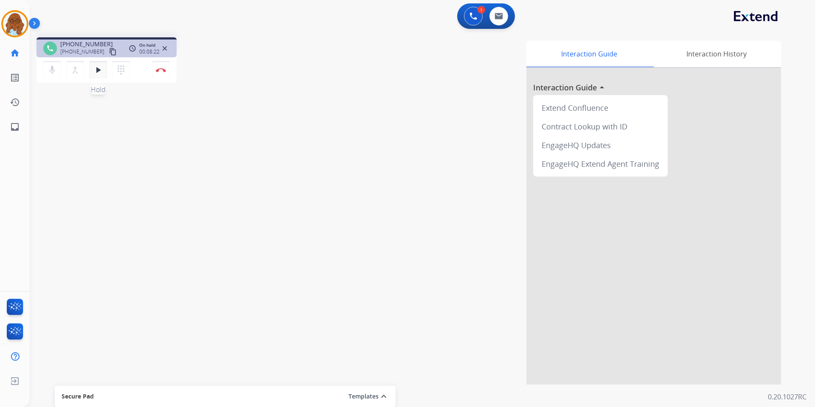
click at [96, 73] on mat-icon "play_arrow" at bounding box center [98, 70] width 10 height 10
click at [319, 234] on div "Interaction Guide Interaction History Interaction Guide arrow_drop_up Extend Co…" at bounding box center [531, 213] width 500 height 344
click at [20, 125] on mat-icon "inbox" at bounding box center [15, 127] width 10 height 10
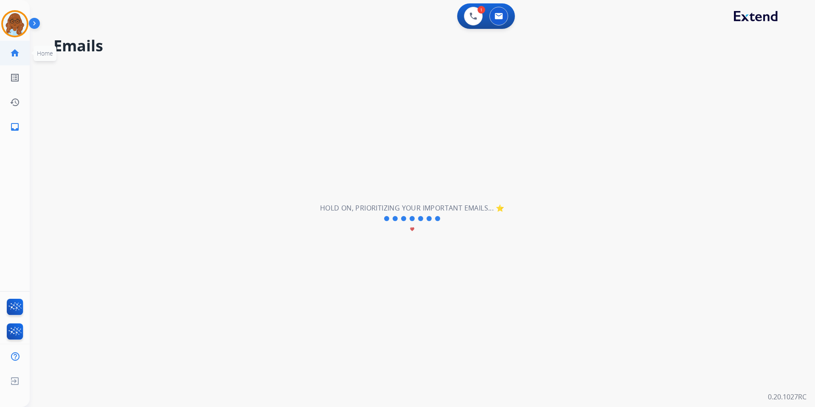
click at [13, 57] on mat-icon "home" at bounding box center [15, 53] width 10 height 10
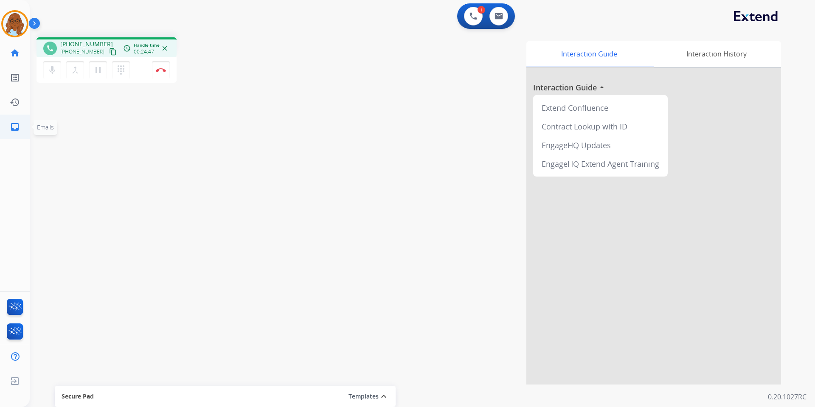
click at [12, 125] on mat-icon "inbox" at bounding box center [15, 127] width 10 height 10
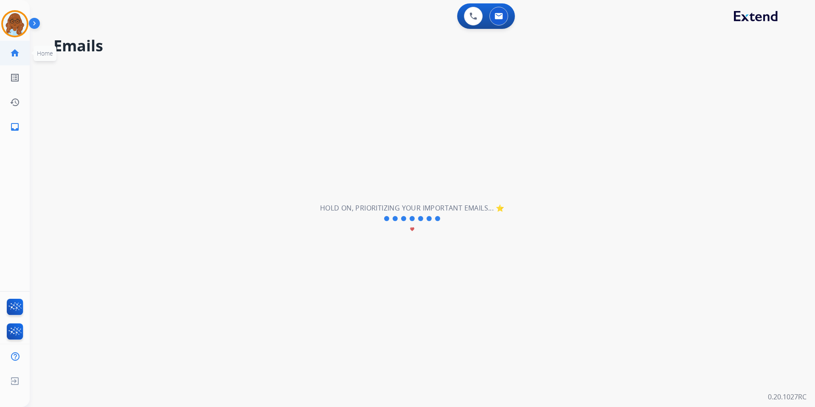
click at [19, 56] on mat-icon "home" at bounding box center [15, 53] width 10 height 10
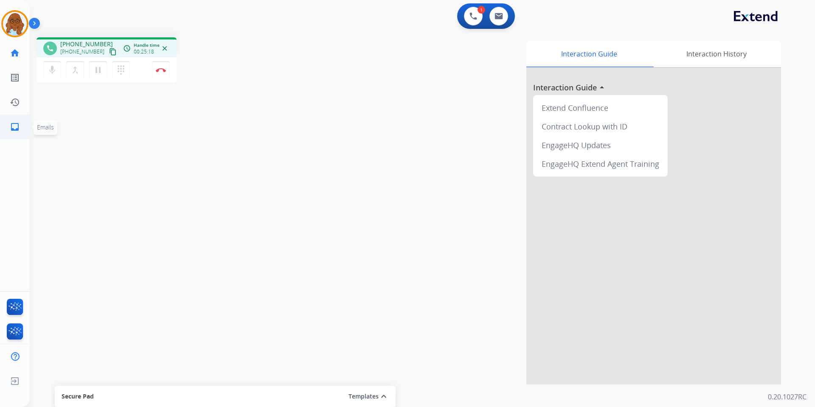
click at [10, 127] on mat-icon "inbox" at bounding box center [15, 127] width 10 height 10
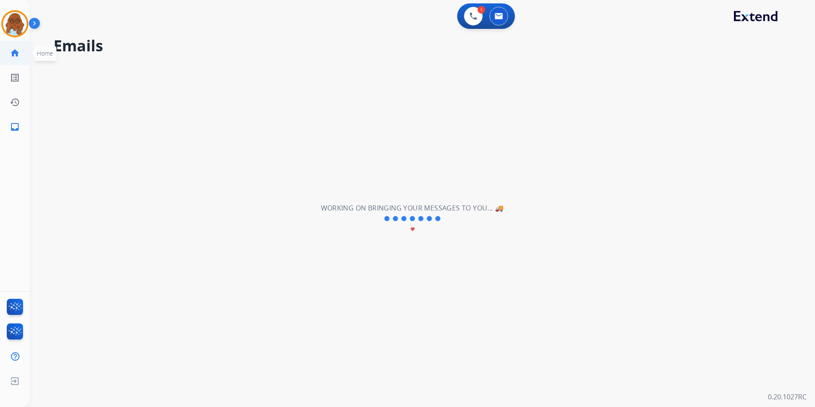
click at [15, 55] on mat-icon "home" at bounding box center [15, 53] width 10 height 10
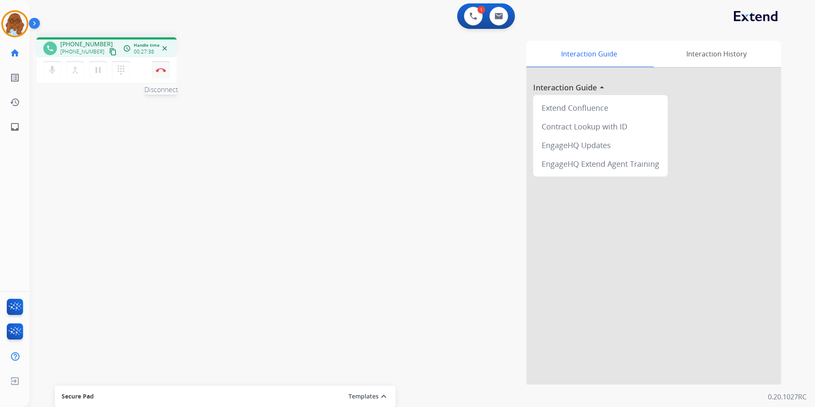
click at [161, 69] on img at bounding box center [161, 70] width 10 height 4
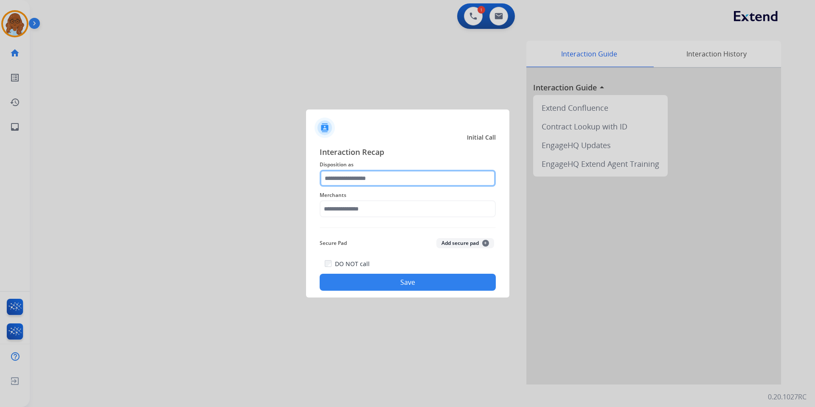
click at [372, 179] on input "text" at bounding box center [408, 178] width 176 height 17
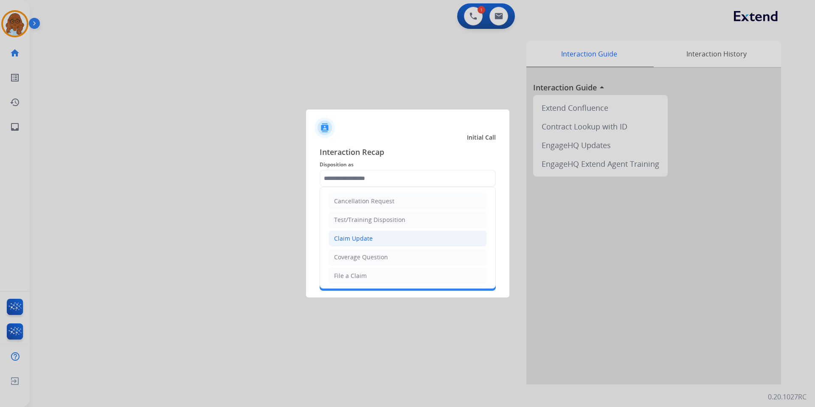
click at [370, 239] on div "Claim Update" at bounding box center [353, 238] width 39 height 8
type input "**********"
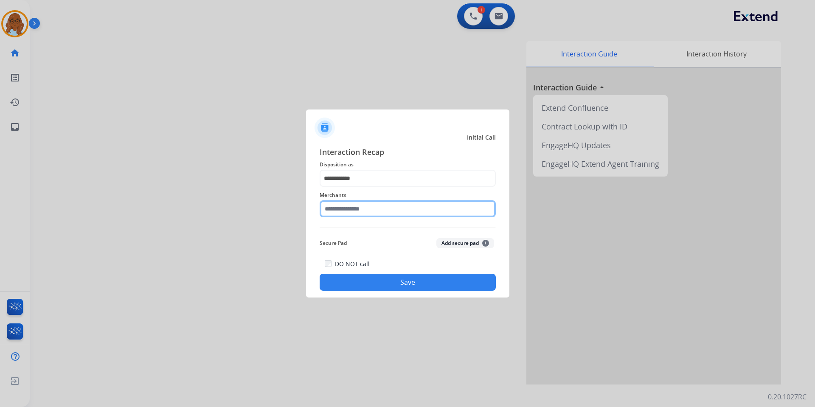
click at [337, 212] on input "text" at bounding box center [408, 208] width 176 height 17
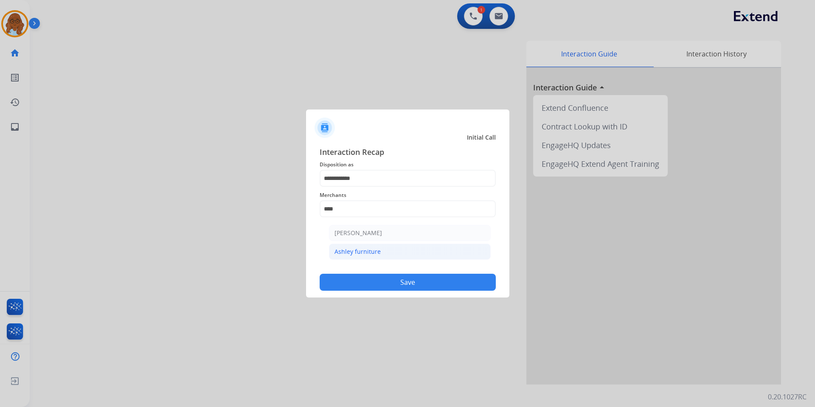
click at [376, 246] on li "Ashley furniture" at bounding box center [410, 252] width 162 height 16
type input "**********"
click at [382, 282] on button "Save" at bounding box center [408, 282] width 176 height 17
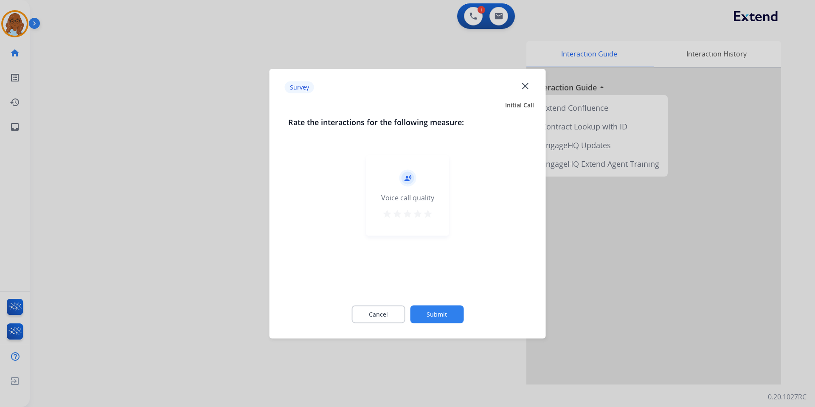
click at [434, 221] on div "record_voice_over Voice call quality star star star star star" at bounding box center [408, 195] width 83 height 81
click at [434, 216] on div "record_voice_over Voice call quality star star star star star" at bounding box center [408, 195] width 83 height 81
click at [434, 214] on div "record_voice_over Voice call quality star star star star star" at bounding box center [408, 195] width 83 height 81
click at [430, 215] on mat-icon "star" at bounding box center [428, 214] width 10 height 10
click at [434, 315] on button "Submit" at bounding box center [437, 314] width 54 height 18
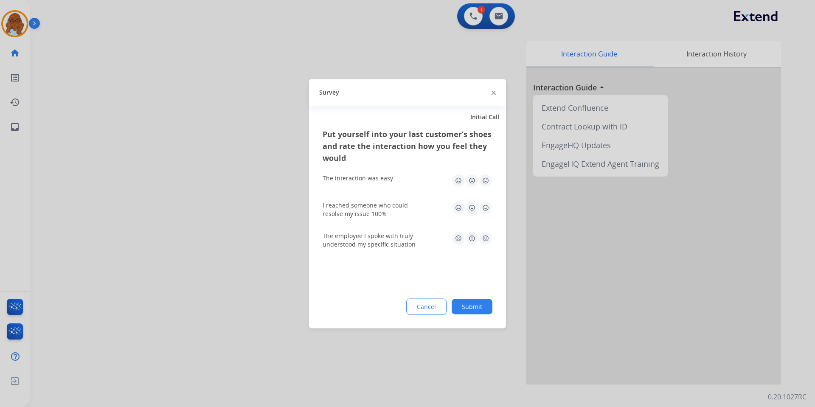
click at [473, 180] on img at bounding box center [472, 181] width 14 height 14
click at [463, 181] on img at bounding box center [459, 181] width 14 height 14
click at [456, 185] on img at bounding box center [459, 181] width 14 height 14
click at [484, 208] on img at bounding box center [486, 208] width 14 height 14
click at [488, 238] on img at bounding box center [486, 238] width 14 height 14
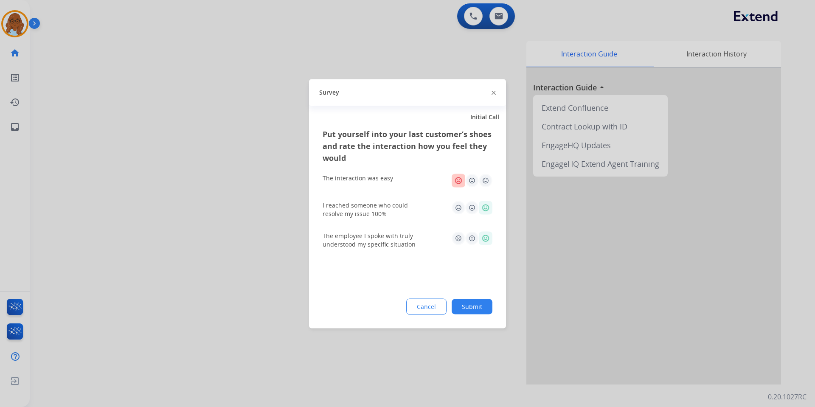
click at [460, 304] on button "Submit" at bounding box center [472, 306] width 41 height 15
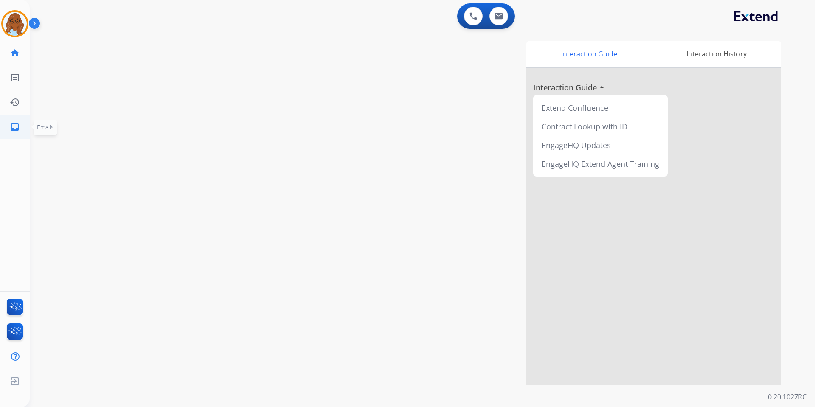
click at [22, 128] on link "inbox Emails" at bounding box center [15, 127] width 24 height 24
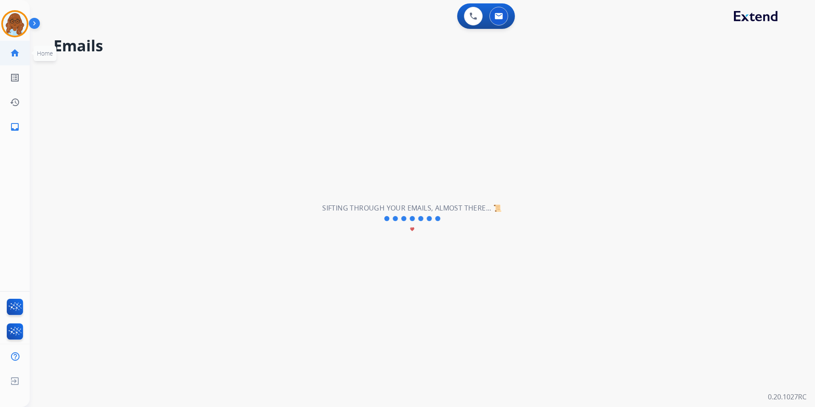
click at [6, 54] on link "home Home" at bounding box center [15, 53] width 24 height 24
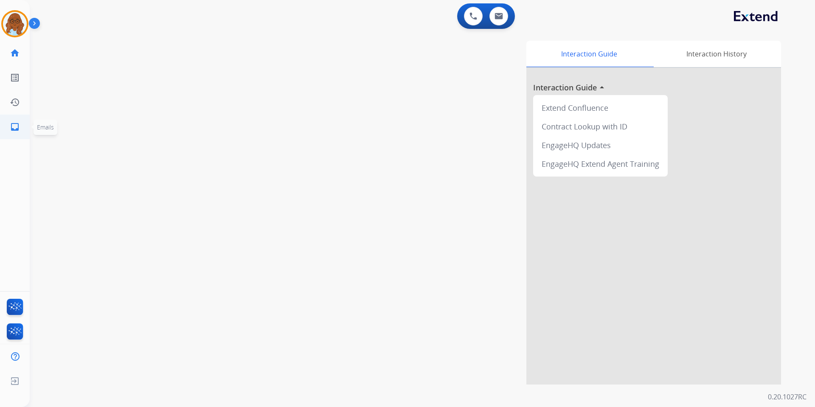
click at [4, 134] on link "inbox Emails" at bounding box center [15, 127] width 24 height 24
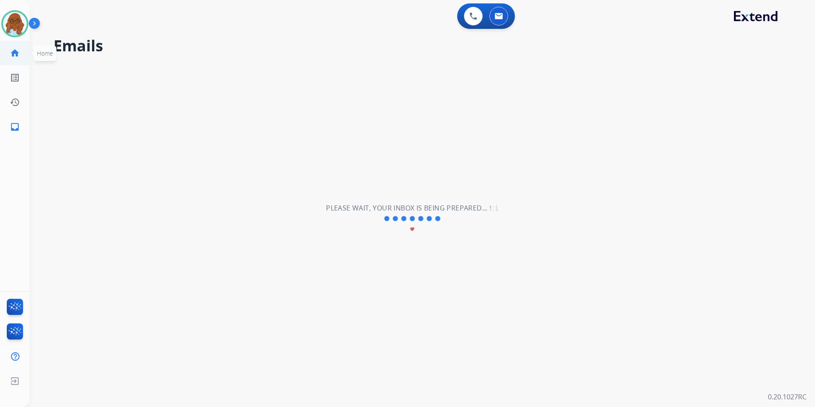
click at [14, 50] on mat-icon "home" at bounding box center [15, 53] width 10 height 10
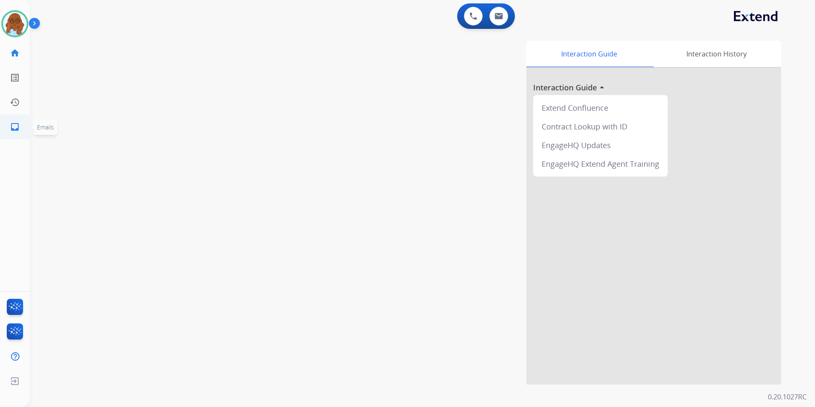
click at [16, 133] on link "inbox Emails" at bounding box center [15, 127] width 24 height 24
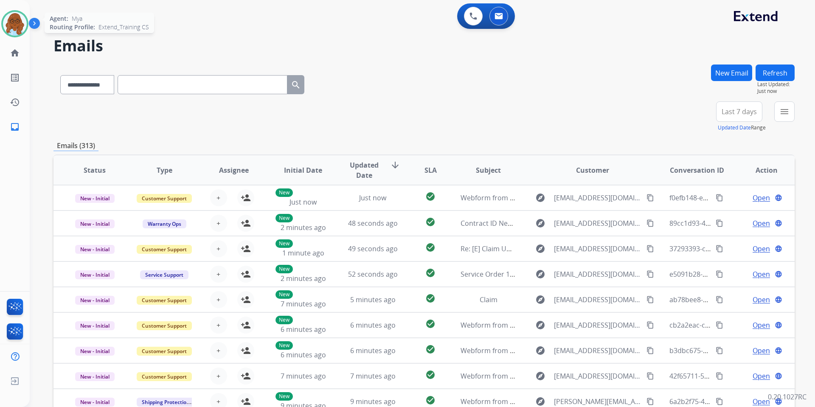
click at [14, 23] on img at bounding box center [15, 24] width 24 height 24
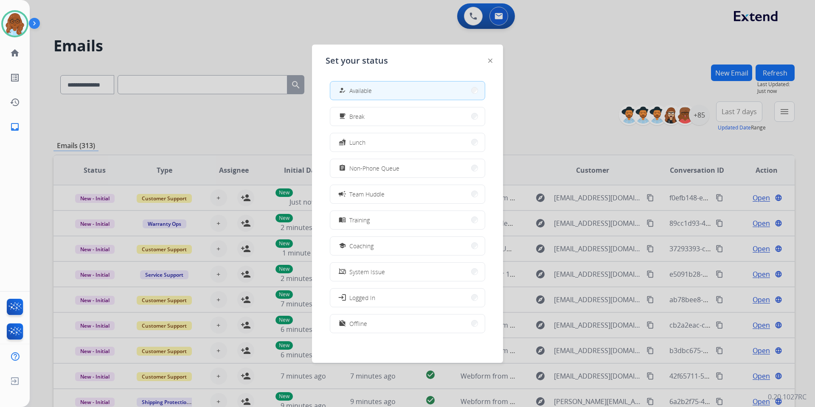
click at [366, 165] on span "Non-Phone Queue" at bounding box center [375, 168] width 50 height 9
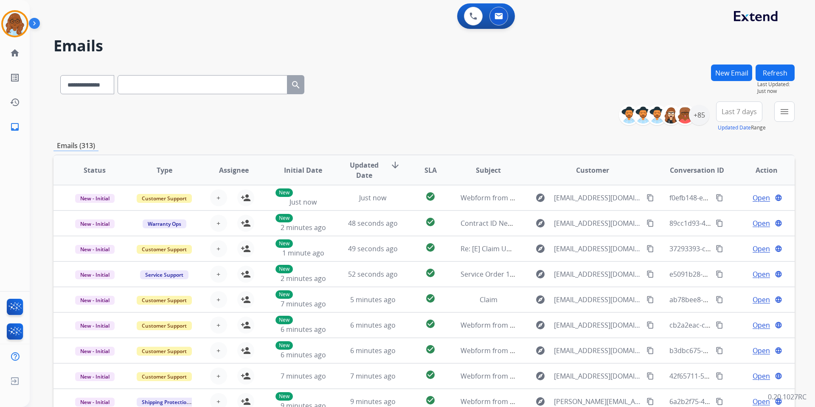
click at [733, 67] on button "New Email" at bounding box center [731, 73] width 41 height 17
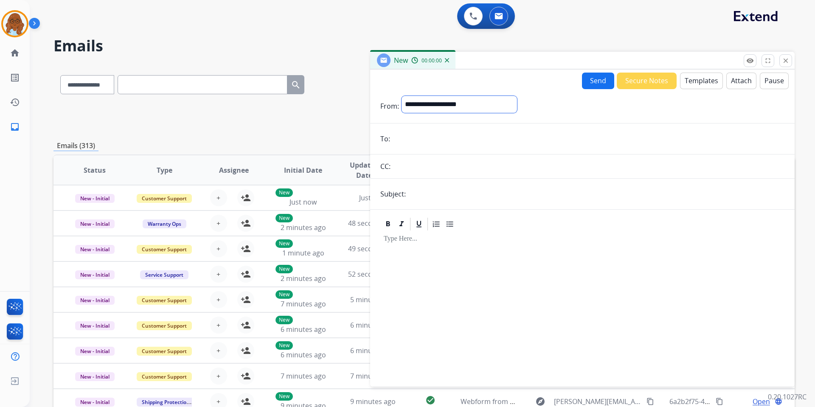
click at [425, 101] on select "**********" at bounding box center [460, 104] width 116 height 17
select select "**********"
click at [402, 96] on select "**********" at bounding box center [460, 104] width 116 height 17
paste input "**********"
type input "**********"
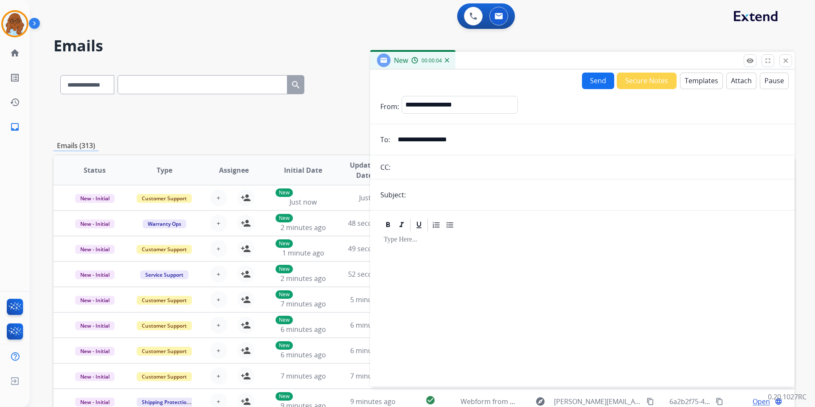
drag, startPoint x: 426, startPoint y: 193, endPoint x: 408, endPoint y: 209, distance: 23.5
click at [399, 228] on icon at bounding box center [402, 225] width 8 height 8
click at [415, 199] on input "text" at bounding box center [597, 194] width 376 height 17
type input "**********"
click at [404, 229] on icon at bounding box center [402, 225] width 8 height 8
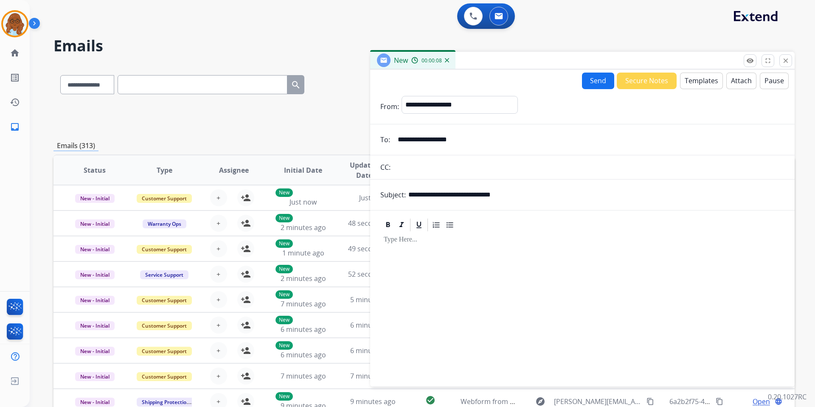
click at [705, 85] on button "Templates" at bounding box center [701, 81] width 43 height 17
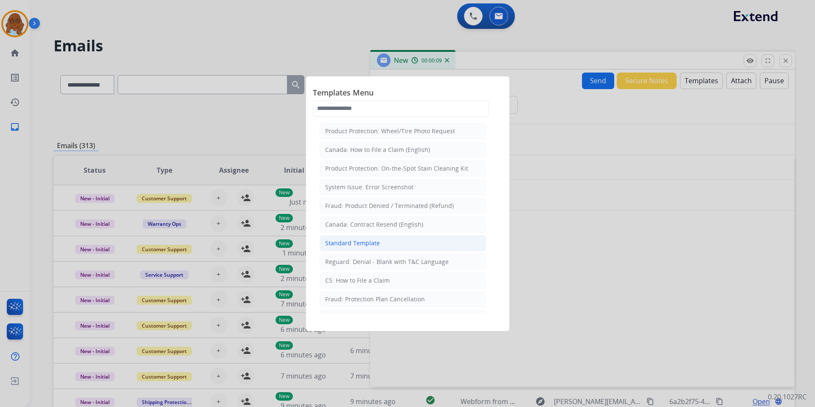
click at [366, 238] on li "Standard Template" at bounding box center [403, 243] width 167 height 16
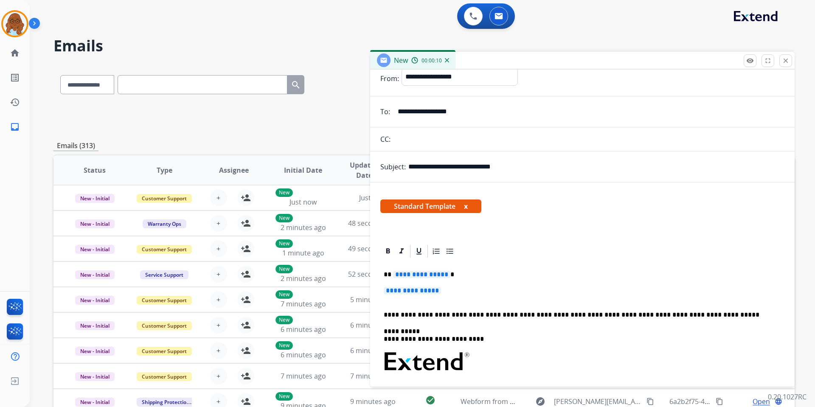
scroll to position [42, 0]
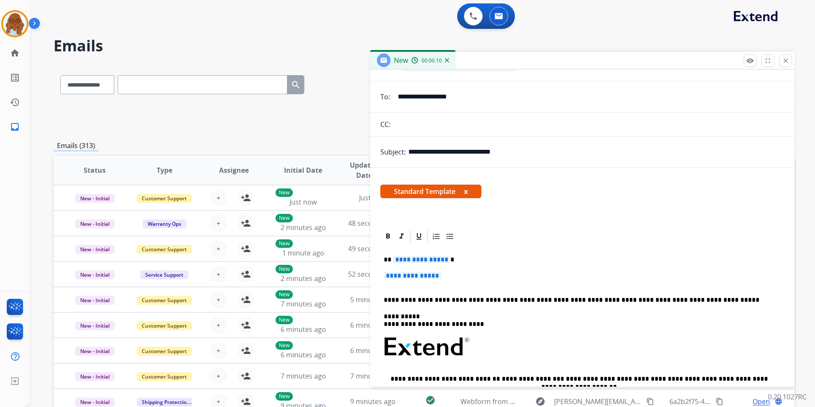
click at [430, 259] on span "**********" at bounding box center [421, 259] width 57 height 7
click at [440, 279] on span "**********" at bounding box center [412, 275] width 57 height 7
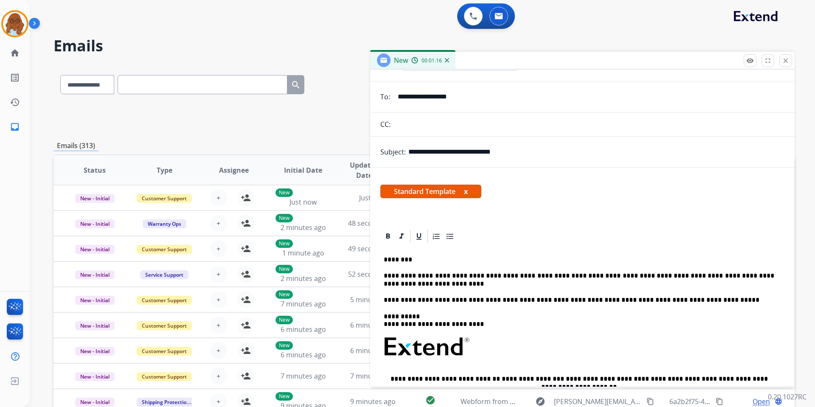
click at [467, 190] on button "x" at bounding box center [466, 191] width 4 height 10
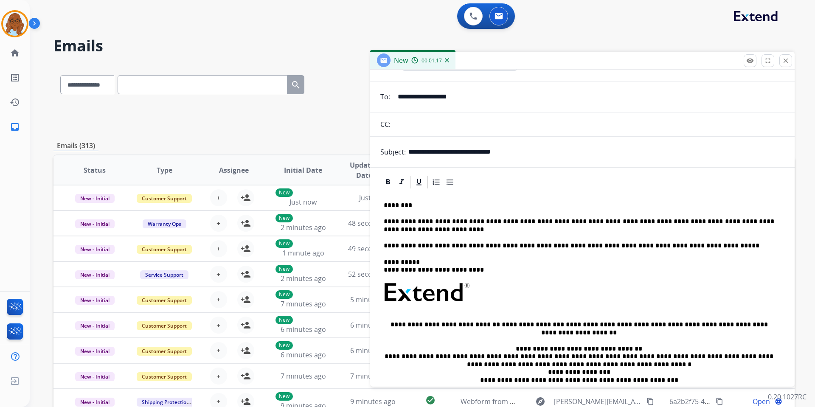
click at [400, 229] on p "**********" at bounding box center [579, 226] width 391 height 16
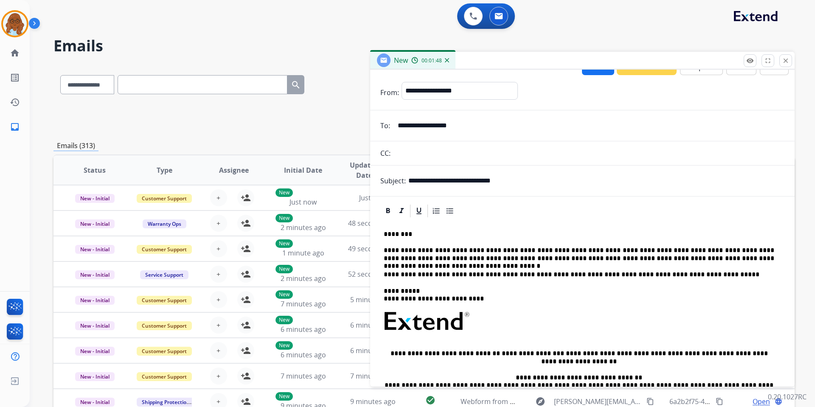
scroll to position [0, 0]
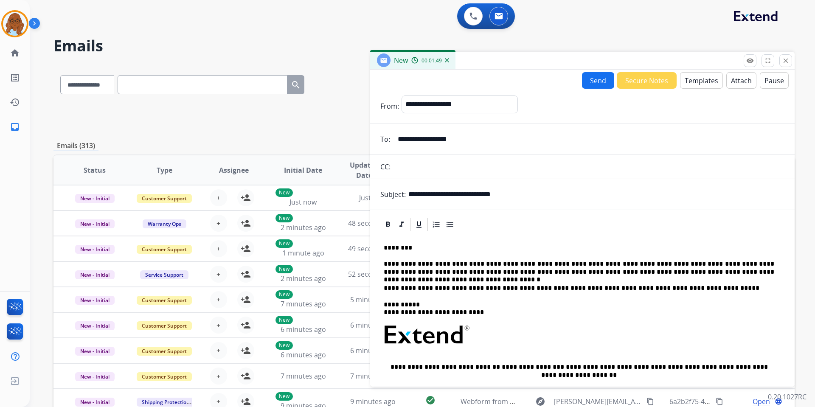
click at [589, 83] on button "Send" at bounding box center [598, 80] width 32 height 17
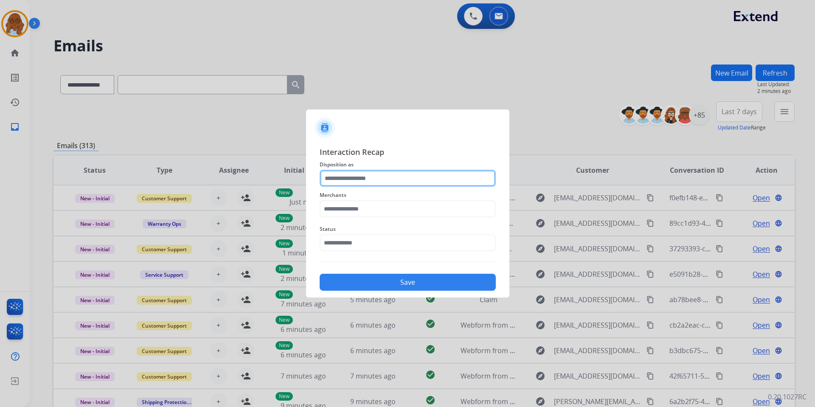
click at [372, 176] on input "text" at bounding box center [408, 178] width 176 height 17
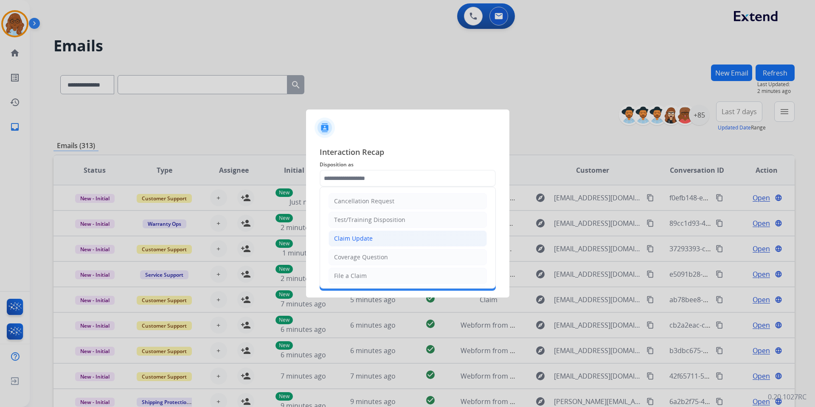
click at [362, 241] on div "Claim Update" at bounding box center [353, 238] width 39 height 8
type input "**********"
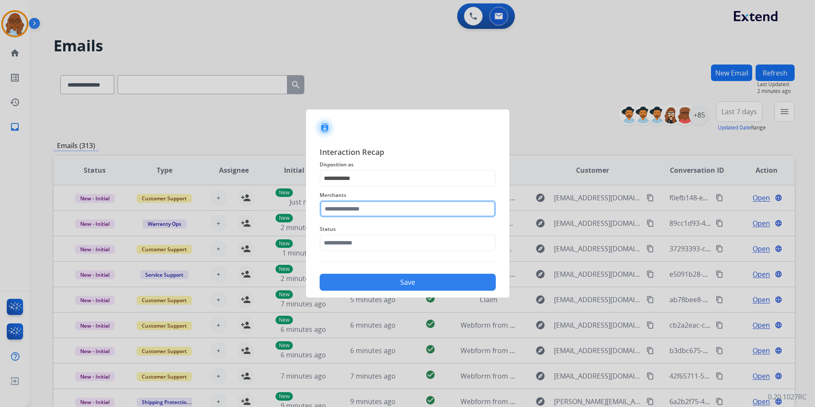
click at [344, 207] on input "text" at bounding box center [408, 208] width 176 height 17
click at [354, 242] on ul "Ashley - Reguard Ashley furniture" at bounding box center [410, 245] width 167 height 48
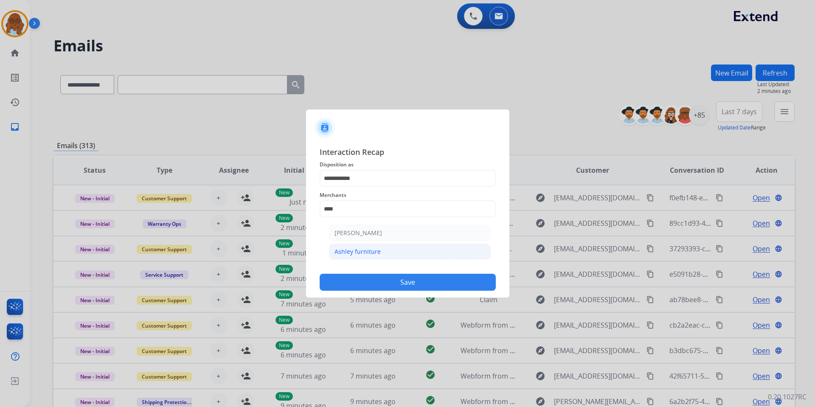
click at [354, 248] on div "Ashley furniture" at bounding box center [358, 252] width 46 height 8
type input "**********"
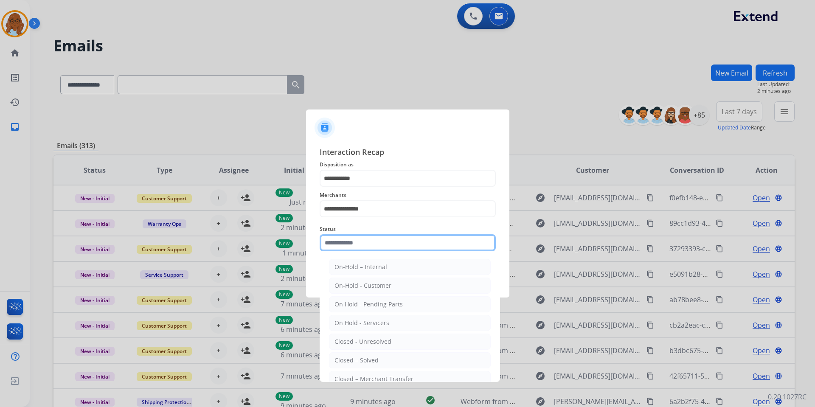
click at [347, 239] on input "text" at bounding box center [408, 242] width 176 height 17
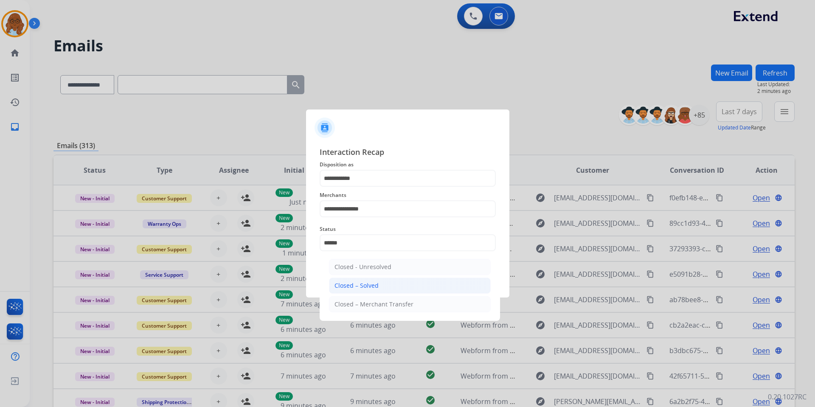
click at [375, 290] on li "Closed – Solved" at bounding box center [410, 286] width 162 height 16
type input "**********"
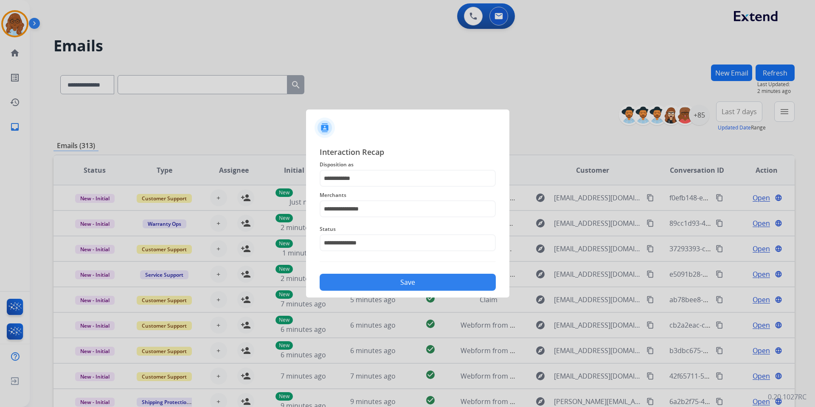
click at [375, 283] on button "Save" at bounding box center [408, 282] width 176 height 17
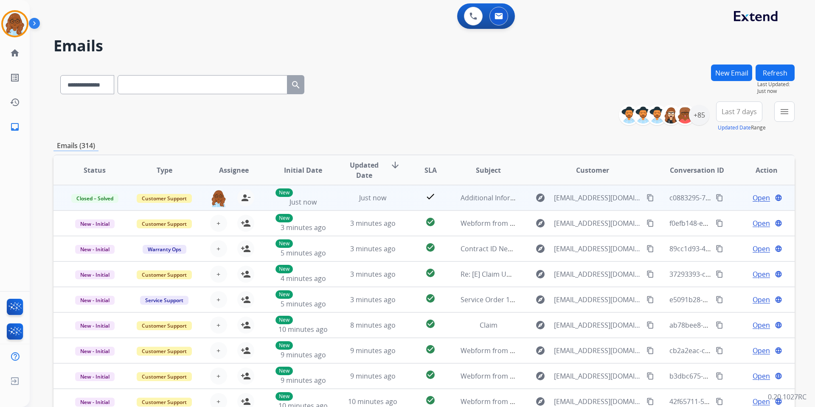
click at [716, 196] on mat-icon "content_copy" at bounding box center [720, 198] width 8 height 8
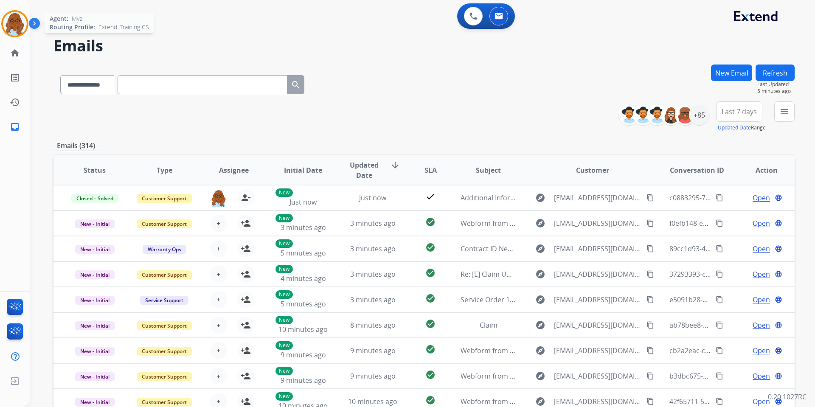
click at [21, 21] on img at bounding box center [15, 24] width 24 height 24
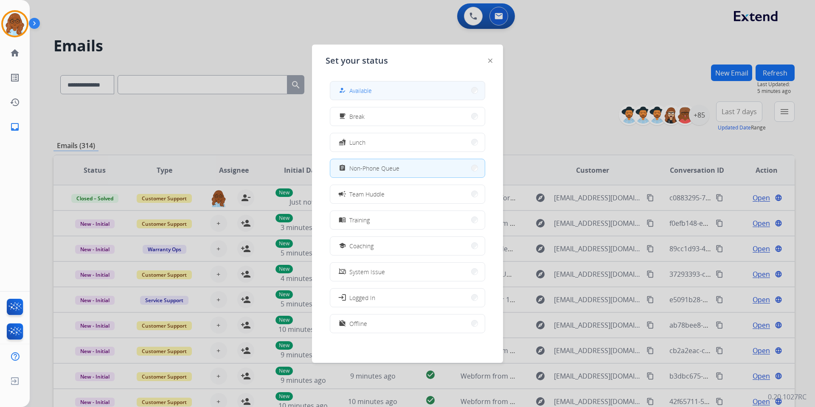
click at [351, 92] on div "how_to_reg Available" at bounding box center [354, 90] width 35 height 10
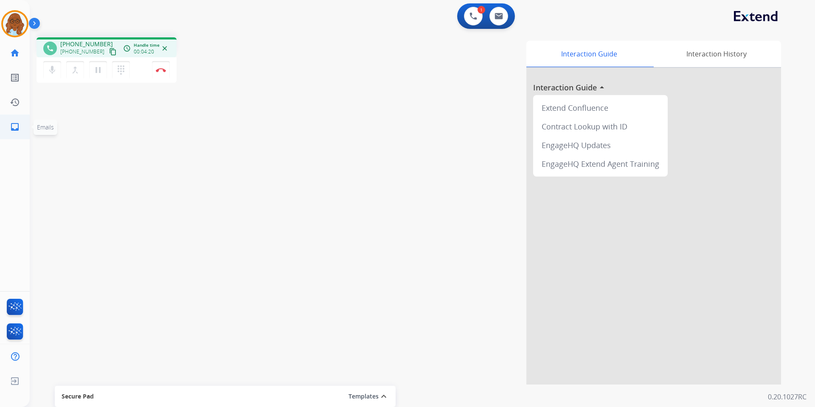
click at [17, 122] on mat-icon "inbox" at bounding box center [15, 127] width 10 height 10
select select "**********"
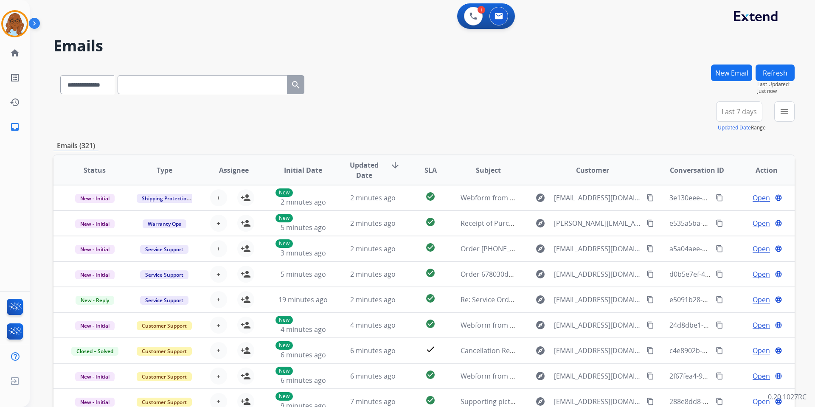
click at [725, 71] on button "New Email" at bounding box center [731, 73] width 41 height 17
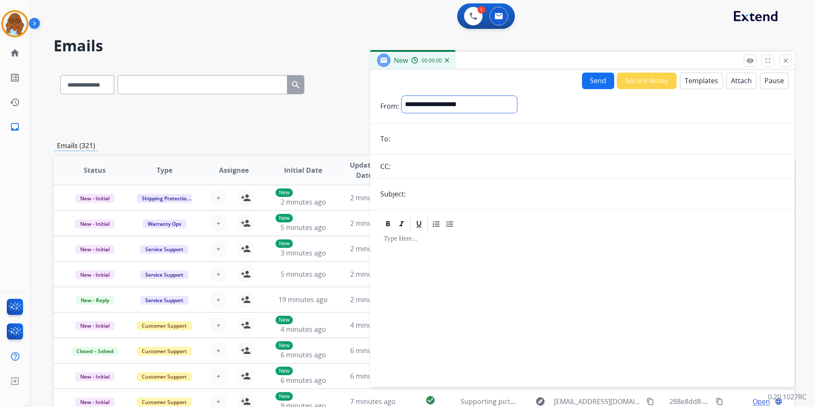
click at [457, 105] on select "**********" at bounding box center [460, 104] width 116 height 17
select select "**********"
click at [402, 96] on select "**********" at bounding box center [460, 104] width 116 height 17
click at [406, 134] on input "email" at bounding box center [589, 139] width 392 height 17
paste input "**********"
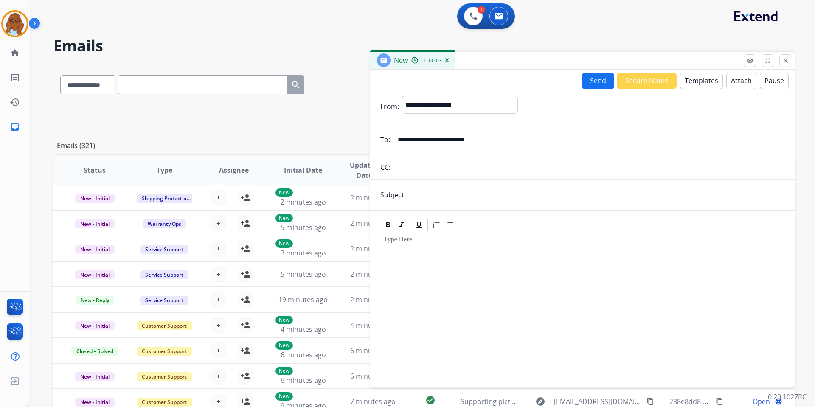
type input "**********"
drag, startPoint x: 418, startPoint y: 191, endPoint x: 422, endPoint y: 193, distance: 4.6
click at [418, 191] on input "text" at bounding box center [597, 194] width 376 height 17
type input "**********"
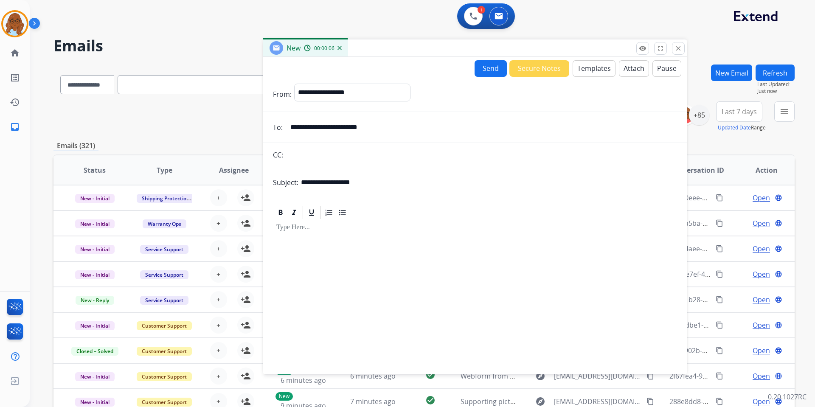
drag, startPoint x: 500, startPoint y: 63, endPoint x: 389, endPoint y: 51, distance: 112.0
click at [390, 51] on div "New 00:00:06" at bounding box center [475, 48] width 425 height 18
drag, startPoint x: 679, startPoint y: 47, endPoint x: 641, endPoint y: 53, distance: 38.3
click at [679, 47] on mat-icon "close" at bounding box center [676, 48] width 8 height 8
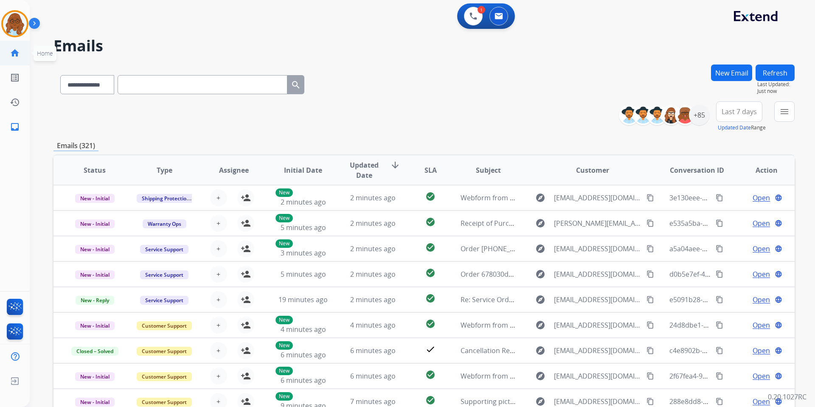
click at [16, 53] on mat-icon "home" at bounding box center [15, 53] width 10 height 10
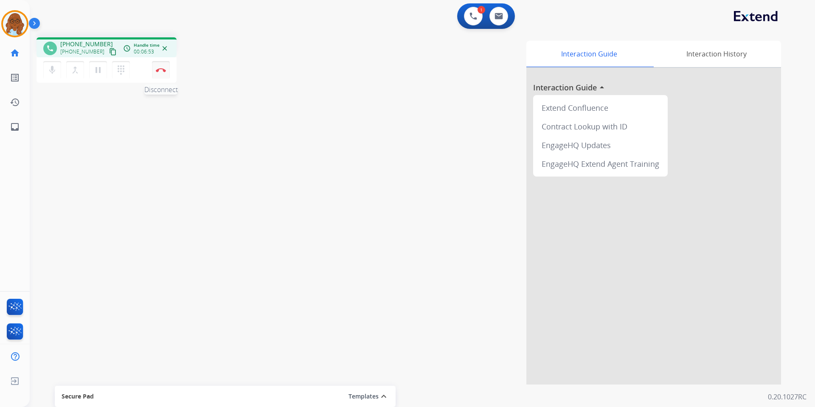
click at [161, 68] on img at bounding box center [161, 70] width 10 height 4
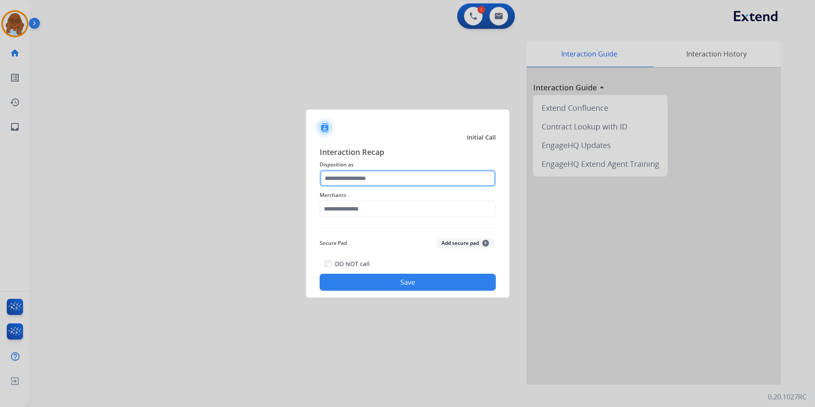
click at [337, 171] on input "text" at bounding box center [408, 178] width 176 height 17
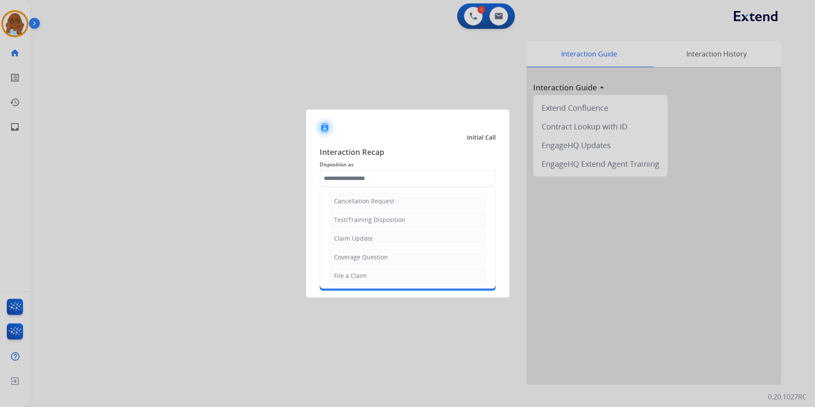
click at [367, 266] on ul "Cancellation Request Test/Training Disposition Claim Update Coverage Question F…" at bounding box center [407, 304] width 175 height 234
click at [365, 274] on div "File a Claim" at bounding box center [350, 276] width 33 height 8
type input "**********"
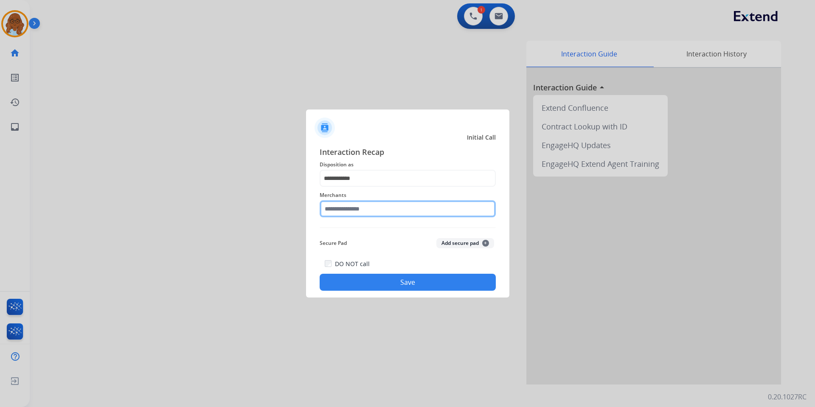
click at [361, 209] on input "text" at bounding box center [408, 208] width 176 height 17
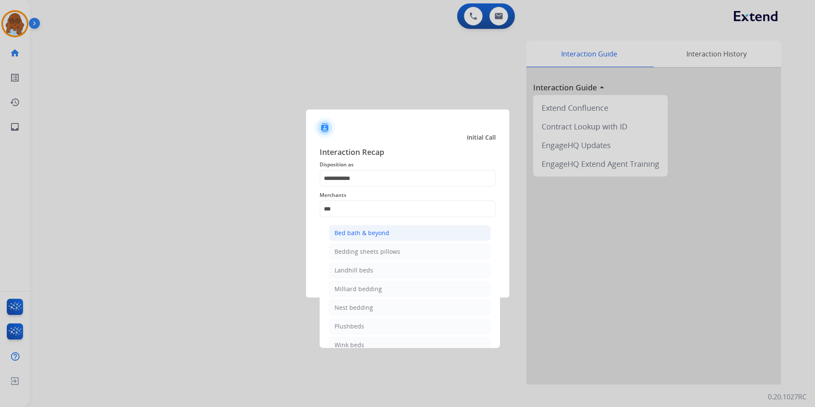
click at [360, 230] on div "Bed bath & beyond" at bounding box center [362, 233] width 55 height 8
type input "**********"
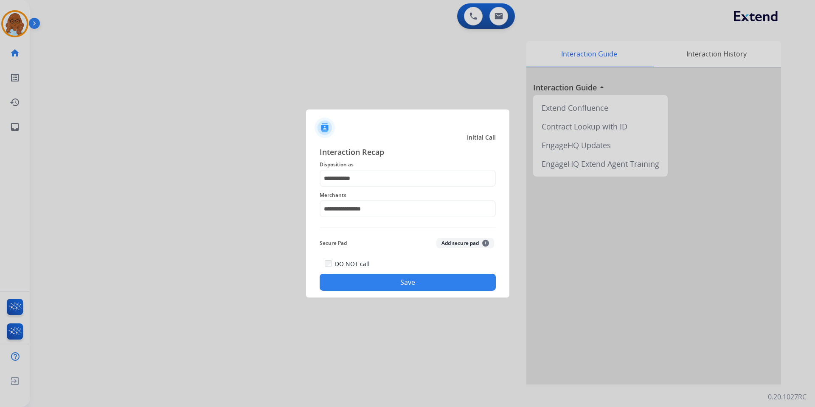
click at [392, 287] on button "Save" at bounding box center [408, 282] width 176 height 17
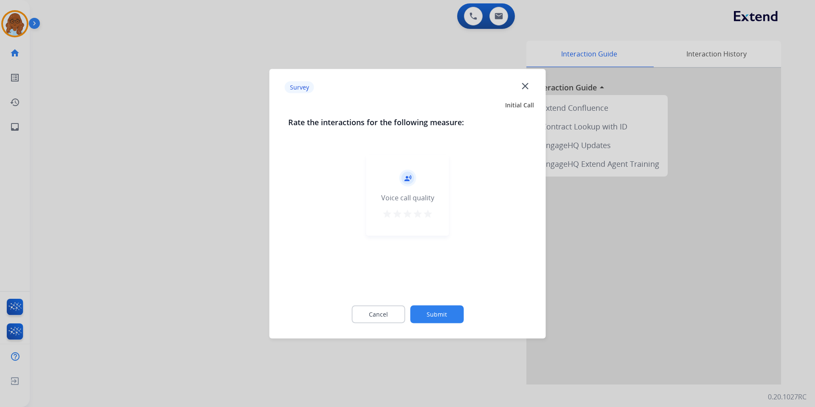
click at [433, 216] on div "record_voice_over Voice call quality star star star star star" at bounding box center [408, 195] width 83 height 81
drag, startPoint x: 428, startPoint y: 214, endPoint x: 429, endPoint y: 242, distance: 28.1
click at [427, 214] on mat-icon "star" at bounding box center [428, 214] width 10 height 10
click at [445, 319] on button "Submit" at bounding box center [437, 314] width 54 height 18
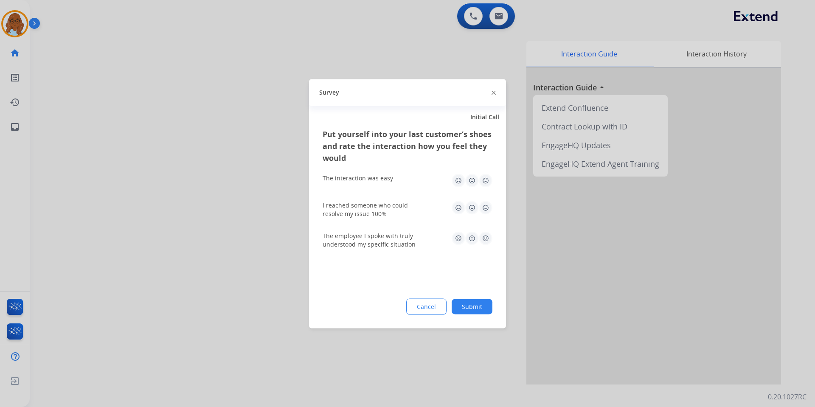
click at [488, 181] on img at bounding box center [486, 181] width 14 height 14
click at [488, 207] on img at bounding box center [486, 208] width 14 height 14
drag, startPoint x: 485, startPoint y: 242, endPoint x: 481, endPoint y: 279, distance: 37.2
click at [485, 243] on img at bounding box center [486, 238] width 14 height 14
click at [478, 302] on button "Submit" at bounding box center [472, 306] width 41 height 15
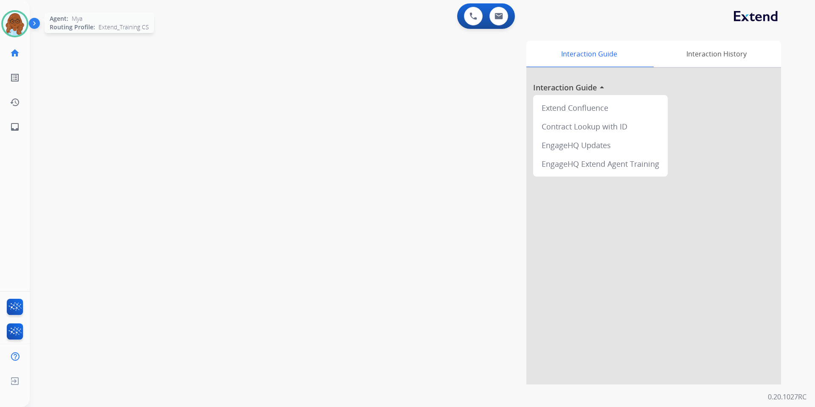
click at [16, 22] on img at bounding box center [15, 24] width 24 height 24
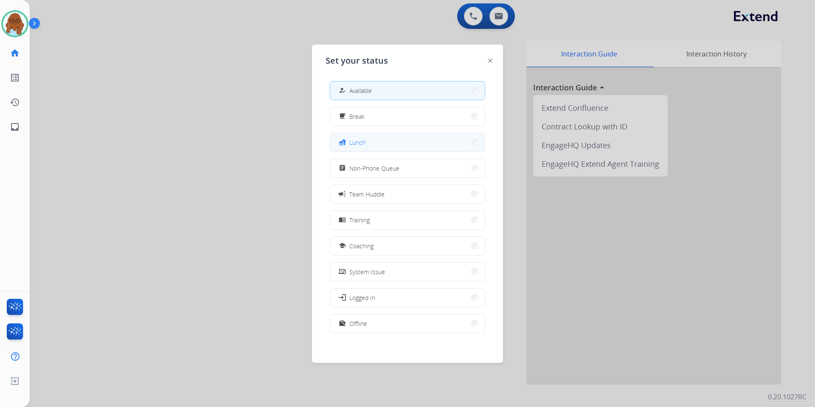
click at [351, 133] on div "fastfood Lunch" at bounding box center [407, 142] width 155 height 19
click at [372, 142] on button "fastfood Lunch" at bounding box center [407, 142] width 155 height 18
